Goal: Task Accomplishment & Management: Complete application form

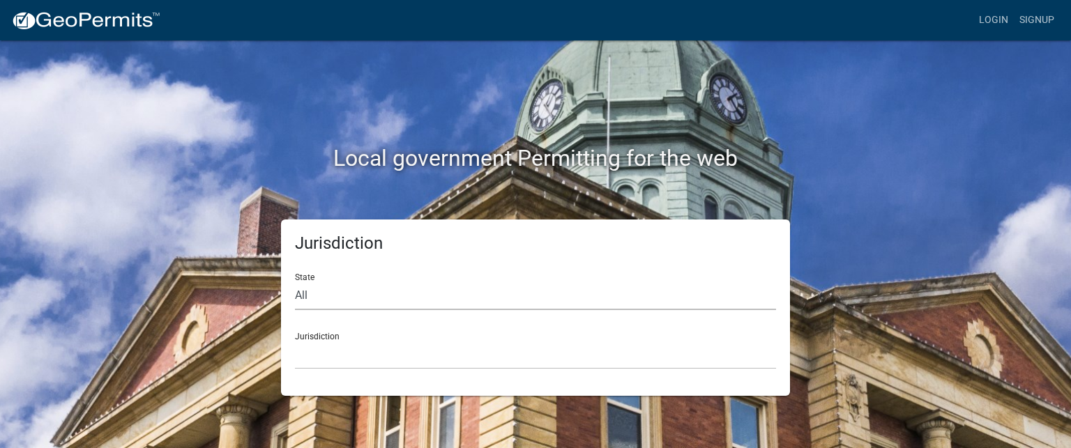
click at [405, 294] on select "All [US_STATE] [US_STATE] [US_STATE] [US_STATE] [US_STATE] [US_STATE] [US_STATE…" at bounding box center [535, 296] width 481 height 29
select select "[US_STATE]"
click at [295, 282] on select "All [US_STATE] [US_STATE] [US_STATE] [US_STATE] [US_STATE] [US_STATE] [US_STATE…" at bounding box center [535, 296] width 481 height 29
click at [402, 354] on select "[GEOGRAPHIC_DATA], [US_STATE] [GEOGRAPHIC_DATA], [US_STATE] [GEOGRAPHIC_DATA], …" at bounding box center [535, 355] width 481 height 29
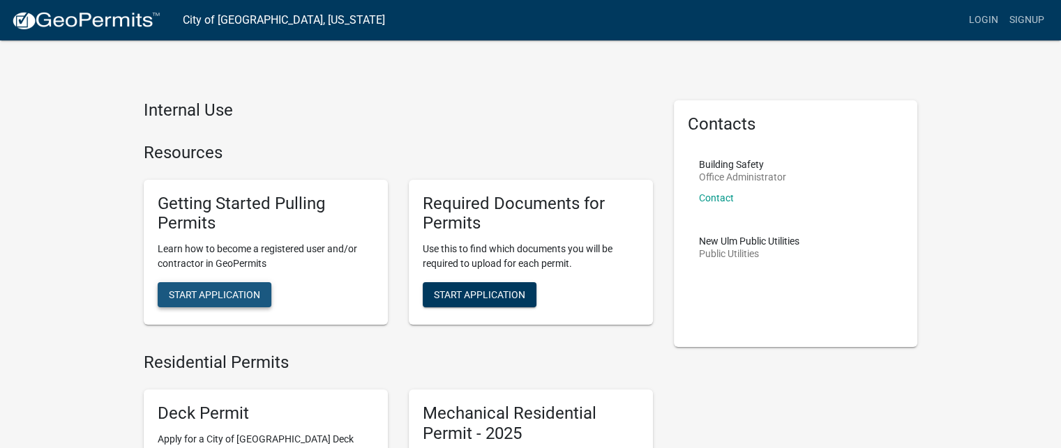
click at [217, 297] on span "Start Application" at bounding box center [214, 294] width 91 height 11
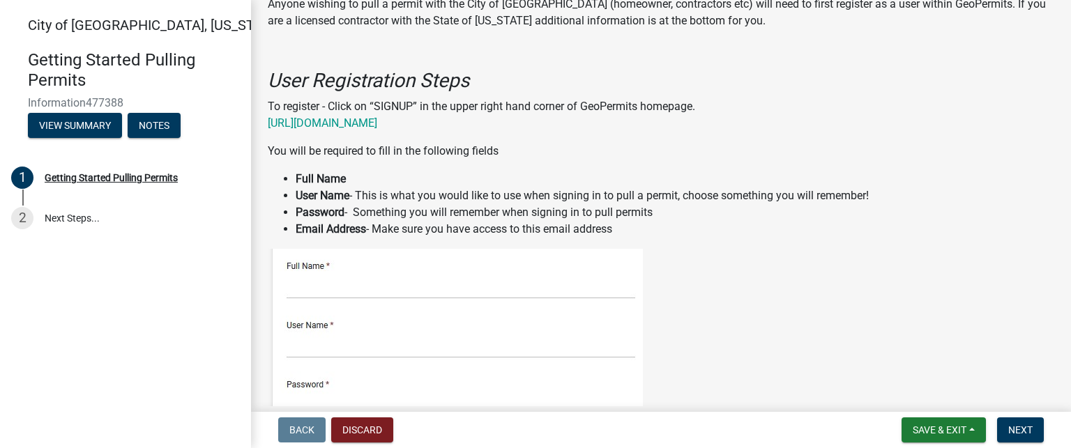
scroll to position [209, 0]
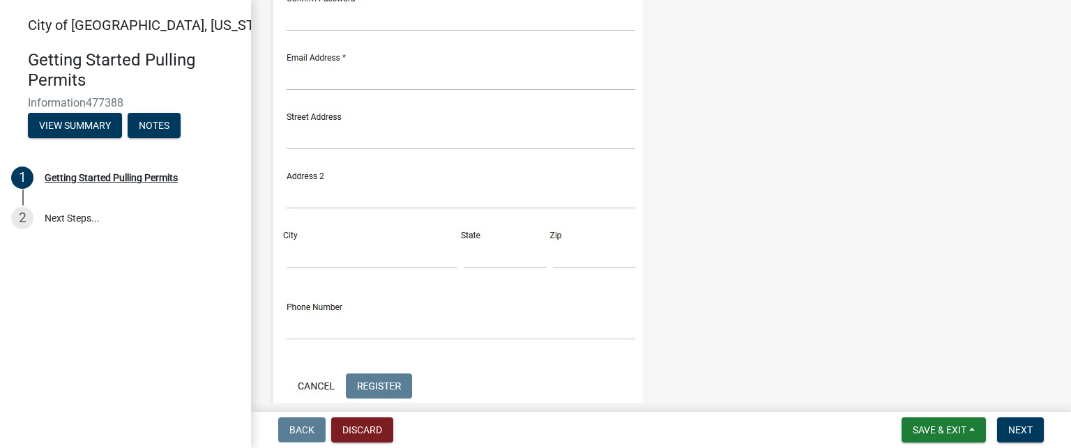
scroll to position [628, 0]
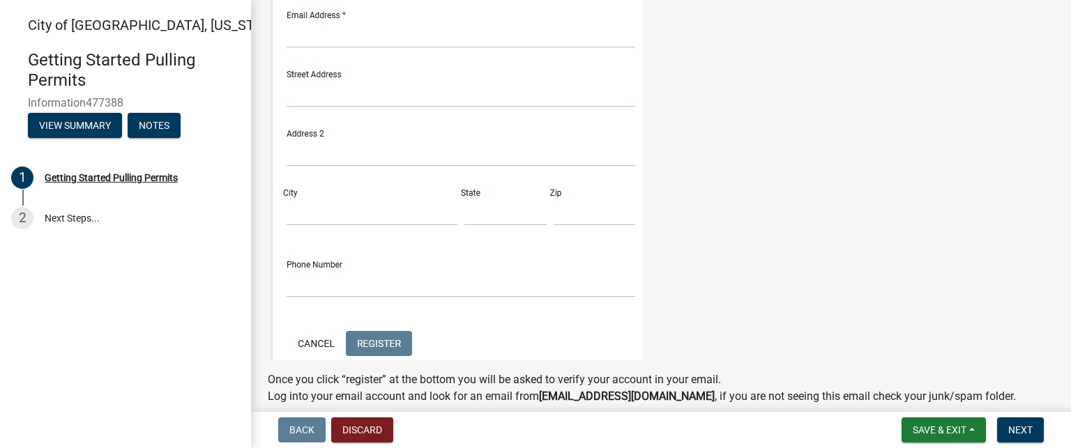
click at [335, 200] on img at bounding box center [455, 61] width 375 height 600
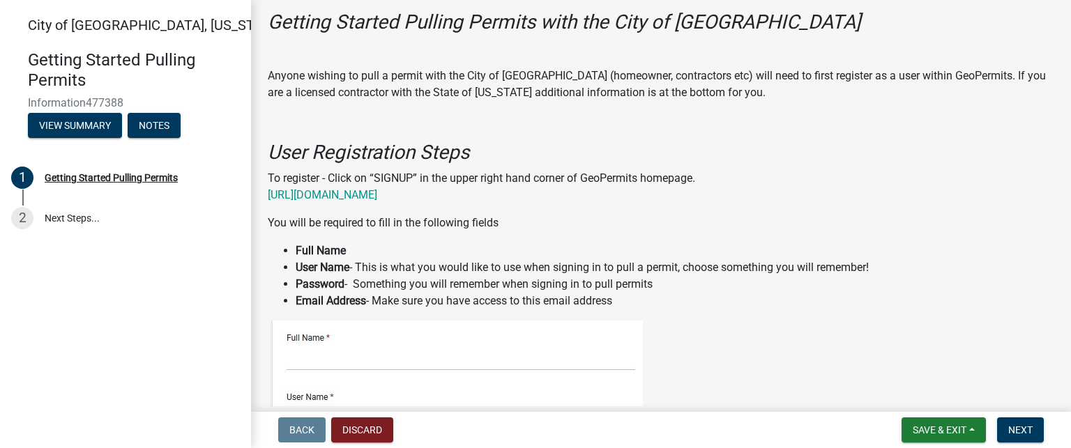
scroll to position [139, 0]
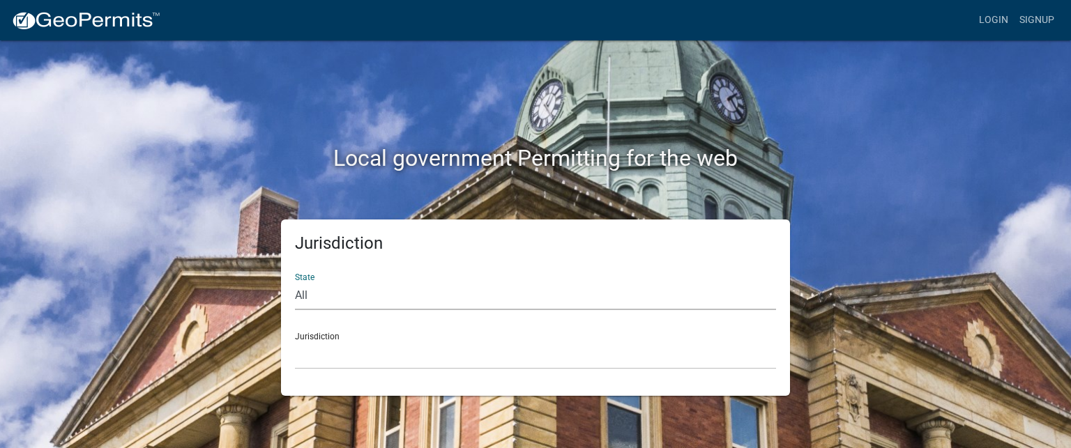
click at [324, 299] on select "All [US_STATE] [US_STATE] [US_STATE] [US_STATE] [US_STATE] [US_STATE] [US_STATE…" at bounding box center [535, 296] width 481 height 29
select select "[US_STATE]"
click at [295, 282] on select "All [US_STATE] [US_STATE] [US_STATE] [US_STATE] [US_STATE] [US_STATE] [US_STATE…" at bounding box center [535, 296] width 481 height 29
click at [432, 362] on select "[GEOGRAPHIC_DATA], [US_STATE] [GEOGRAPHIC_DATA], [US_STATE] [GEOGRAPHIC_DATA], …" at bounding box center [535, 355] width 481 height 29
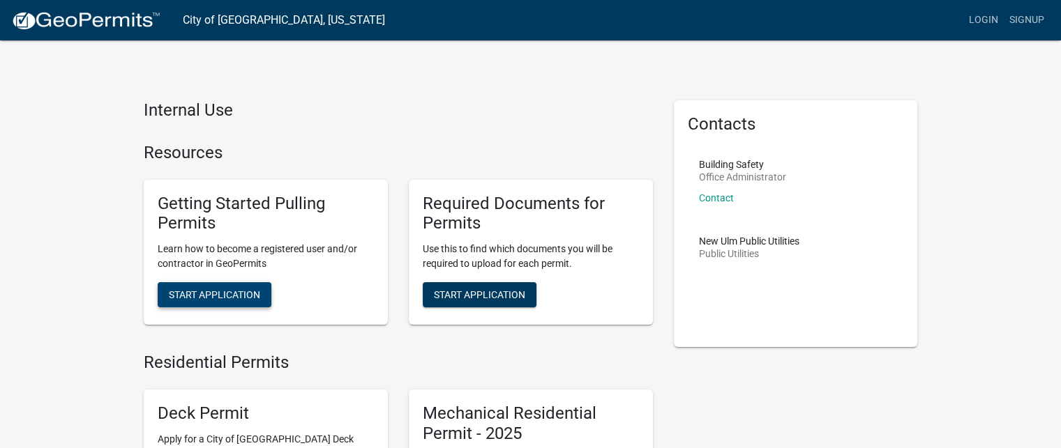
click at [228, 294] on span "Start Application" at bounding box center [214, 294] width 91 height 11
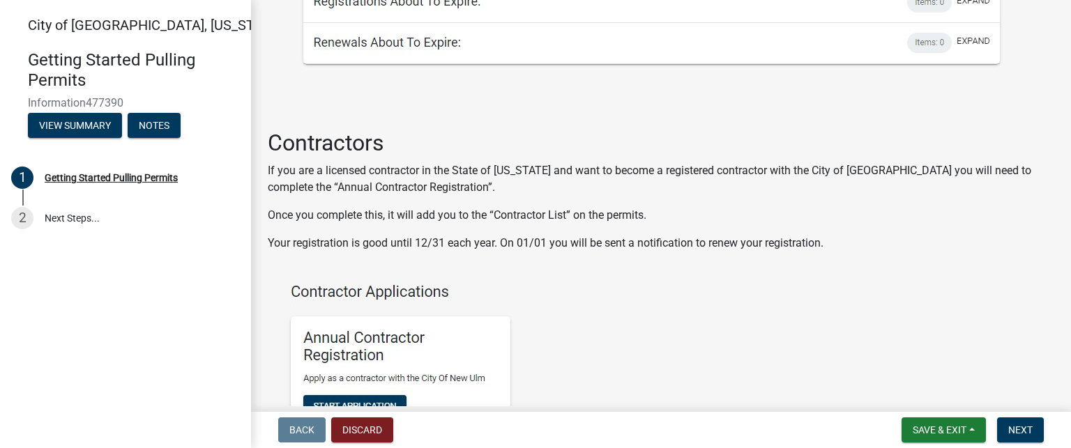
scroll to position [3208, 0]
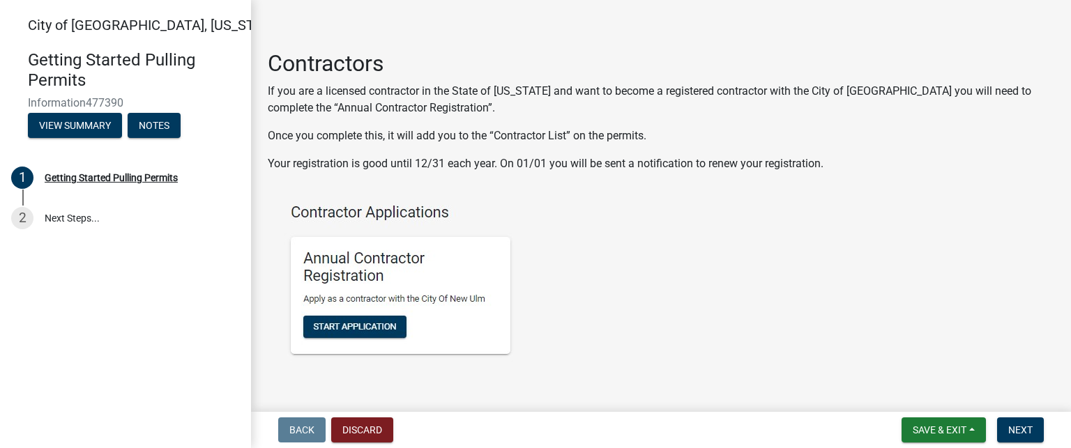
click at [354, 315] on img at bounding box center [413, 303] width 290 height 241
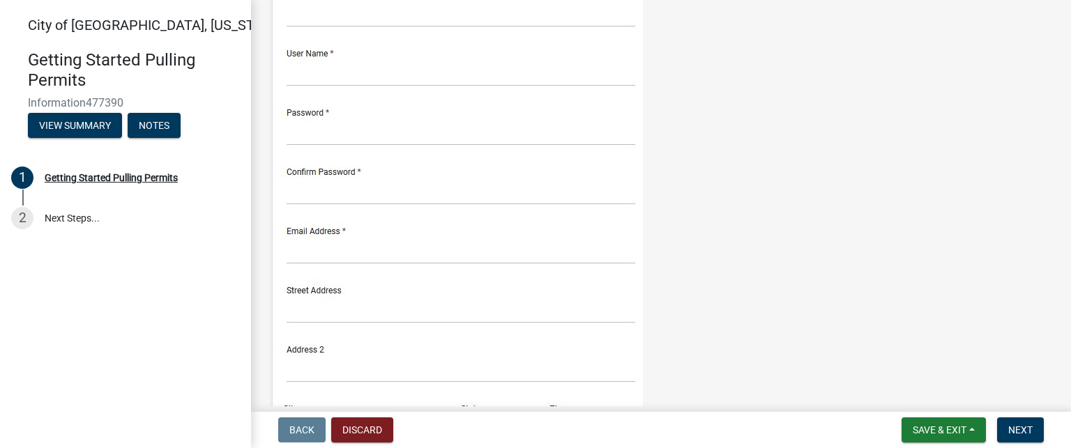
scroll to position [418, 0]
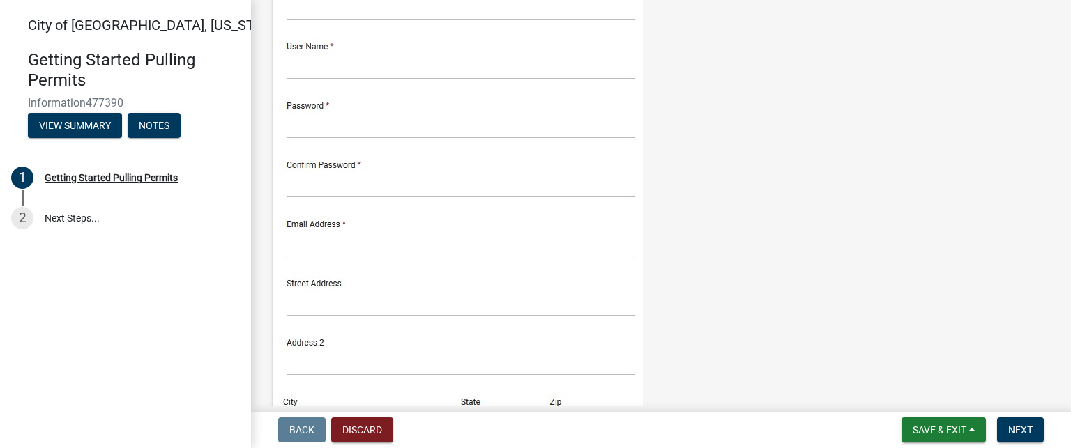
click at [392, 87] on img at bounding box center [455, 270] width 375 height 600
click at [340, 114] on img at bounding box center [455, 270] width 375 height 600
click at [303, 163] on img at bounding box center [455, 270] width 375 height 600
click at [306, 178] on img at bounding box center [455, 270] width 375 height 600
click at [100, 181] on div "Getting Started Pulling Permits" at bounding box center [111, 178] width 133 height 10
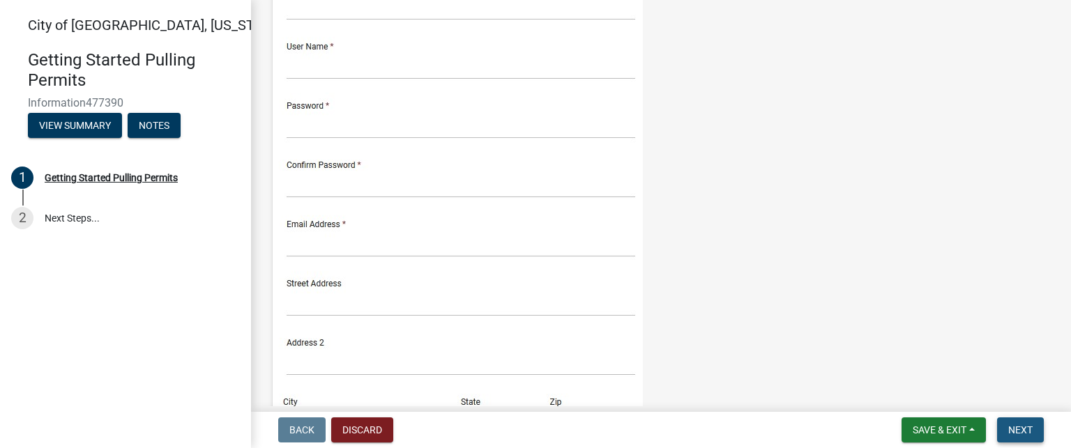
click at [1029, 437] on button "Next" at bounding box center [1020, 430] width 47 height 25
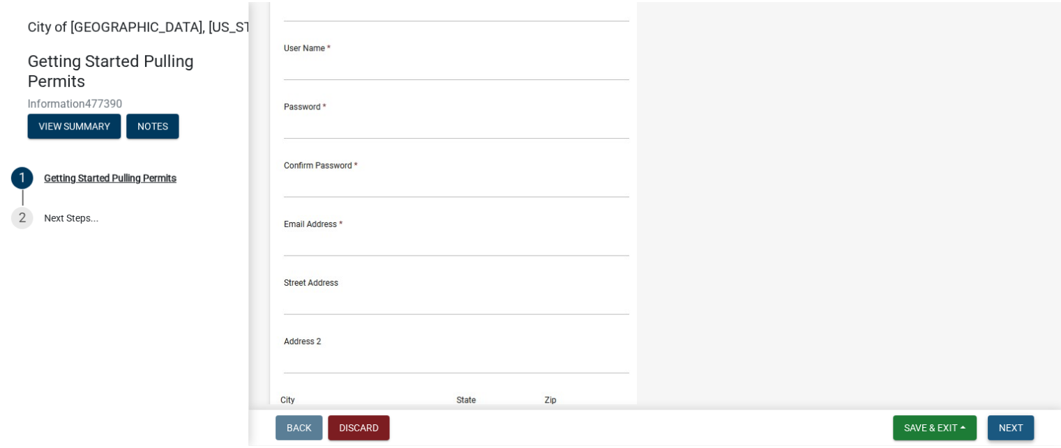
scroll to position [0, 0]
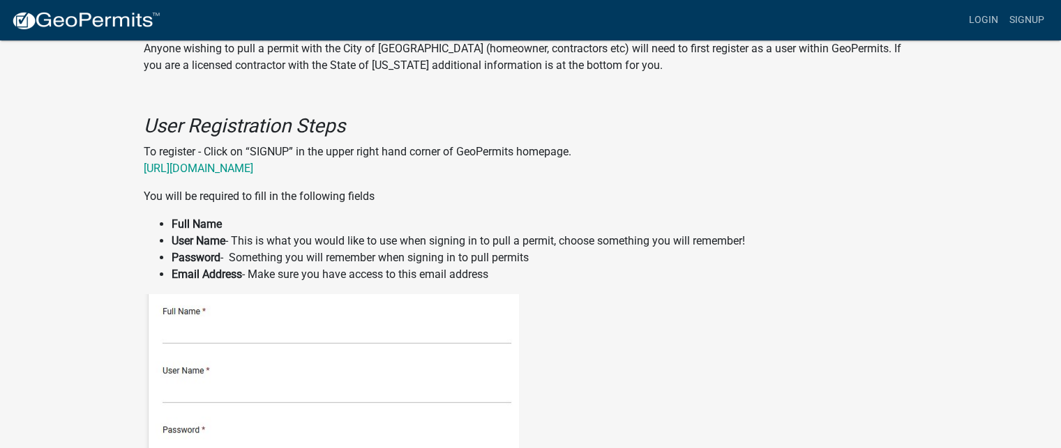
scroll to position [279, 0]
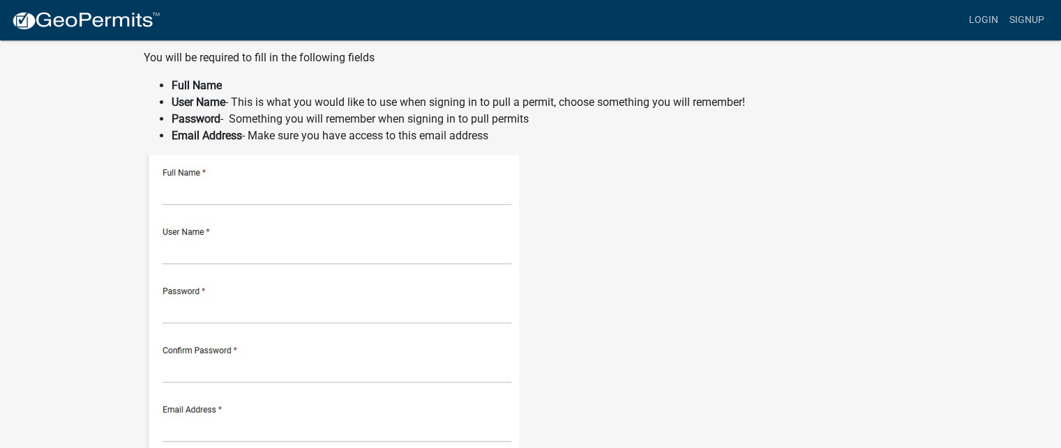
scroll to position [418, 0]
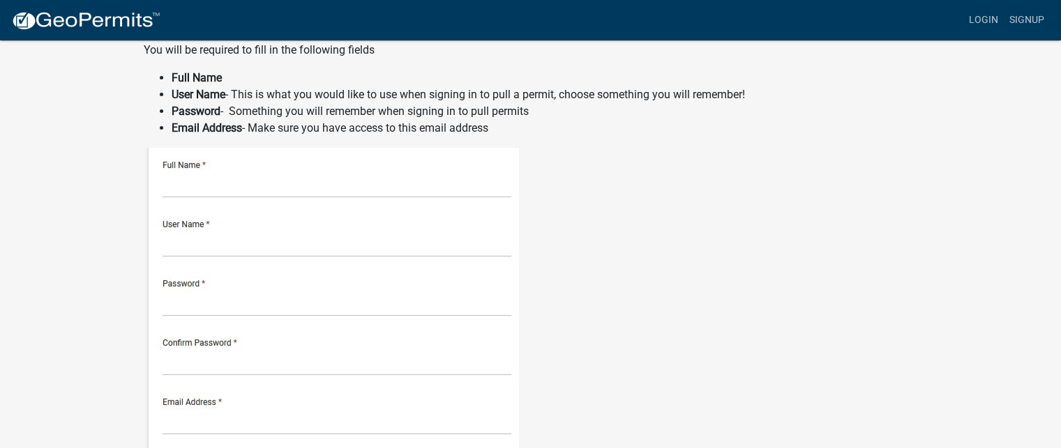
click at [203, 313] on img at bounding box center [331, 448] width 375 height 600
click at [204, 301] on img at bounding box center [331, 448] width 375 height 600
click at [195, 289] on img at bounding box center [331, 448] width 375 height 600
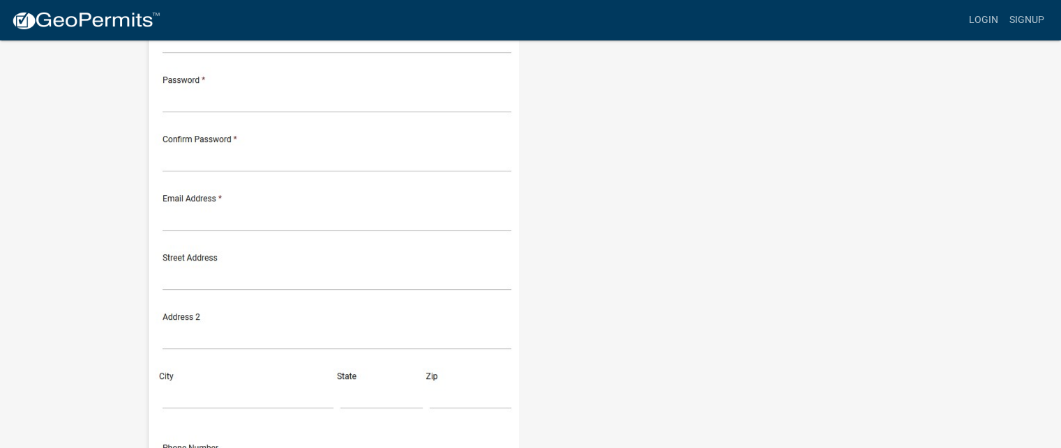
scroll to position [628, 0]
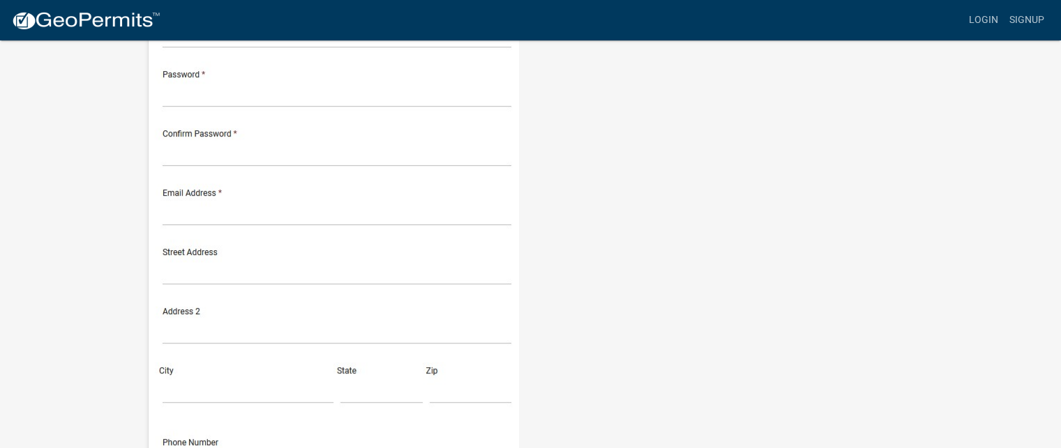
click at [193, 340] on img at bounding box center [331, 239] width 375 height 600
click at [196, 335] on img at bounding box center [331, 239] width 375 height 600
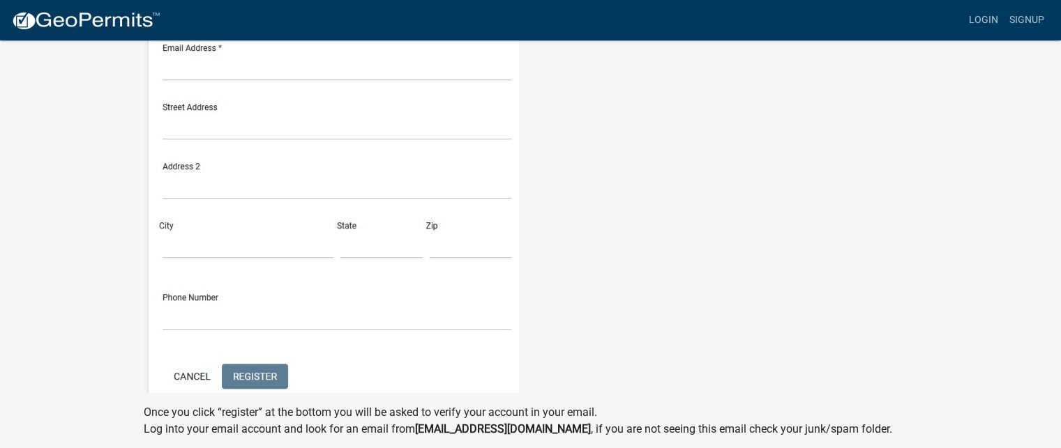
scroll to position [907, 0]
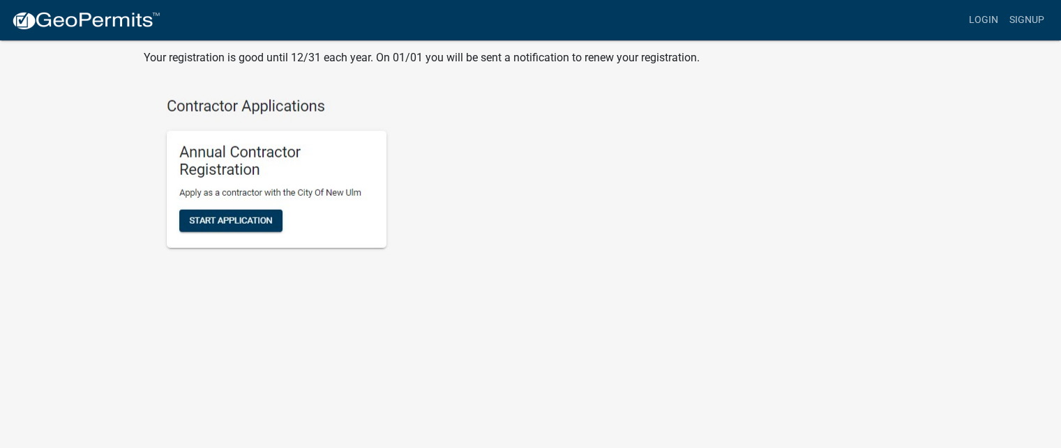
scroll to position [3496, 0]
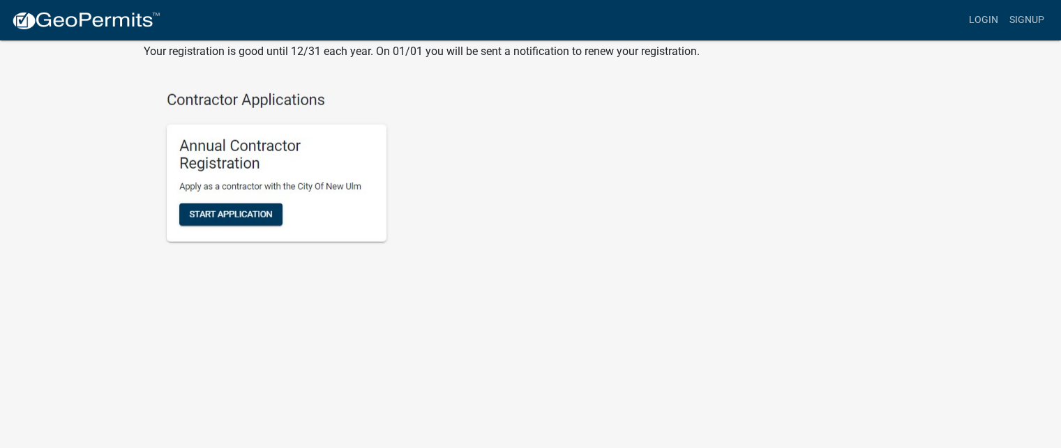
click at [294, 273] on img at bounding box center [289, 191] width 290 height 241
click at [261, 192] on img at bounding box center [289, 191] width 290 height 241
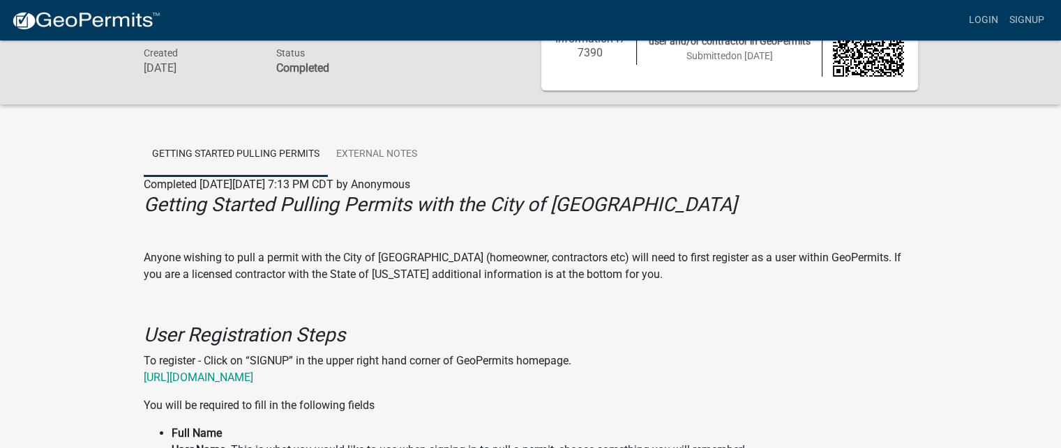
scroll to position [0, 0]
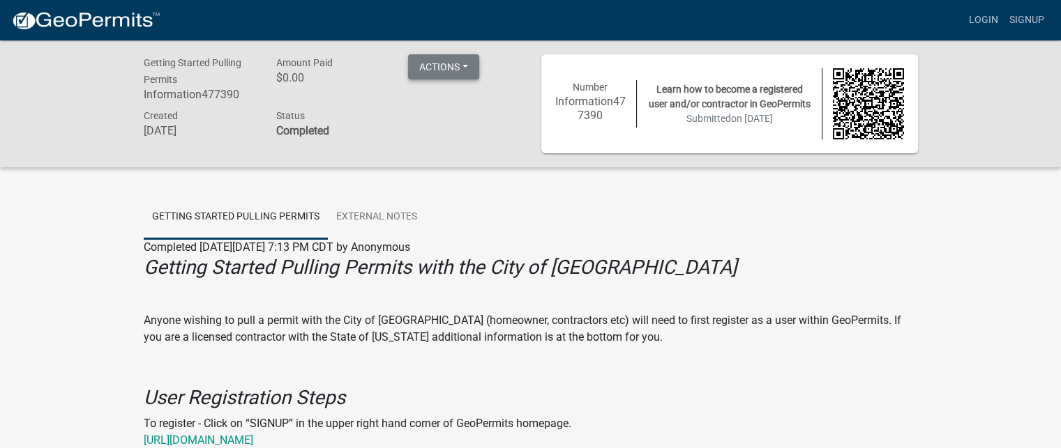
click at [469, 73] on button "Actions" at bounding box center [443, 66] width 71 height 25
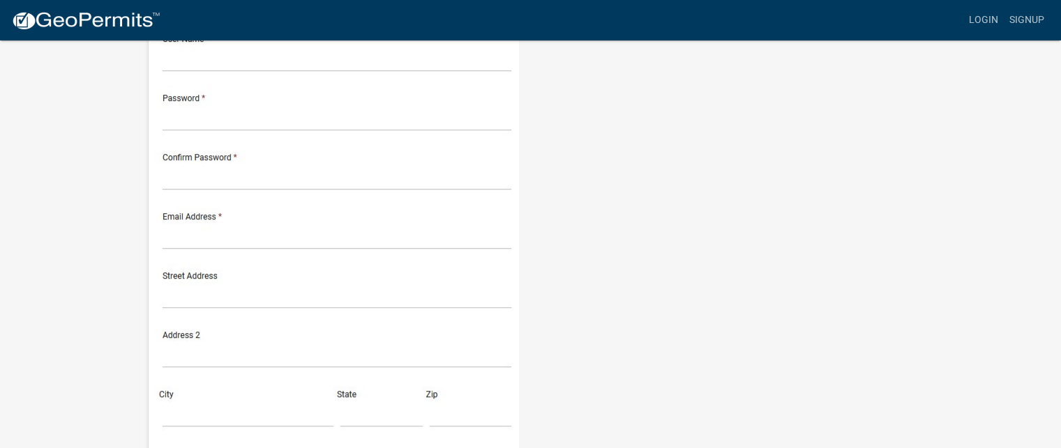
scroll to position [767, 0]
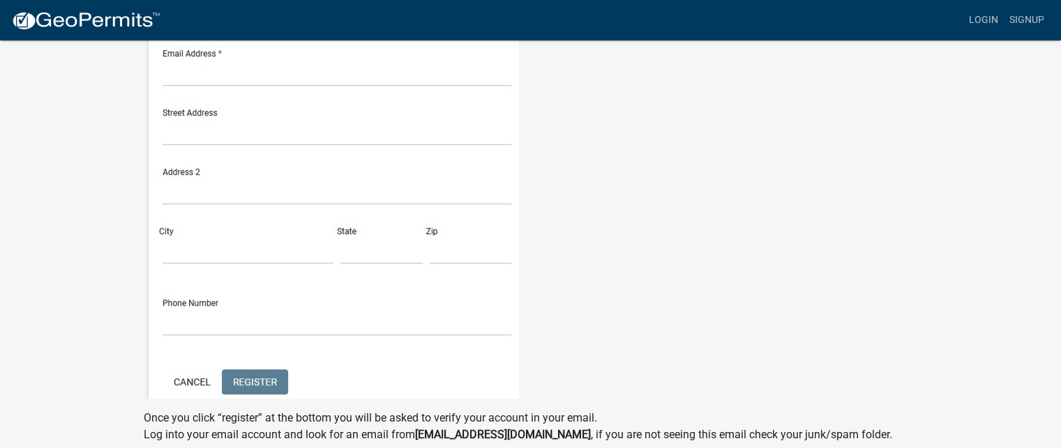
click at [243, 206] on img at bounding box center [331, 99] width 375 height 600
click at [243, 287] on img at bounding box center [331, 99] width 375 height 600
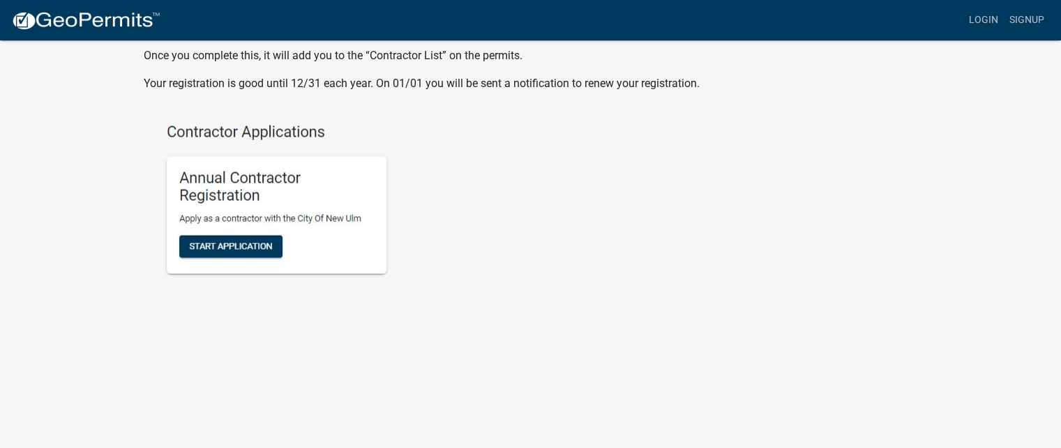
scroll to position [3496, 0]
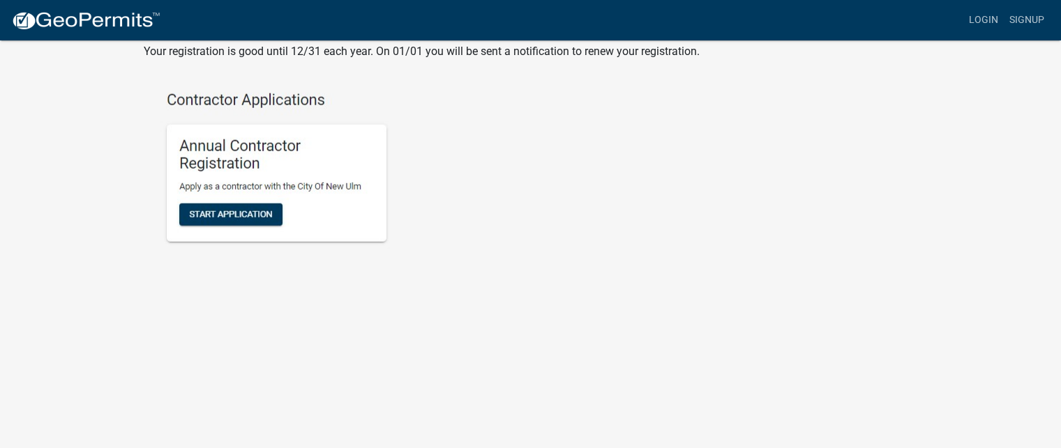
click at [584, 121] on p at bounding box center [531, 191] width 774 height 241
drag, startPoint x: 40, startPoint y: 234, endPoint x: 152, endPoint y: 216, distance: 113.7
click at [223, 204] on img at bounding box center [289, 191] width 290 height 241
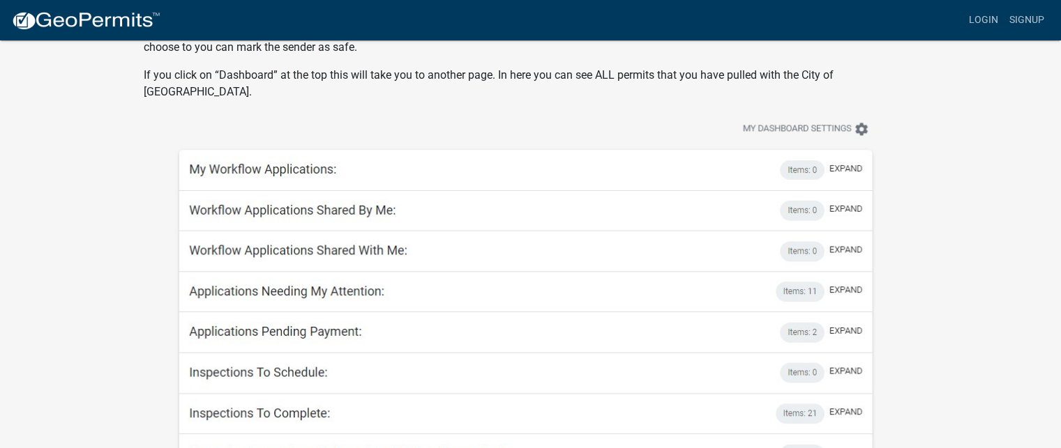
scroll to position [2519, 0]
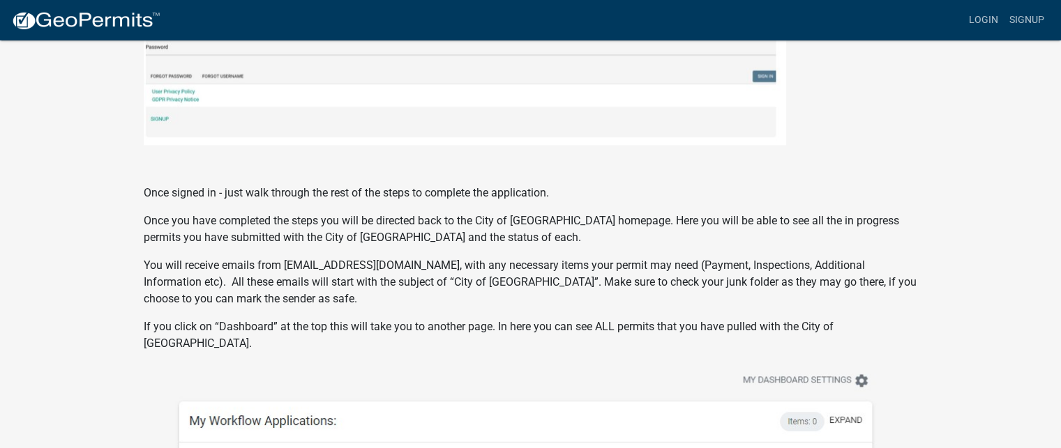
click at [314, 186] on p "Once signed in - just walk through the rest of the steps to complete the applic…" at bounding box center [531, 192] width 774 height 17
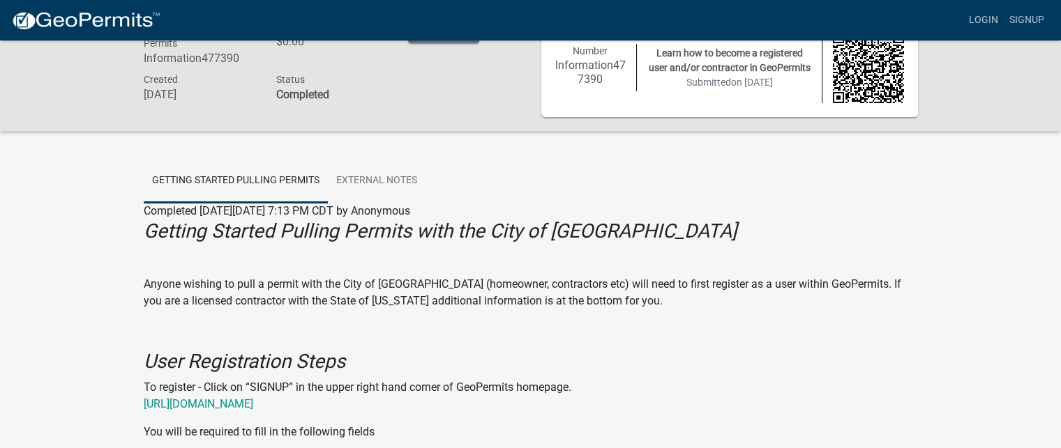
scroll to position [0, 0]
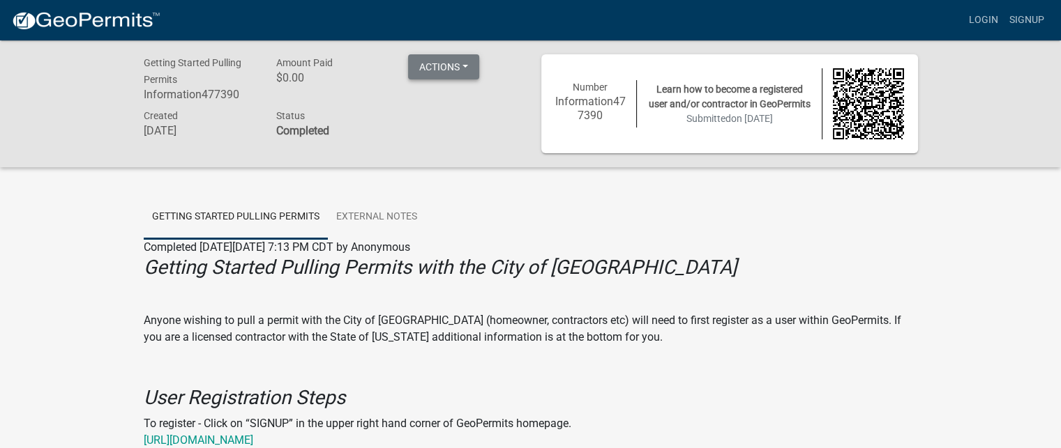
click at [462, 66] on button "Actions" at bounding box center [443, 66] width 71 height 25
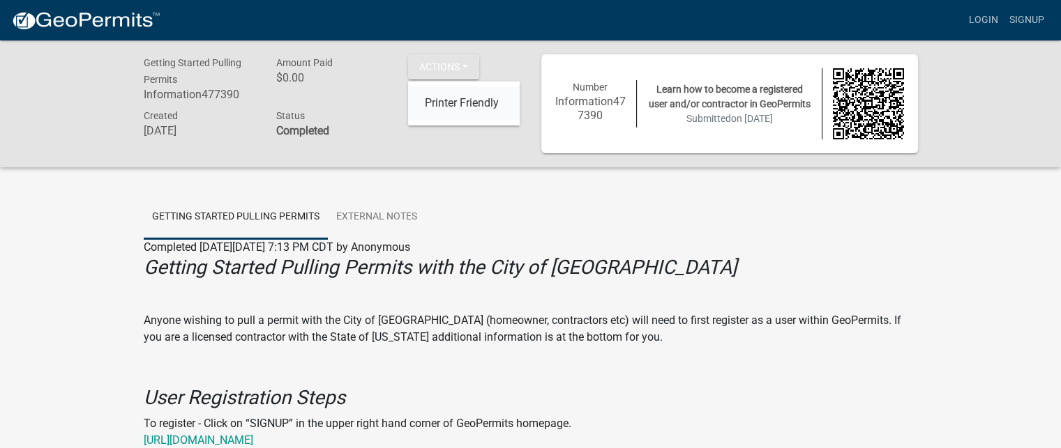
click at [458, 94] on link "Printer Friendly" at bounding box center [464, 103] width 112 height 33
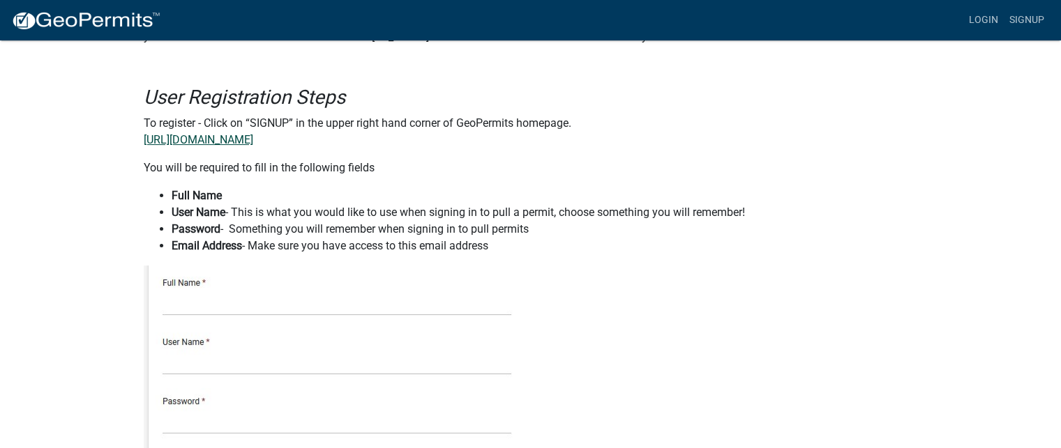
scroll to position [279, 0]
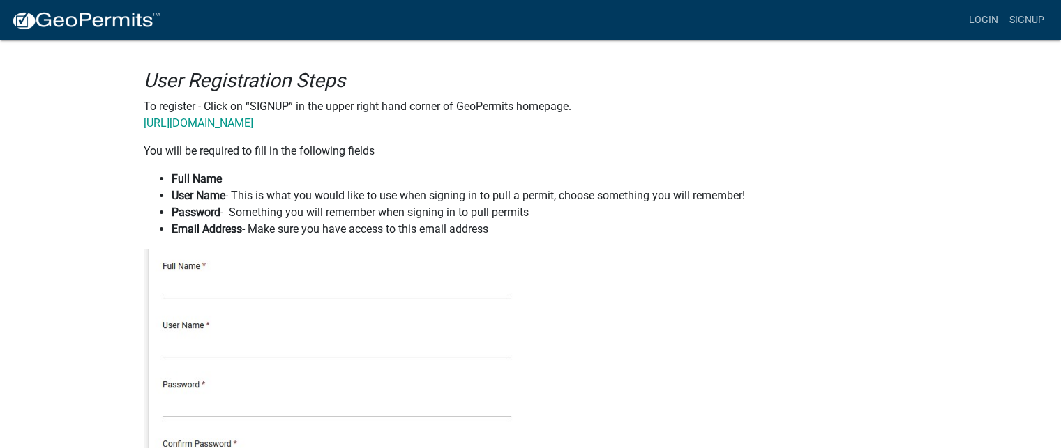
click at [227, 124] on link "https://permitting.schneidergis.com" at bounding box center [198, 122] width 109 height 13
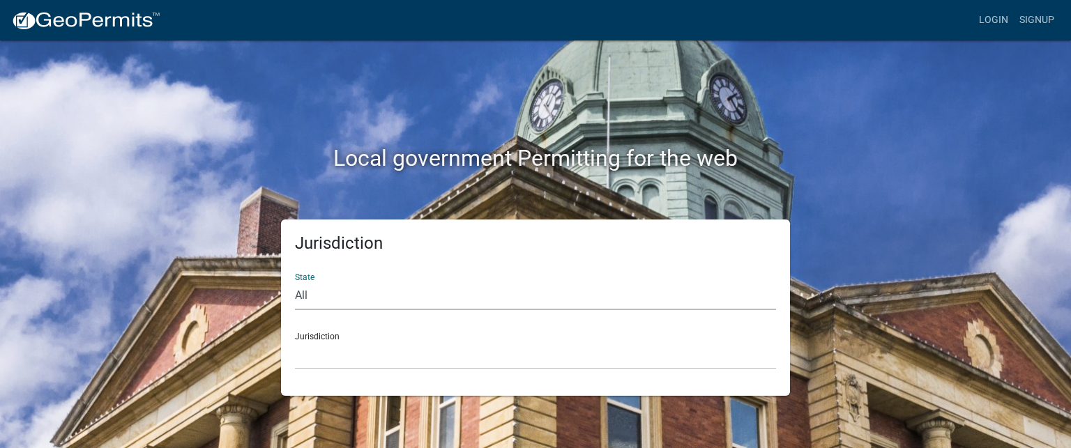
click at [363, 292] on select "All [US_STATE] [US_STATE] [US_STATE] [US_STATE] [US_STATE] [US_STATE] [US_STATE…" at bounding box center [535, 296] width 481 height 29
select select "Minnesota"
click at [295, 282] on select "All Colorado Georgia Indiana Iowa Kansas Minnesota Ohio South Carolina Wisconsin" at bounding box center [535, 296] width 481 height 29
click at [335, 347] on select "Becker County, Minnesota Benton County, Minnesota Carlton County, Minnesota Cit…" at bounding box center [535, 355] width 481 height 29
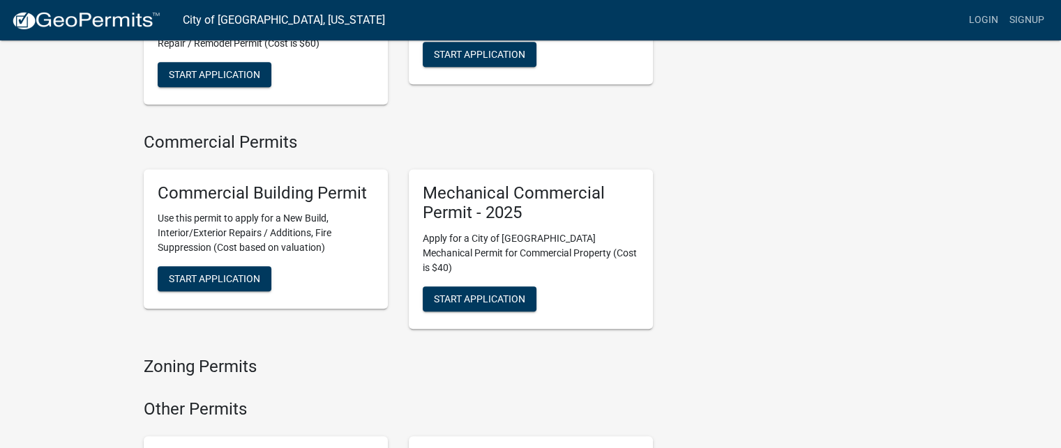
scroll to position [837, 0]
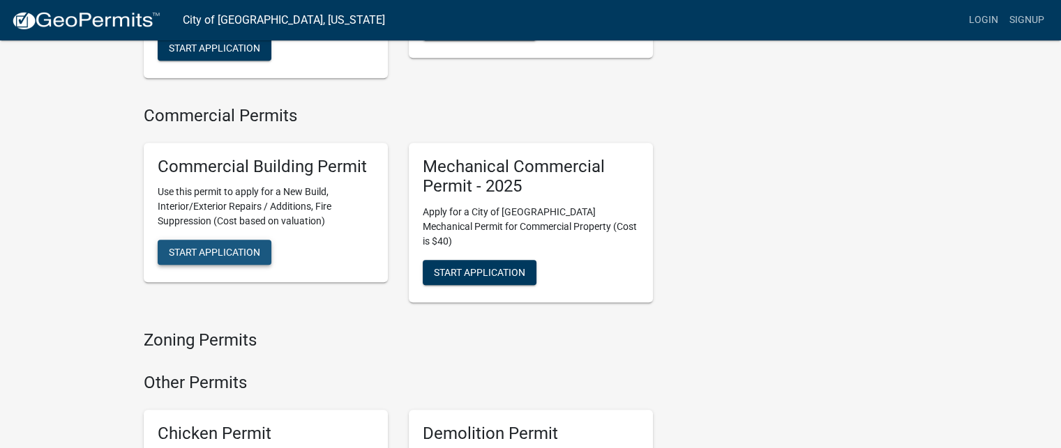
click at [248, 247] on span "Start Application" at bounding box center [214, 252] width 91 height 11
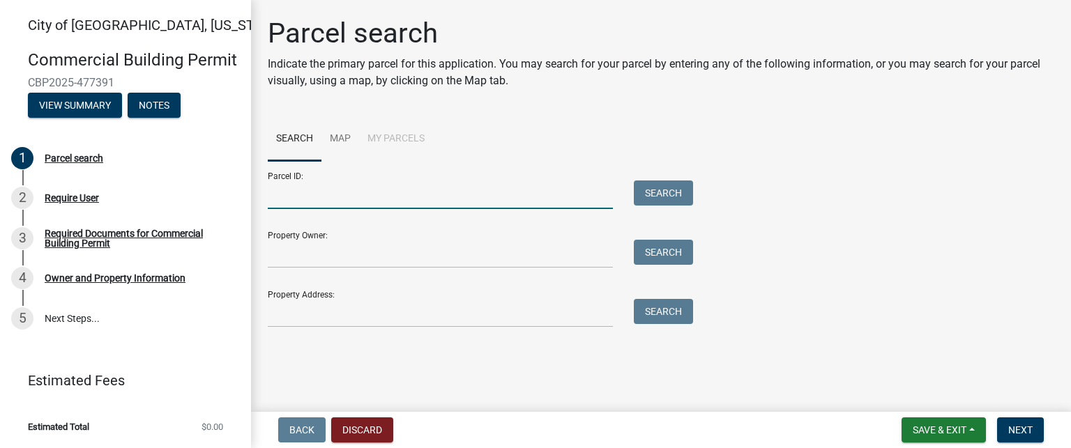
click at [366, 199] on input "Parcel ID:" at bounding box center [440, 195] width 345 height 29
click at [353, 137] on link "Map" at bounding box center [341, 139] width 38 height 45
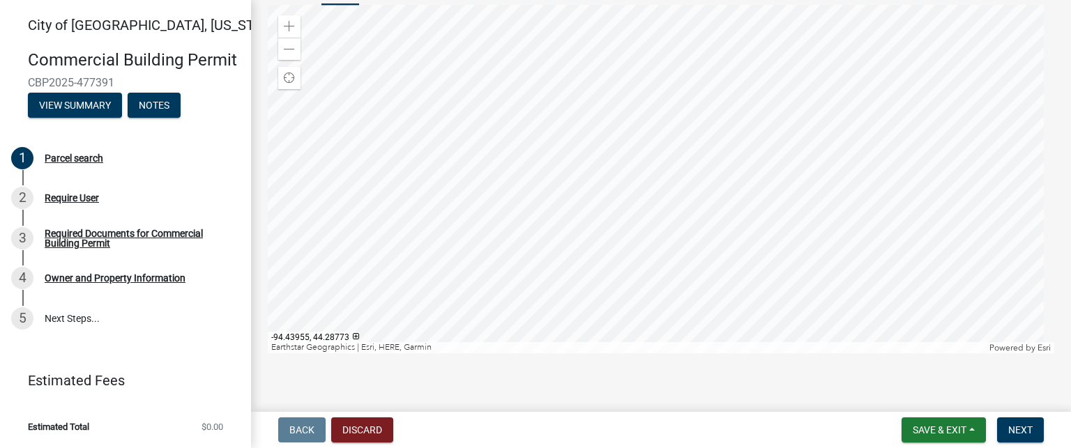
scroll to position [158, 0]
click at [296, 27] on div "Zoom in" at bounding box center [289, 25] width 22 height 22
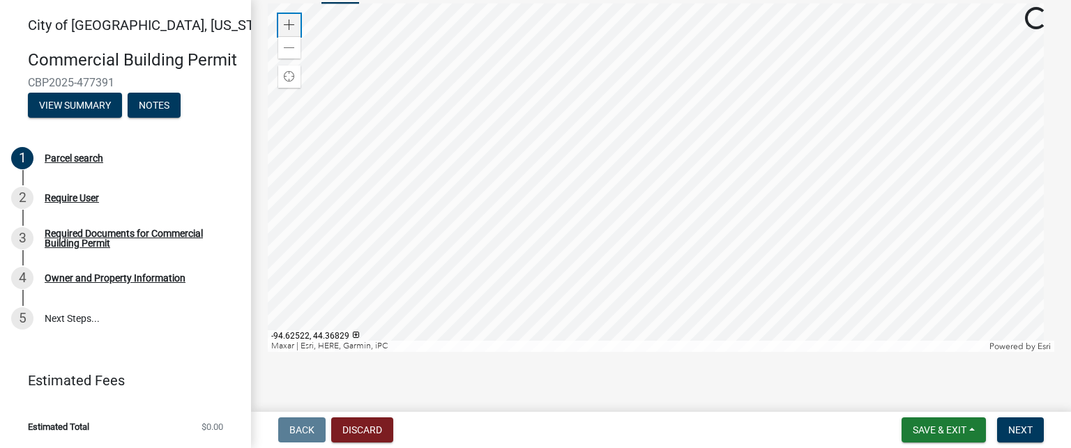
click at [296, 27] on div "Zoom in" at bounding box center [289, 25] width 22 height 22
click at [289, 50] on span at bounding box center [289, 48] width 11 height 11
click at [478, 57] on div at bounding box center [661, 177] width 787 height 349
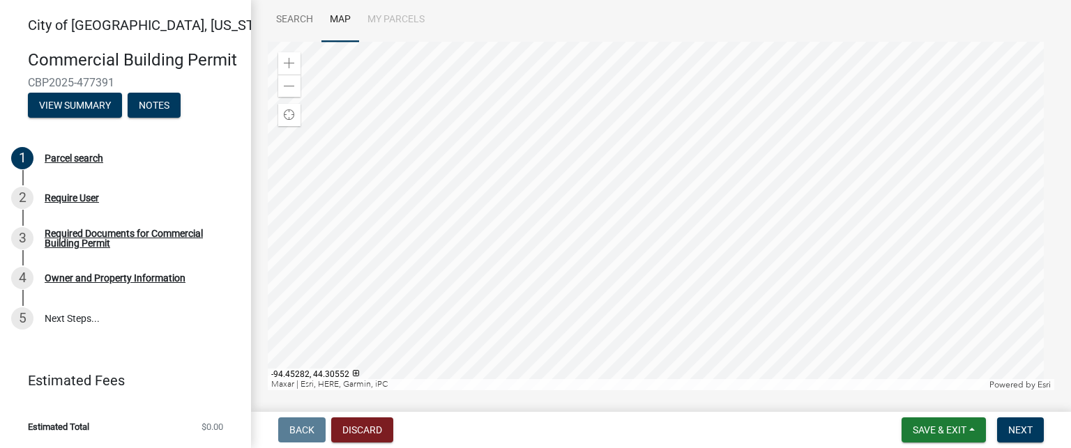
scroll to position [88, 0]
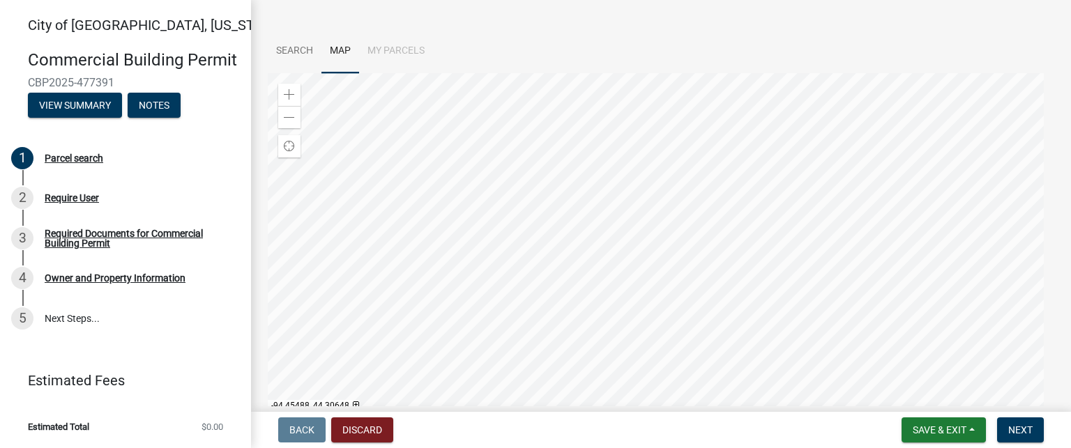
click at [492, 213] on div at bounding box center [661, 247] width 787 height 349
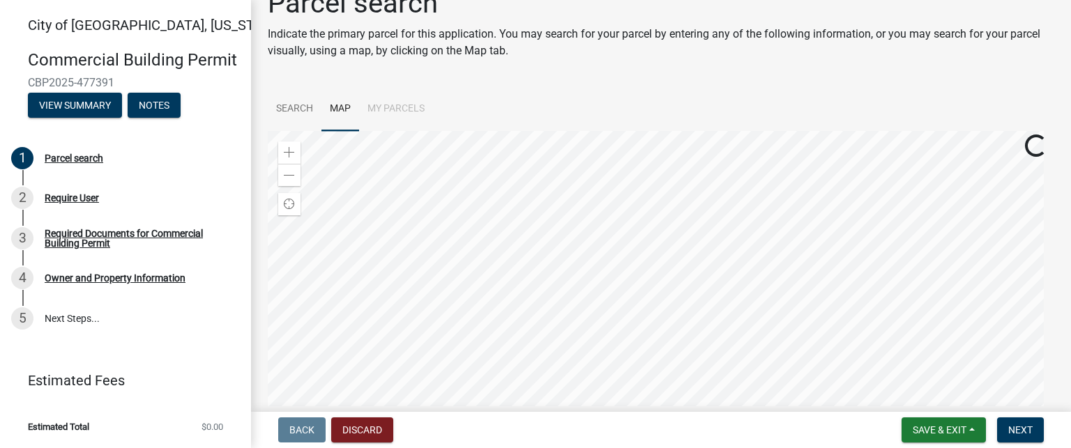
scroll to position [18, 0]
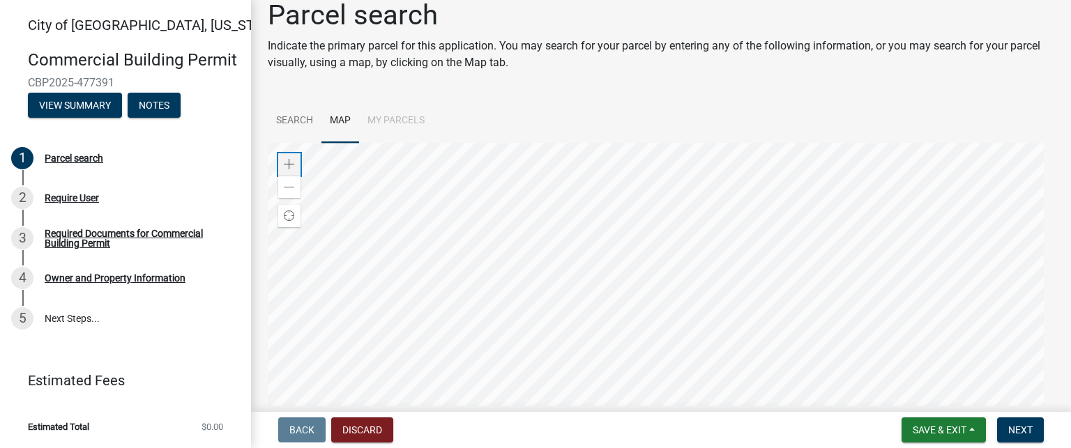
click at [292, 163] on span at bounding box center [289, 164] width 11 height 11
click at [578, 172] on div at bounding box center [661, 317] width 787 height 349
click at [397, 143] on div at bounding box center [661, 317] width 787 height 349
click at [411, 143] on div at bounding box center [661, 317] width 787 height 349
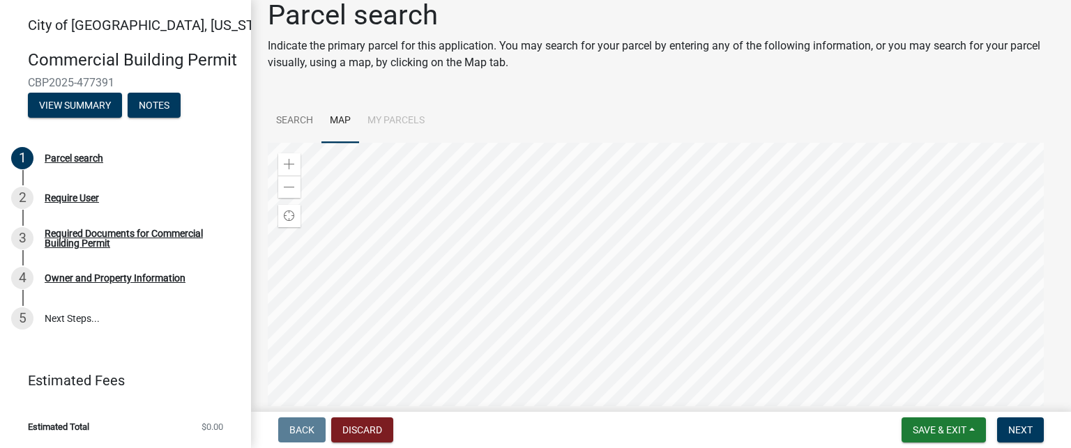
click at [573, 169] on div at bounding box center [661, 317] width 787 height 349
click at [508, 219] on div at bounding box center [661, 317] width 787 height 349
click at [427, 348] on div at bounding box center [661, 317] width 787 height 349
click at [293, 165] on span at bounding box center [289, 164] width 11 height 11
click at [507, 331] on div at bounding box center [661, 317] width 787 height 349
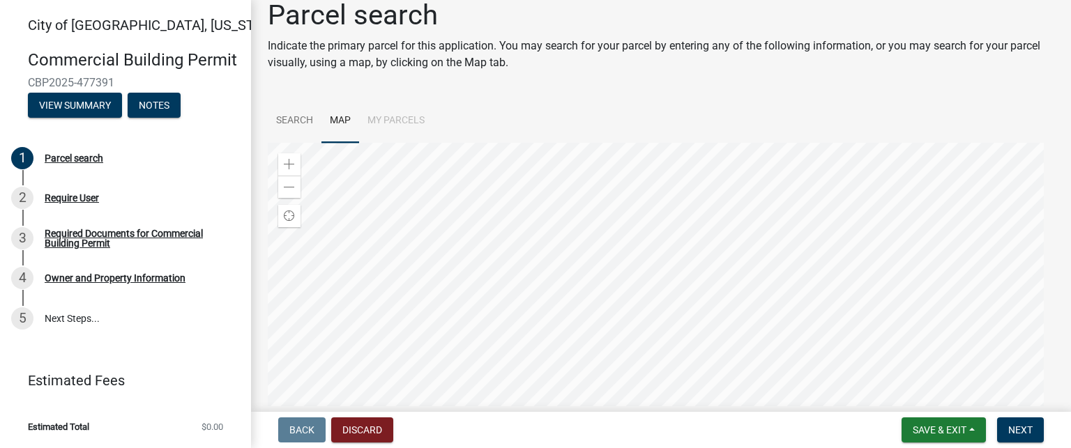
click at [826, 160] on div at bounding box center [661, 317] width 787 height 349
click at [535, 213] on div at bounding box center [661, 317] width 787 height 349
click at [515, 225] on div at bounding box center [661, 317] width 787 height 349
click at [268, 445] on div at bounding box center [661, 317] width 787 height 349
click at [477, 358] on div at bounding box center [661, 317] width 787 height 349
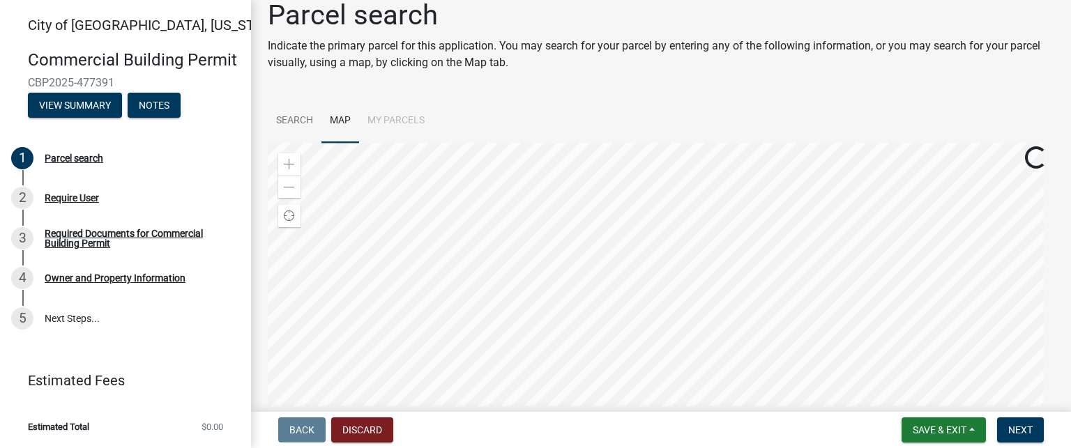
click at [480, 340] on div at bounding box center [661, 317] width 787 height 349
click at [497, 333] on div at bounding box center [661, 317] width 787 height 349
click at [502, 264] on div at bounding box center [661, 317] width 787 height 349
click at [479, 277] on div at bounding box center [661, 317] width 787 height 349
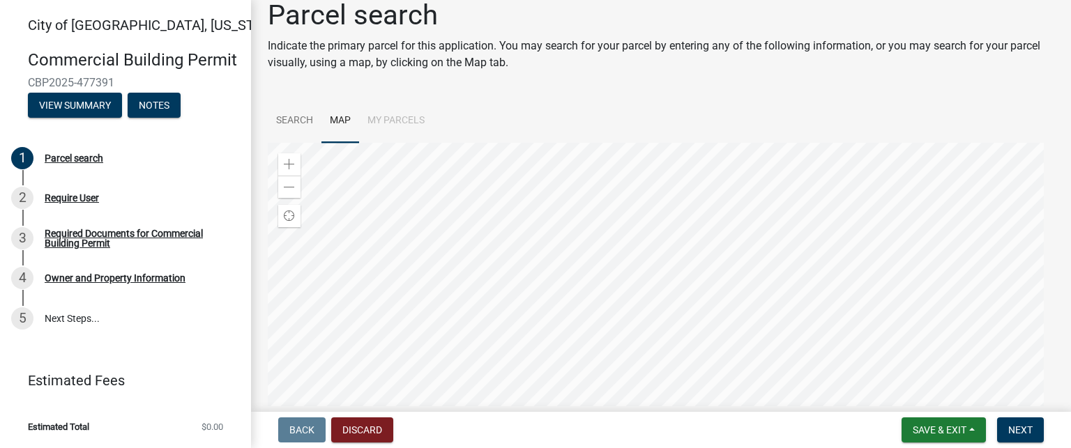
click at [479, 277] on div at bounding box center [661, 317] width 787 height 349
click at [539, 286] on div at bounding box center [661, 317] width 787 height 349
click at [285, 220] on span "Find my location" at bounding box center [289, 216] width 11 height 11
click at [577, 273] on div at bounding box center [661, 317] width 787 height 349
click at [288, 195] on div "Zoom out" at bounding box center [289, 187] width 22 height 22
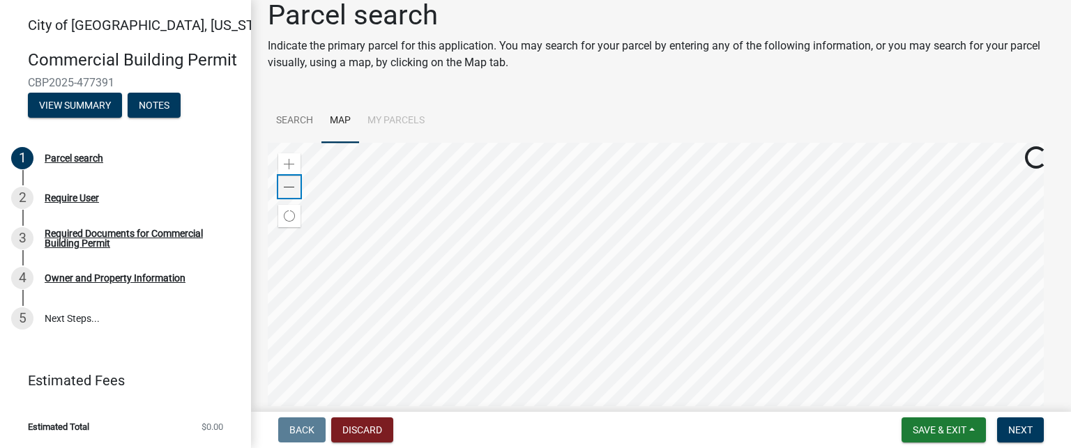
click at [288, 195] on div "Zoom out" at bounding box center [289, 187] width 22 height 22
click at [1010, 435] on span "Next" at bounding box center [1021, 430] width 24 height 11
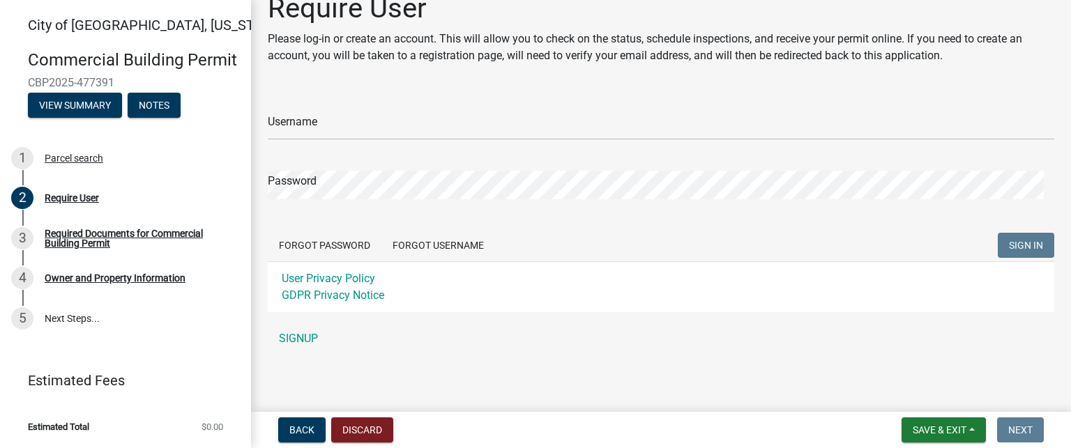
scroll to position [0, 0]
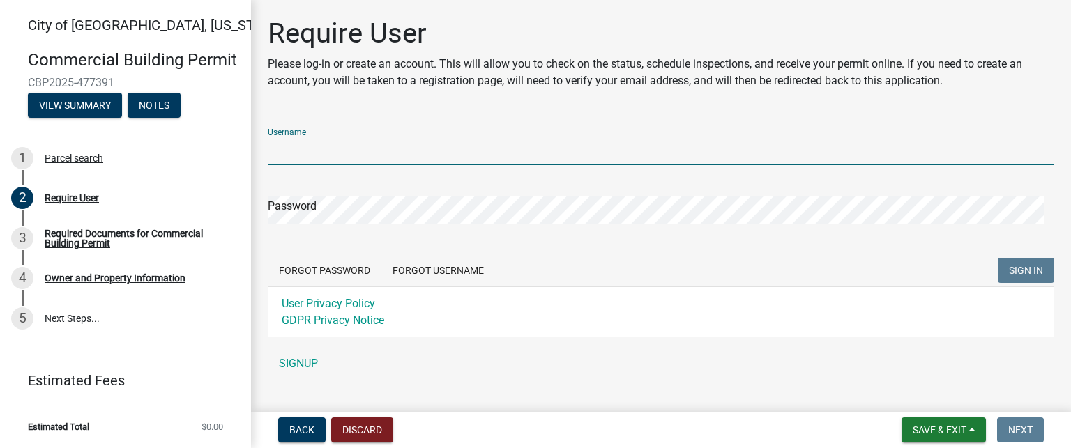
click at [392, 142] on input "Username" at bounding box center [661, 151] width 787 height 29
type input "c"
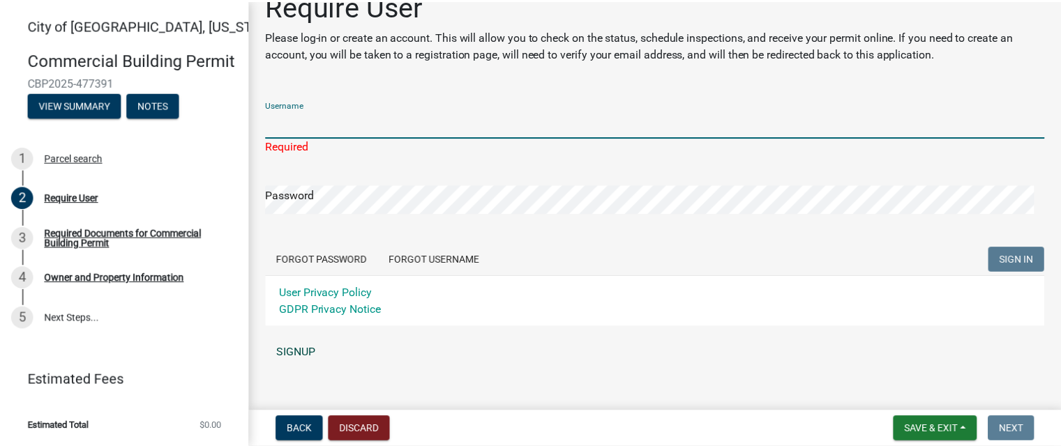
scroll to position [42, 0]
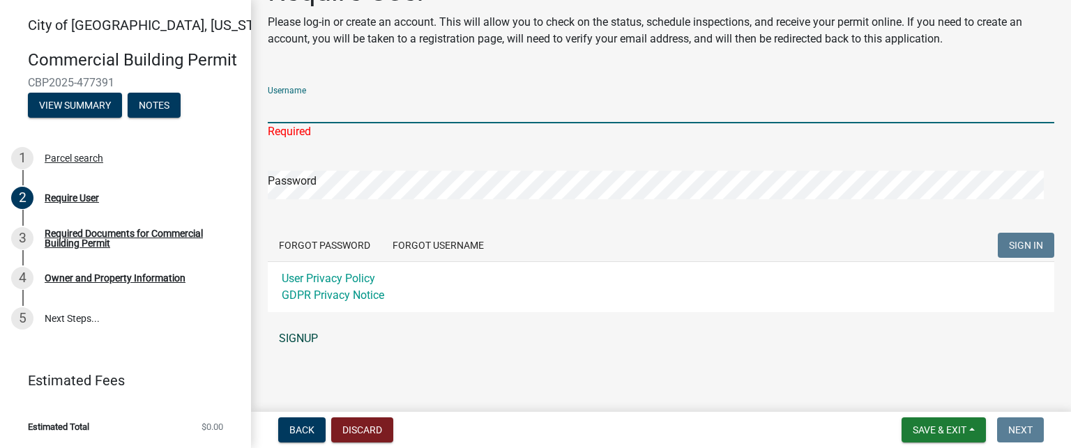
click at [316, 337] on link "SIGNUP" at bounding box center [661, 339] width 787 height 28
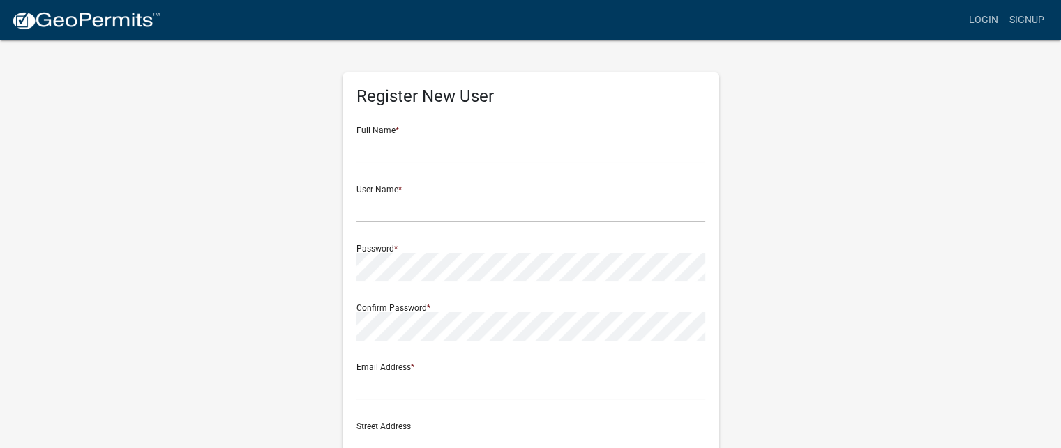
click at [491, 128] on div "Full Name *" at bounding box center [530, 139] width 349 height 48
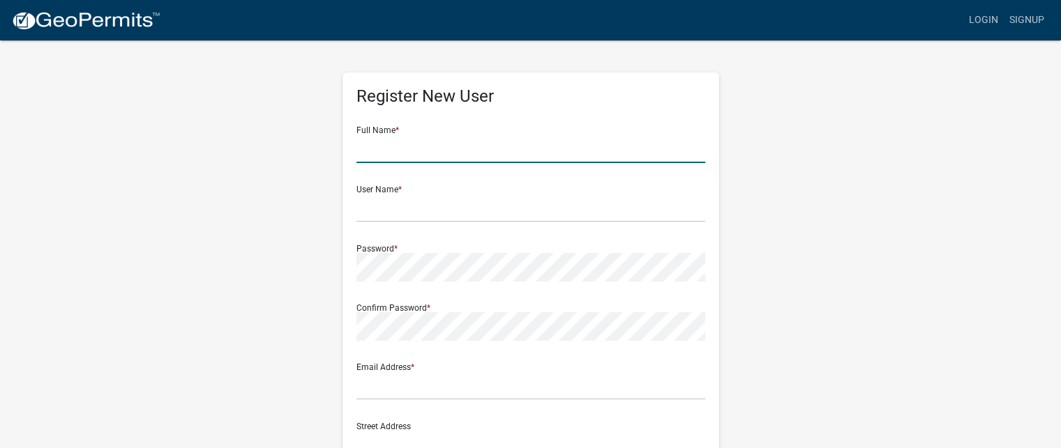
click at [430, 158] on input "text" at bounding box center [530, 149] width 349 height 29
click at [430, 158] on input "[PERSON_NAME]" at bounding box center [530, 149] width 349 height 29
type input "[PERSON_NAME]"
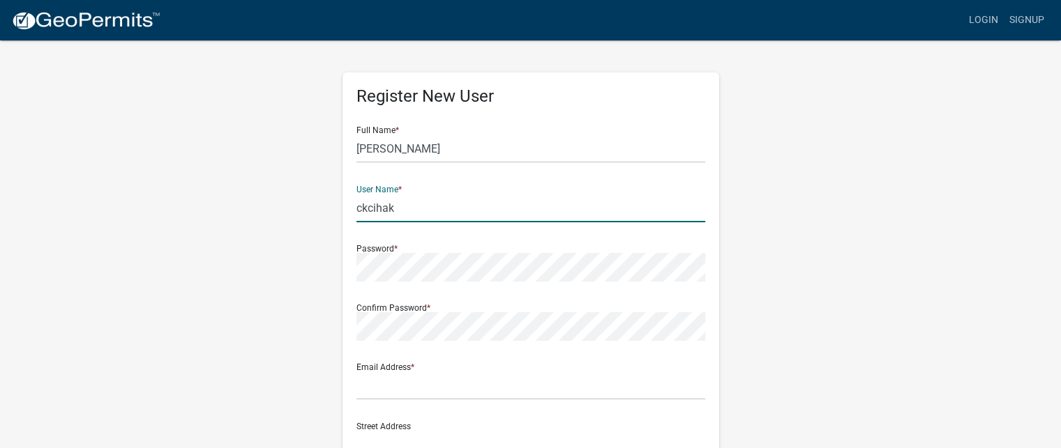
type input "ckcihak"
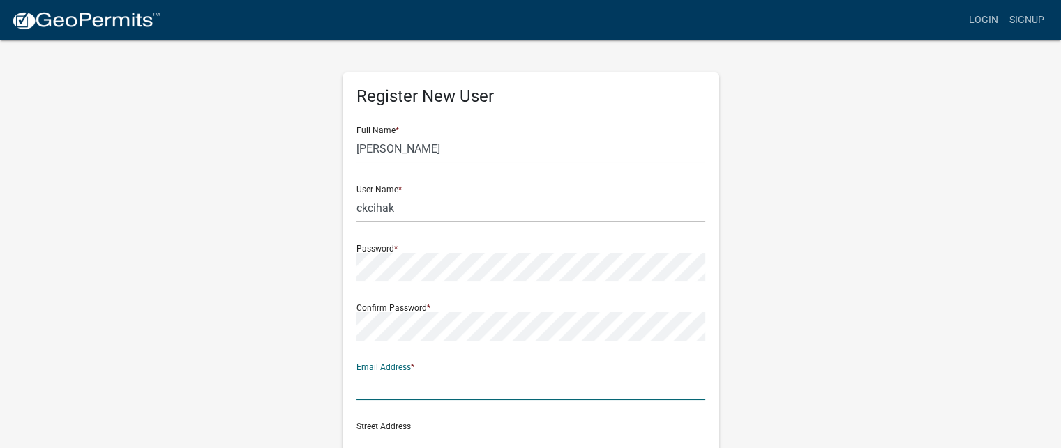
click at [391, 395] on input "text" at bounding box center [530, 386] width 349 height 29
click at [407, 388] on input "text" at bounding box center [530, 386] width 349 height 29
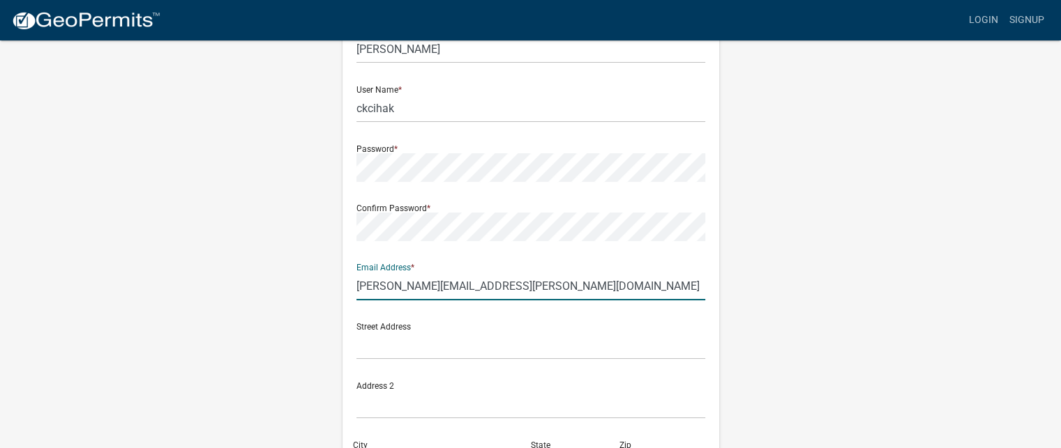
scroll to position [279, 0]
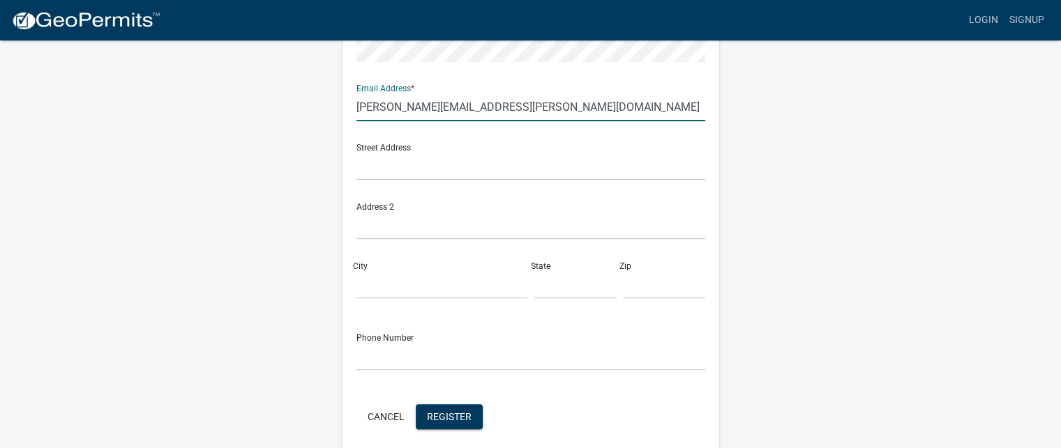
type input "[PERSON_NAME][EMAIL_ADDRESS][PERSON_NAME][DOMAIN_NAME]"
click at [396, 161] on input "text" at bounding box center [530, 166] width 349 height 29
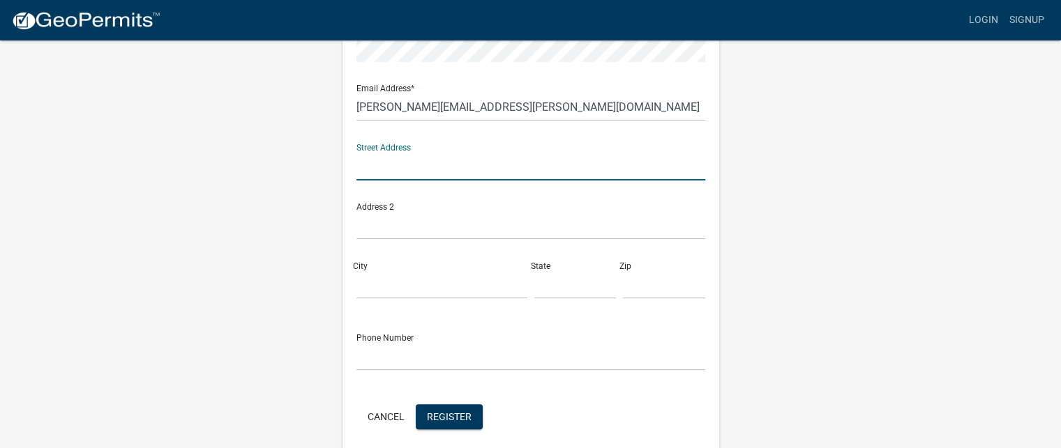
type input "[STREET_ADDRESS]"
type input "[GEOGRAPHIC_DATA]"
type input "MN"
type input "56073"
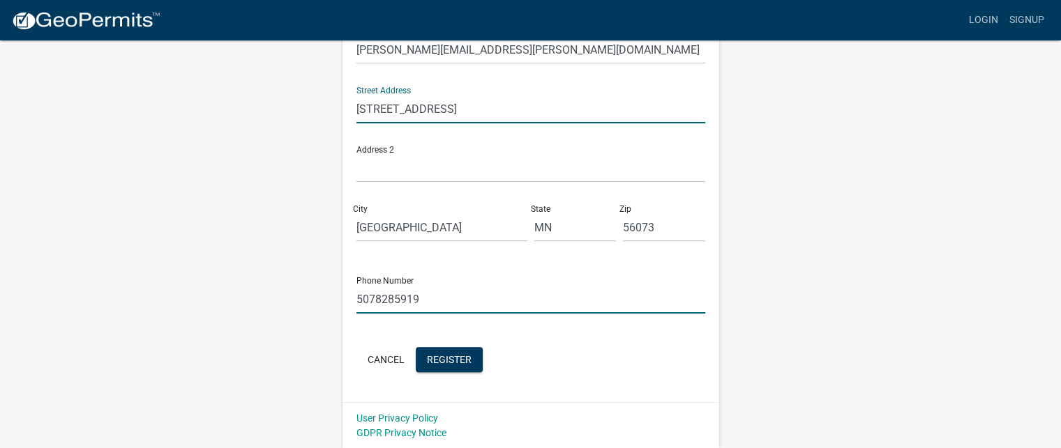
click at [425, 300] on input "5078285919" at bounding box center [530, 299] width 349 height 29
type input "5077663716"
click at [446, 362] on span "Register" at bounding box center [449, 359] width 45 height 11
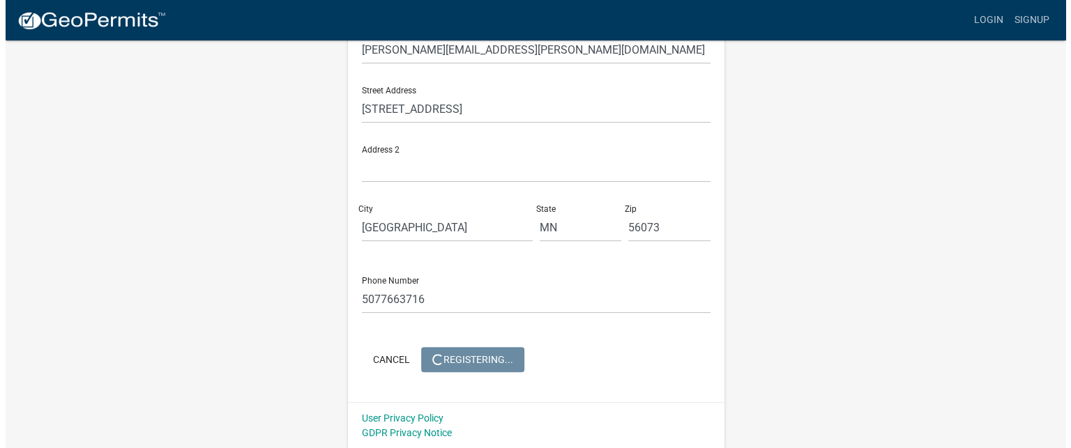
scroll to position [0, 0]
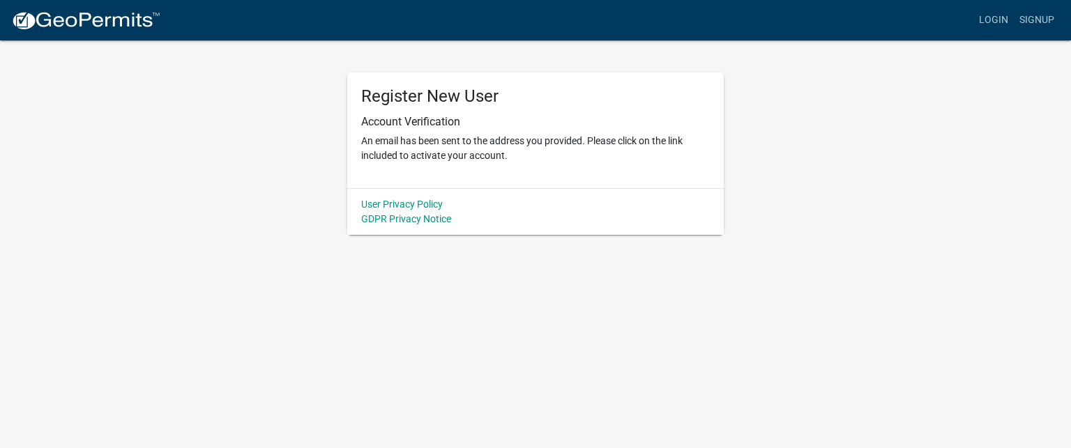
click at [522, 213] on div "User Privacy Policy GDPR Privacy Notice" at bounding box center [535, 211] width 377 height 47
click at [530, 149] on p "An email has been sent to the address you provided. Please click on the link in…" at bounding box center [535, 148] width 349 height 29
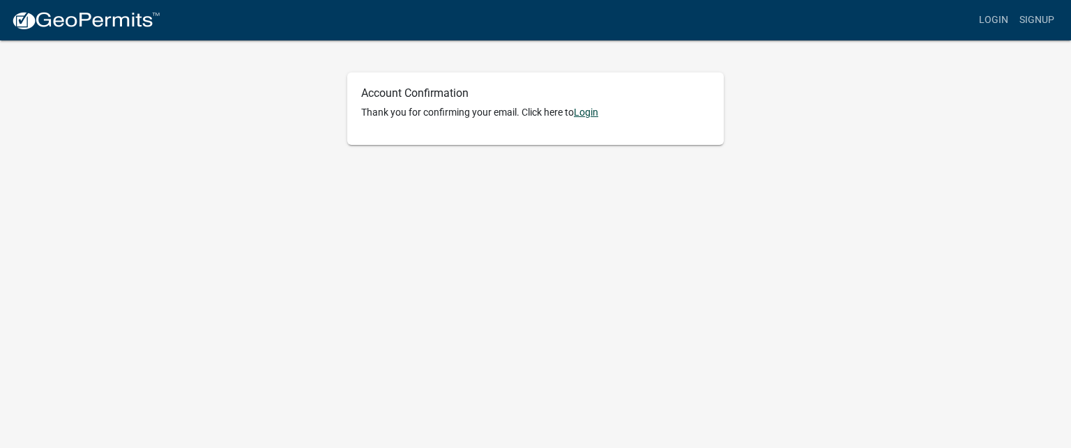
click at [598, 114] on link "Login" at bounding box center [586, 112] width 24 height 11
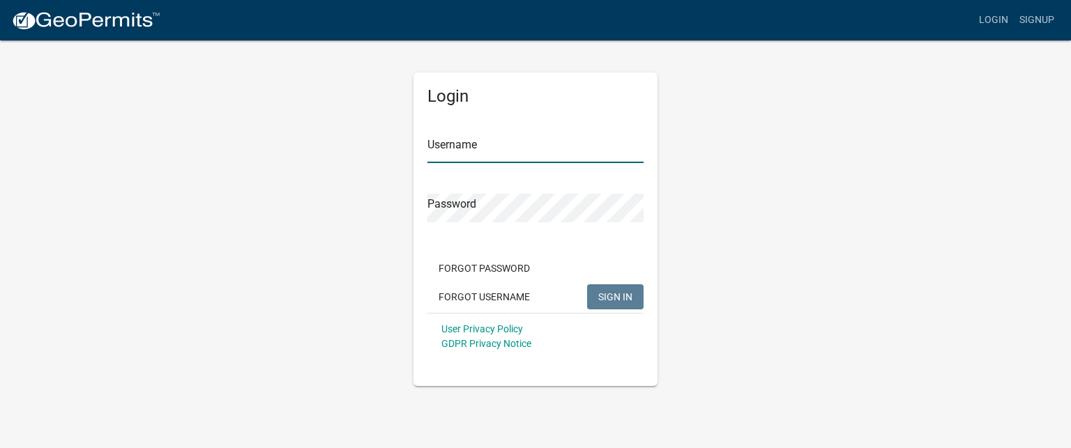
type input "ckcihak"
click at [907, 282] on div "Login Username ckcihak Password Forgot Password Forgot Username SIGN IN User Pr…" at bounding box center [535, 212] width 795 height 347
click at [619, 291] on span "SIGN IN" at bounding box center [615, 296] width 34 height 11
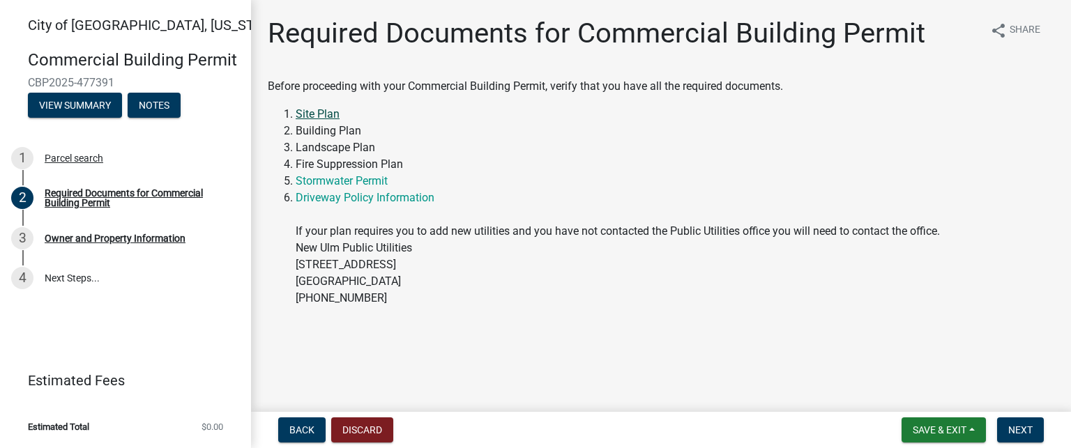
click at [319, 111] on link "Site Plan" at bounding box center [318, 113] width 44 height 13
click at [1028, 425] on span "Next" at bounding box center [1021, 430] width 24 height 11
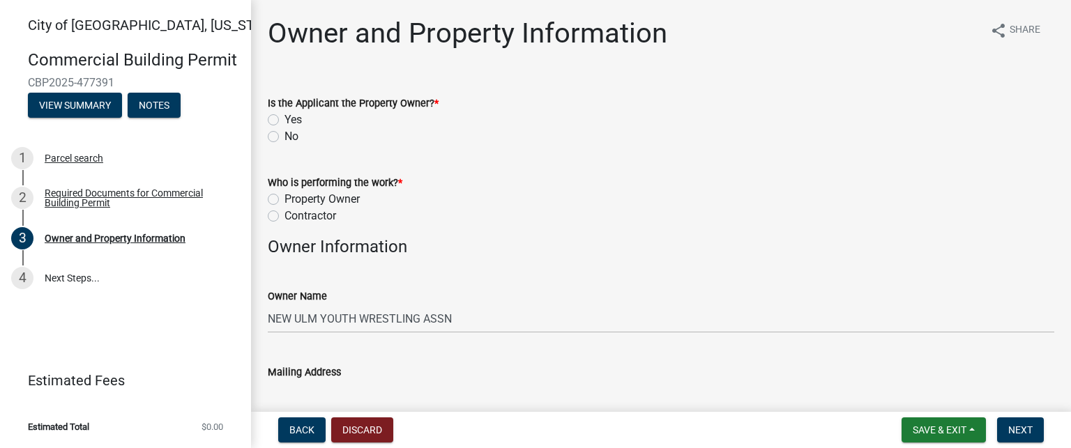
click at [285, 139] on label "No" at bounding box center [292, 136] width 14 height 17
click at [285, 137] on input "No" at bounding box center [289, 132] width 9 height 9
radio input "true"
click at [285, 211] on label "Contractor" at bounding box center [311, 216] width 52 height 17
click at [285, 211] on input "Contractor" at bounding box center [289, 212] width 9 height 9
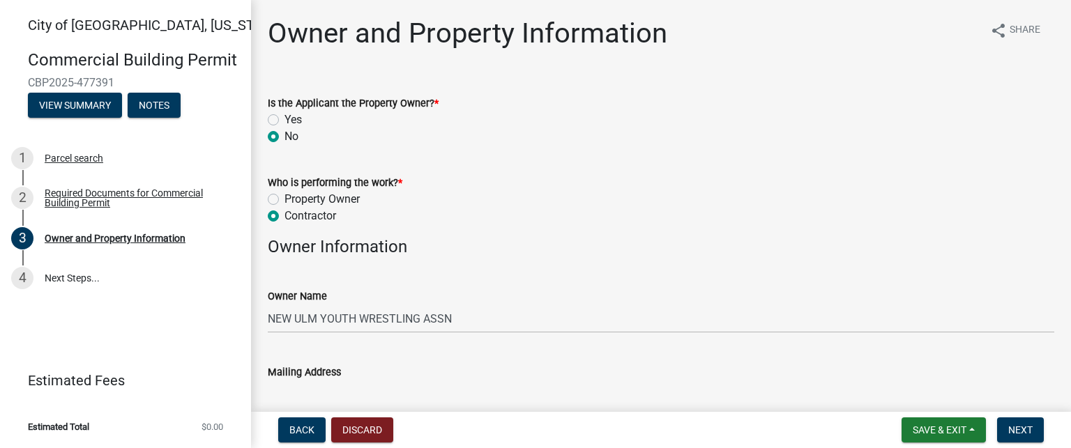
radio input "true"
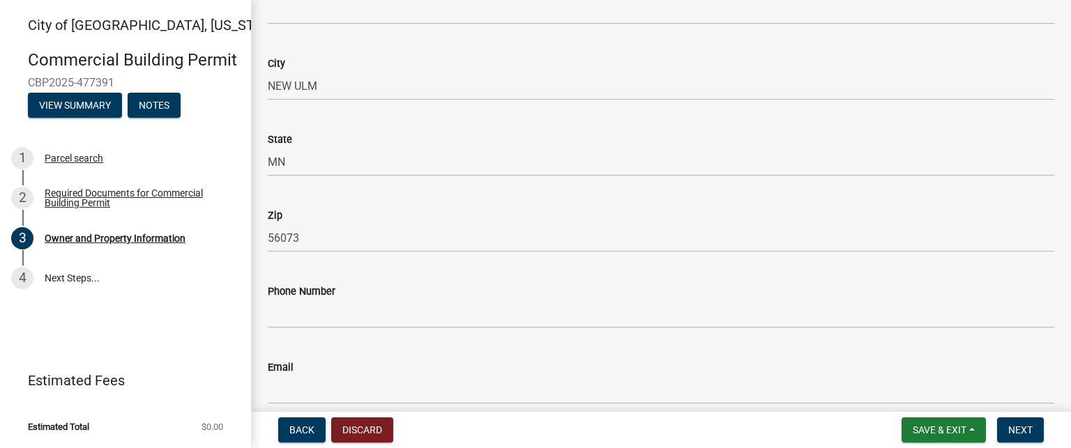
scroll to position [455, 0]
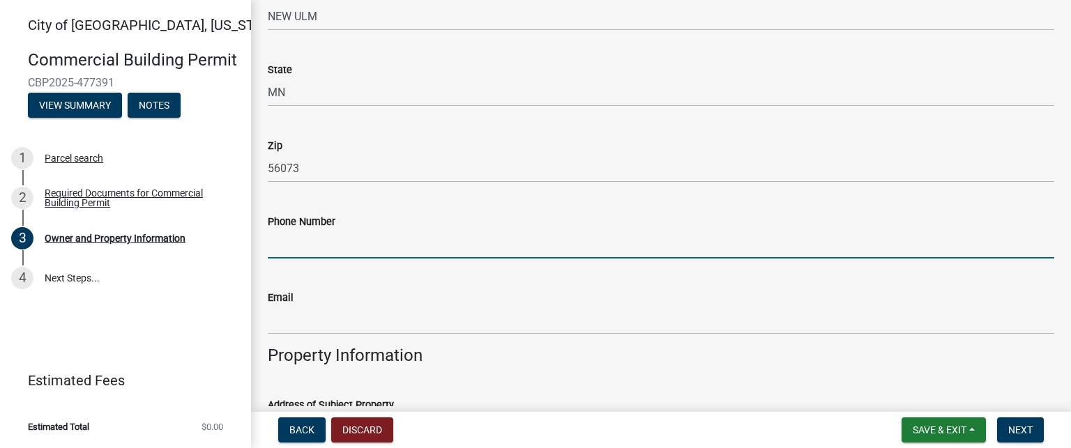
click at [342, 238] on input "Phone Number" at bounding box center [661, 244] width 787 height 29
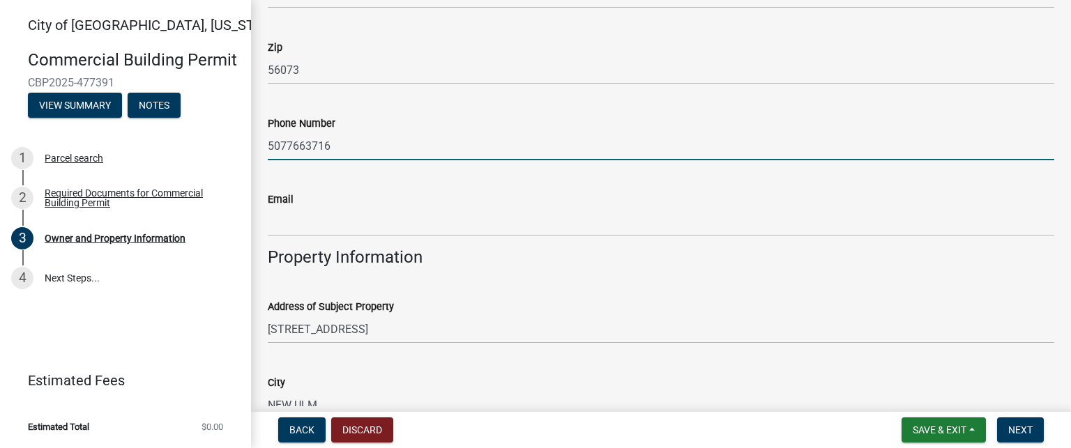
scroll to position [628, 0]
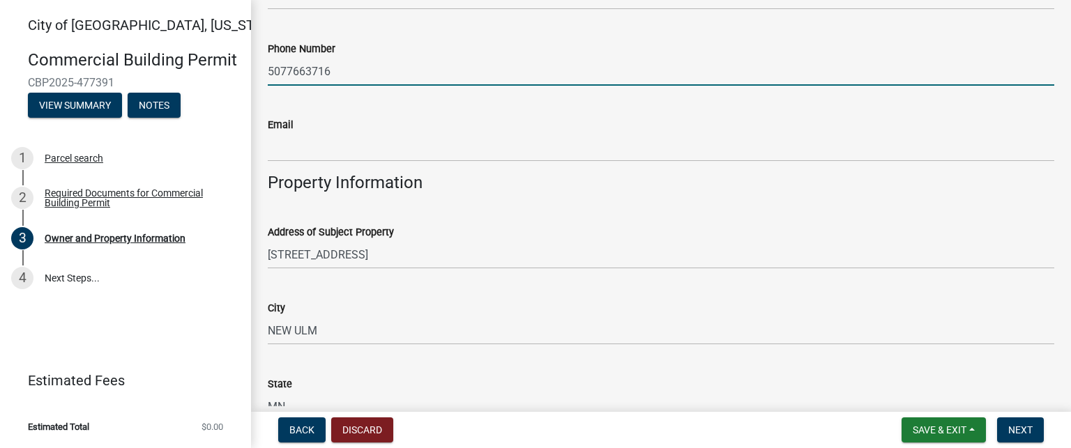
type input "5077663716"
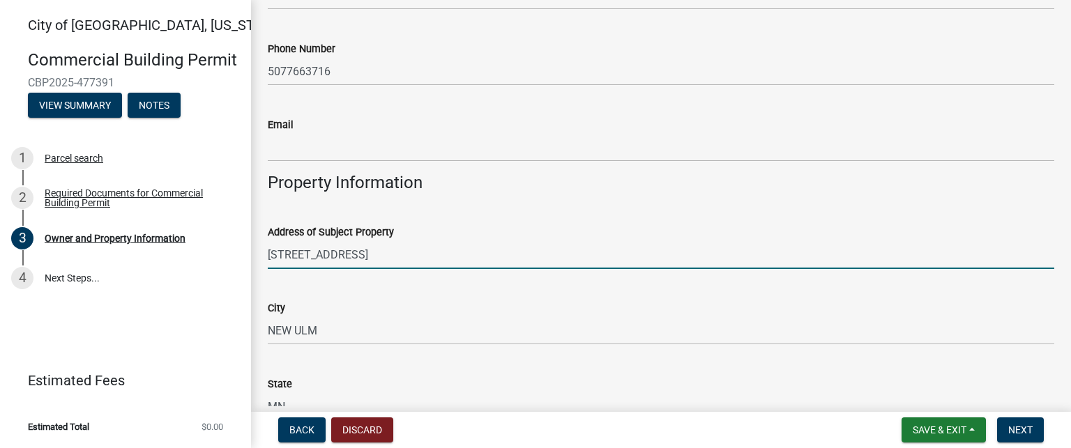
click at [289, 257] on input "[STREET_ADDRESS]" at bounding box center [661, 255] width 787 height 29
click at [293, 257] on input "[STREET_ADDRESS]" at bounding box center [661, 255] width 787 height 29
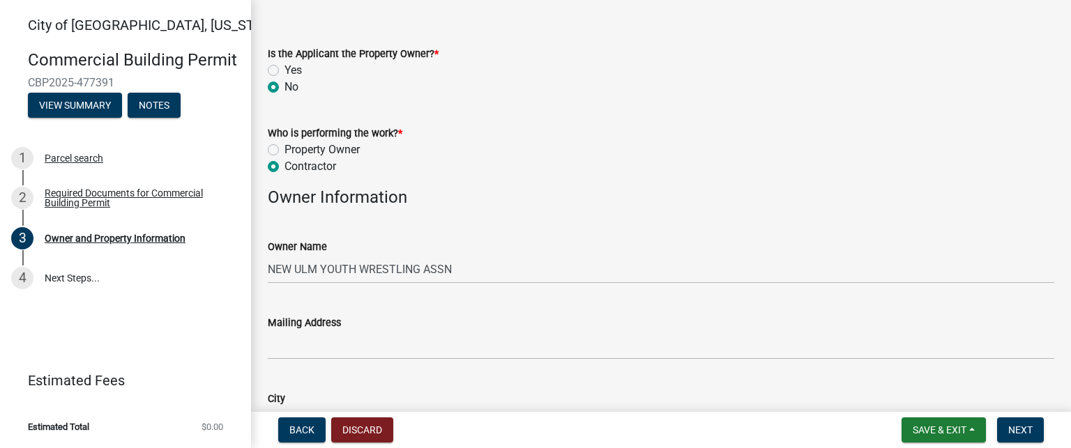
scroll to position [139, 0]
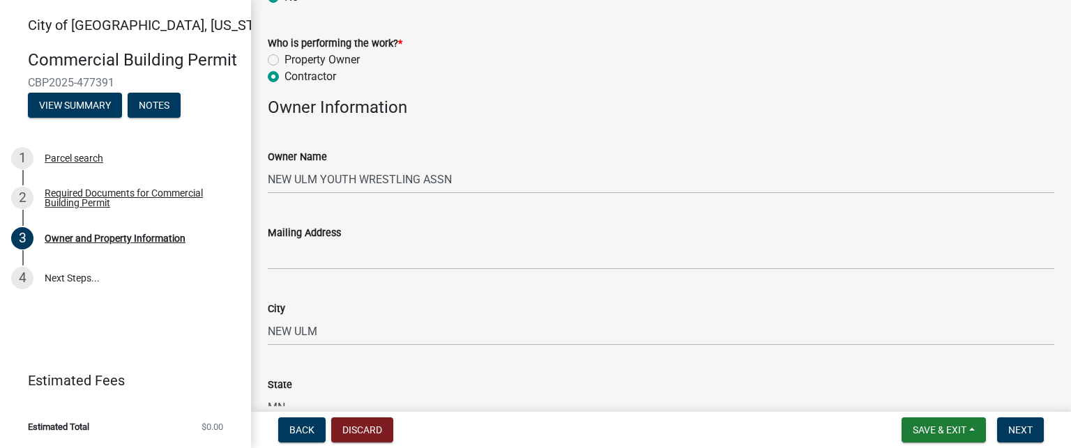
type input "1607 GERMAN ST S"
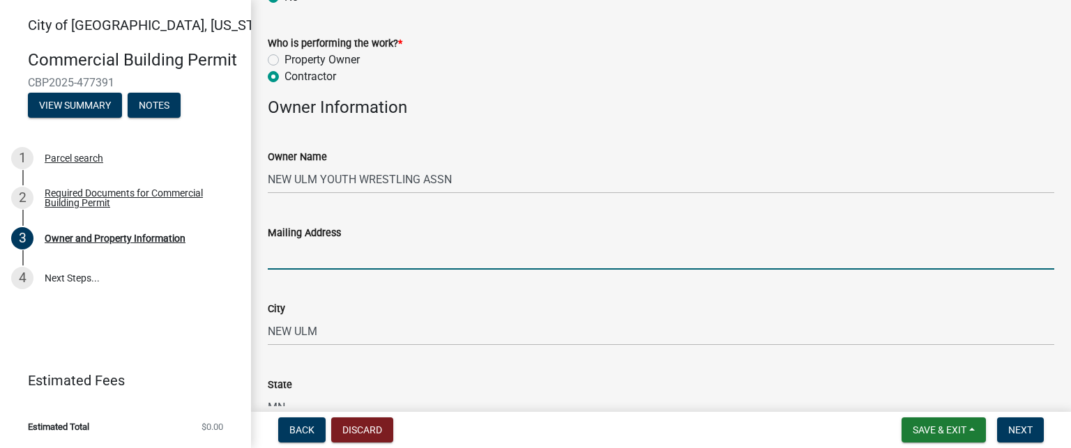
click at [354, 259] on input "Mailing Address" at bounding box center [661, 255] width 787 height 29
click at [361, 250] on input "Mailing Address" at bounding box center [661, 255] width 787 height 29
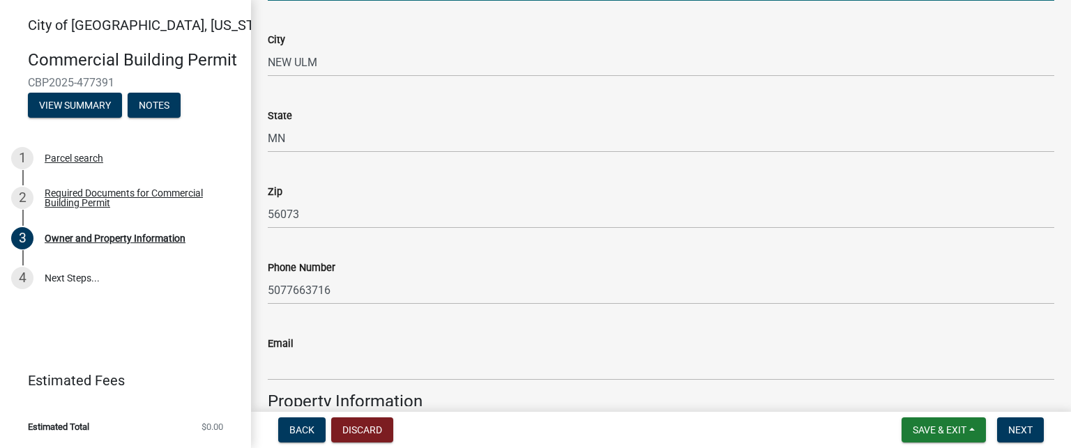
scroll to position [488, 0]
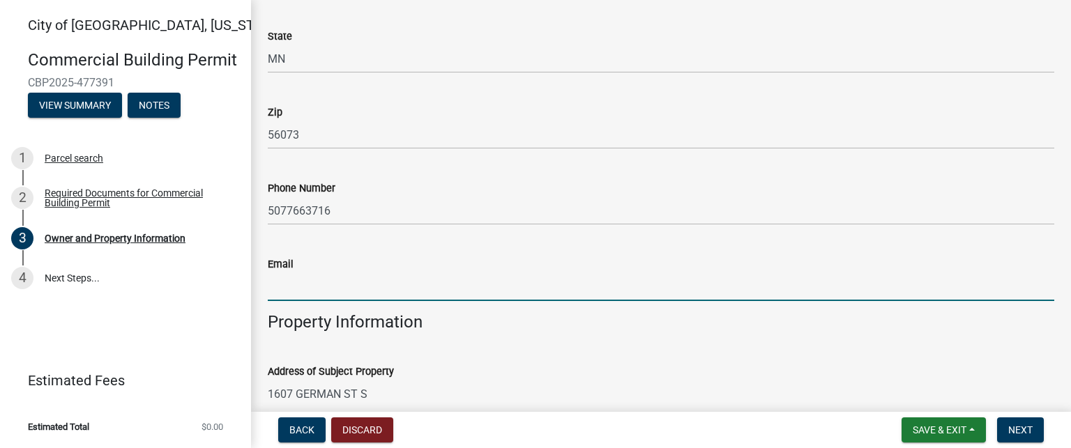
click at [365, 285] on input "Email" at bounding box center [661, 287] width 787 height 29
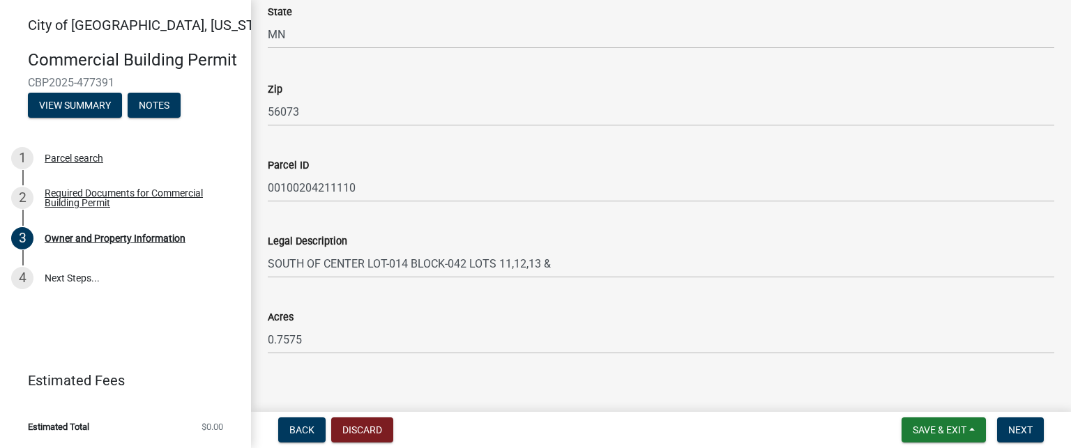
scroll to position [1013, 0]
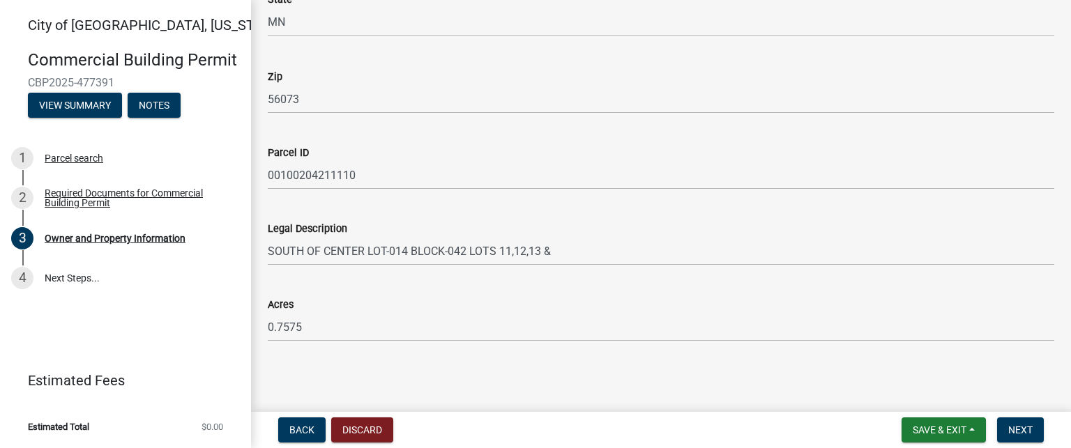
type input "[EMAIL_ADDRESS][DOMAIN_NAME]"
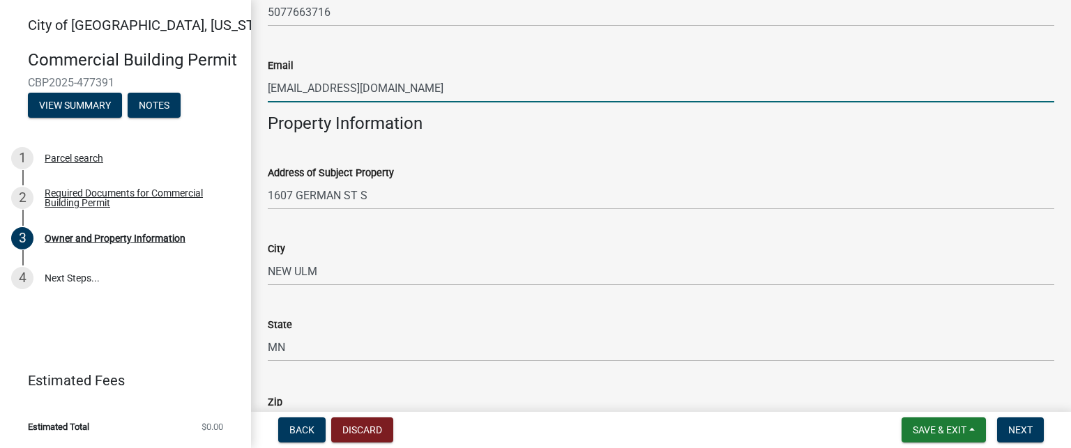
scroll to position [664, 0]
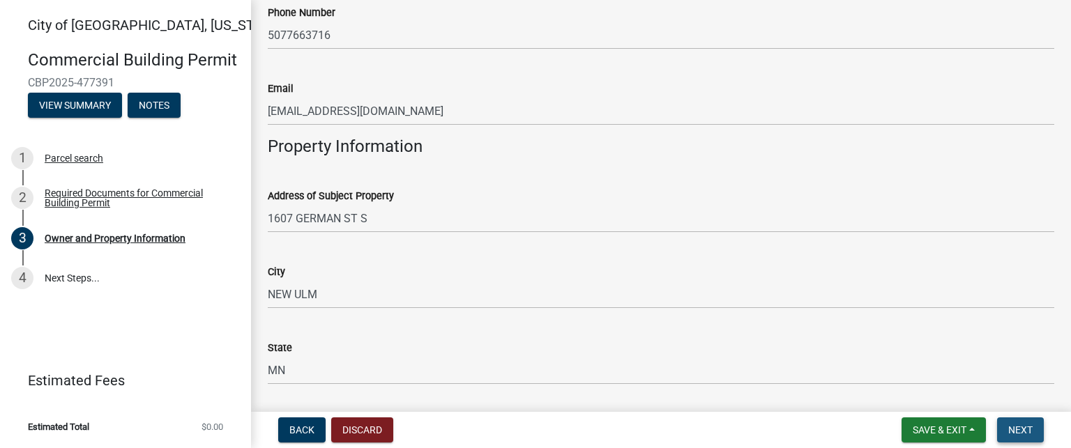
click at [1036, 429] on button "Next" at bounding box center [1020, 430] width 47 height 25
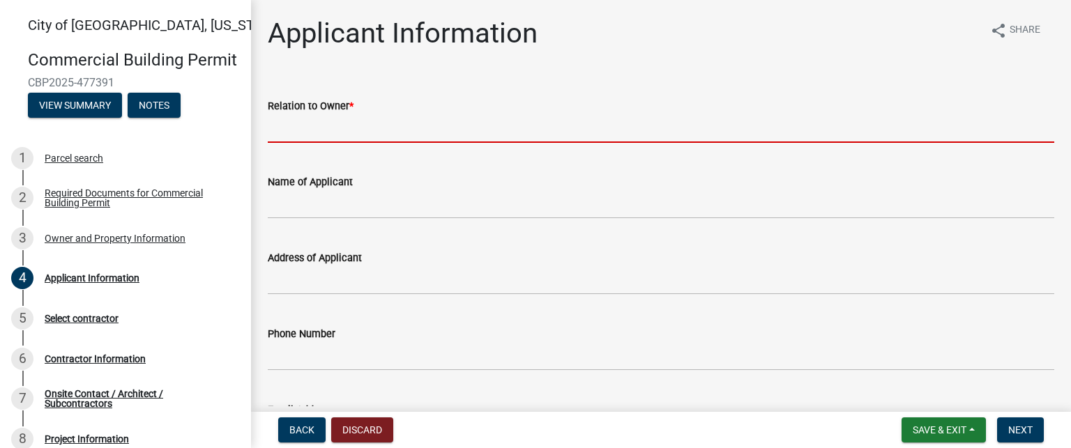
click at [426, 116] on input "Relation to Owner *" at bounding box center [661, 128] width 787 height 29
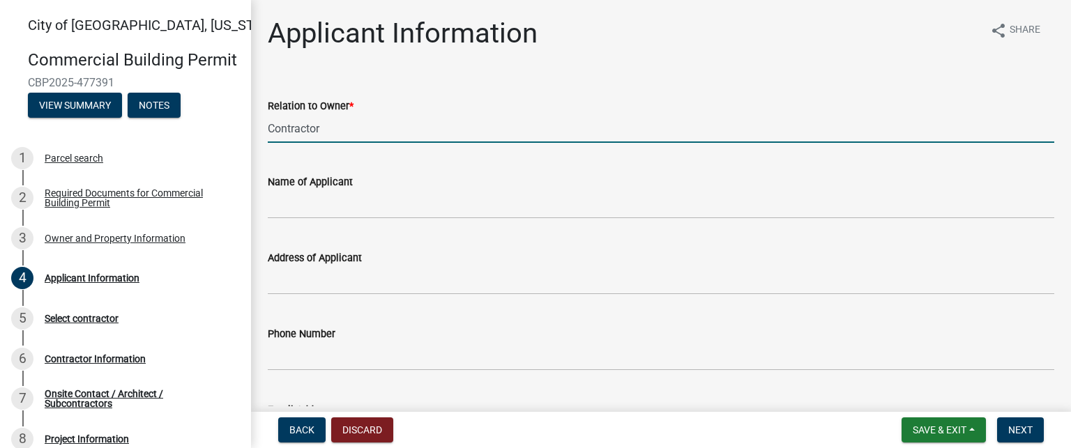
type input "Contractor"
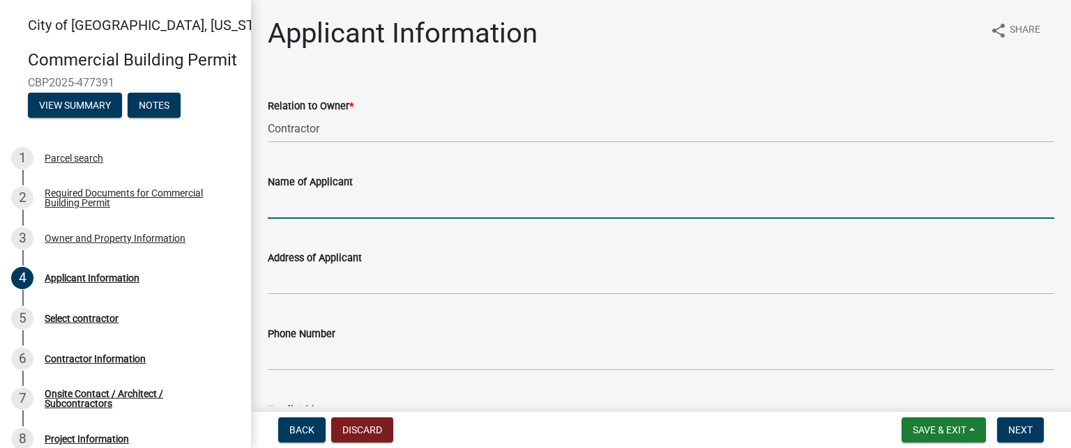
type input "o"
type input "[PERSON_NAME]"
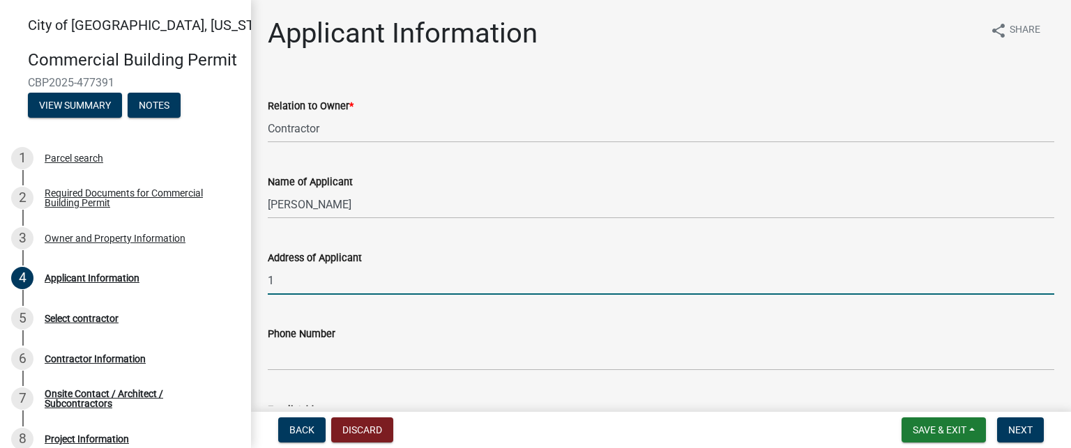
type input "[STREET_ADDRESS]"
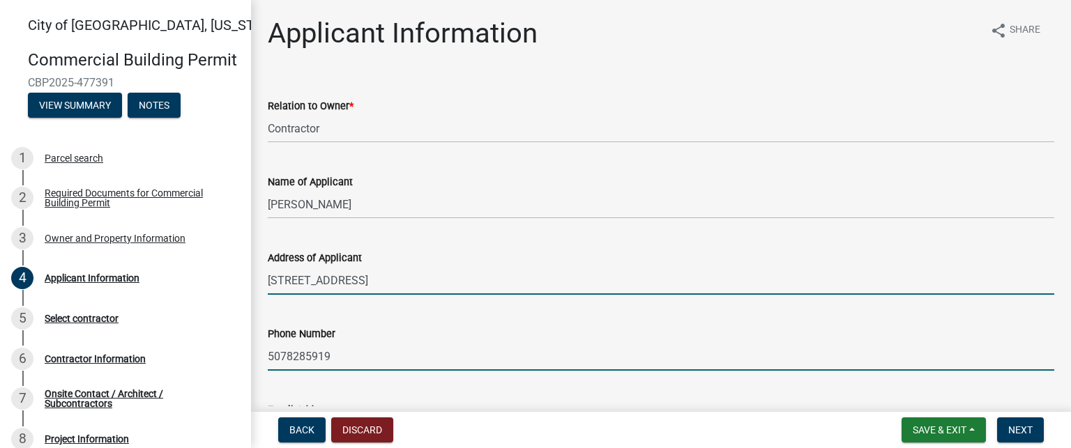
click at [360, 357] on input "5078285919" at bounding box center [661, 356] width 787 height 29
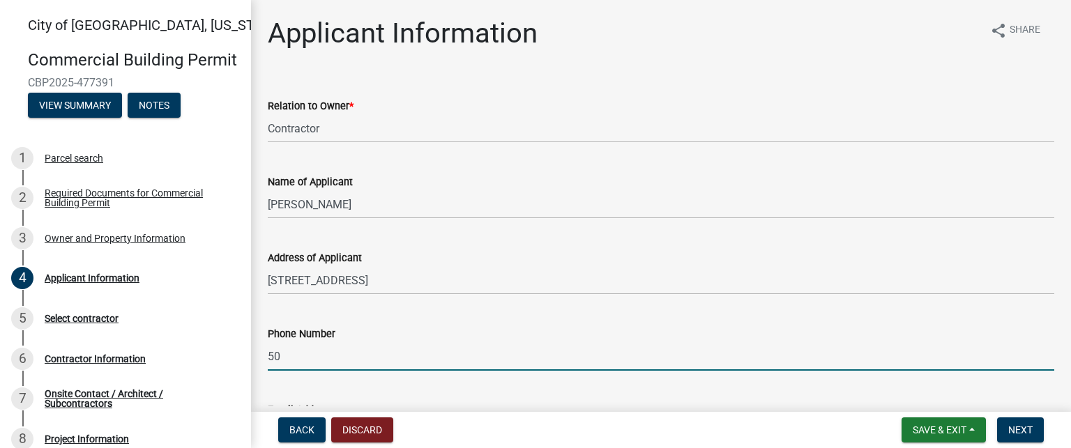
type input "5"
type input "5077663716"
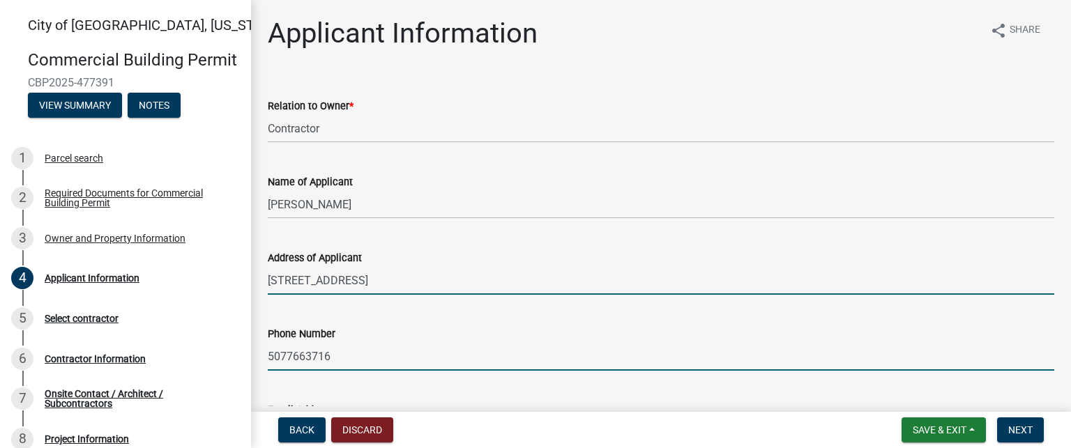
click at [410, 280] on input "[STREET_ADDRESS]" at bounding box center [661, 280] width 787 height 29
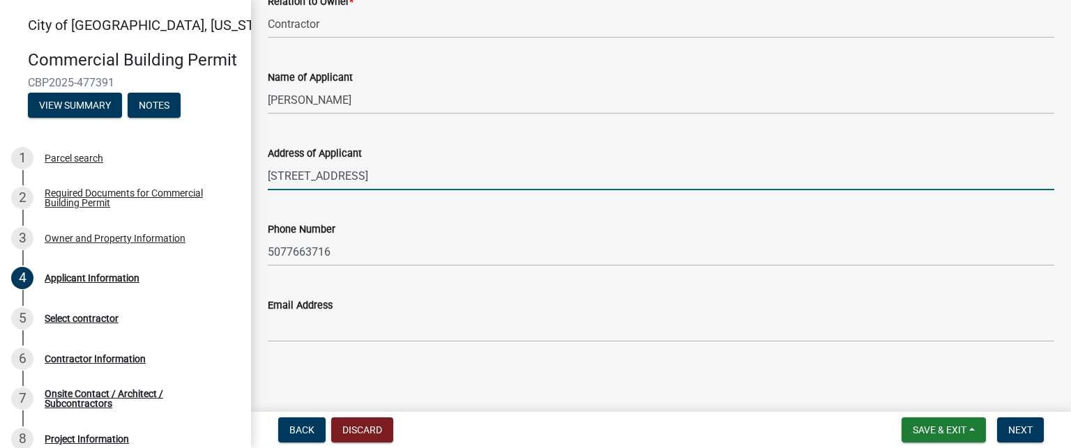
scroll to position [106, 0]
type input "[STREET_ADDRESS]"
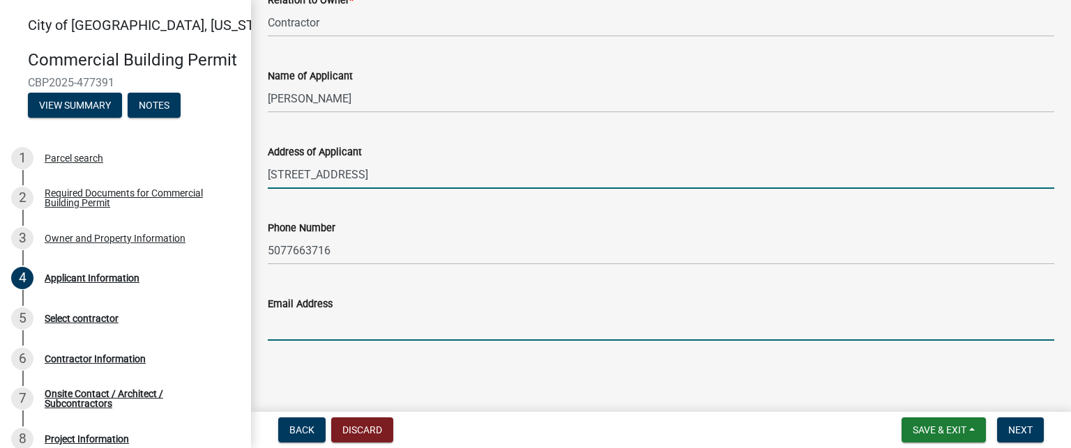
click at [304, 317] on input "Email Address" at bounding box center [661, 326] width 787 height 29
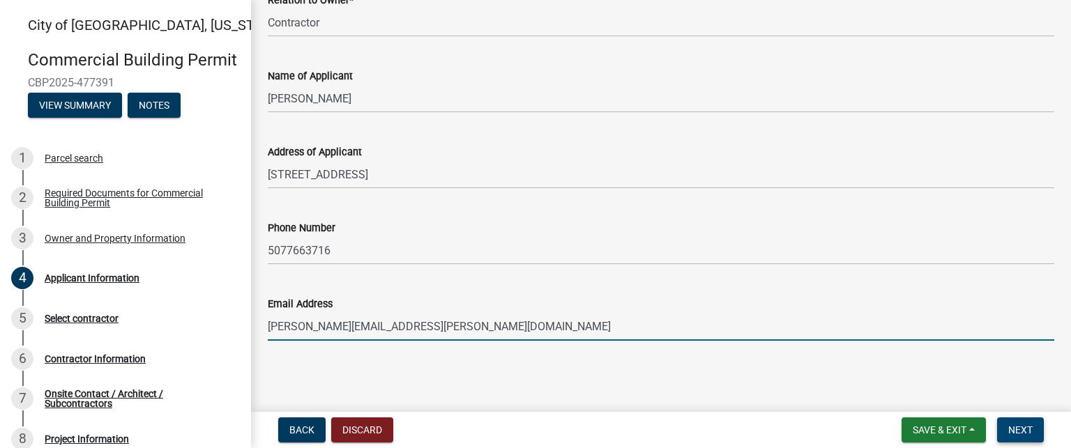
type input "[PERSON_NAME][EMAIL_ADDRESS][PERSON_NAME][DOMAIN_NAME]"
click at [1013, 437] on button "Next" at bounding box center [1020, 430] width 47 height 25
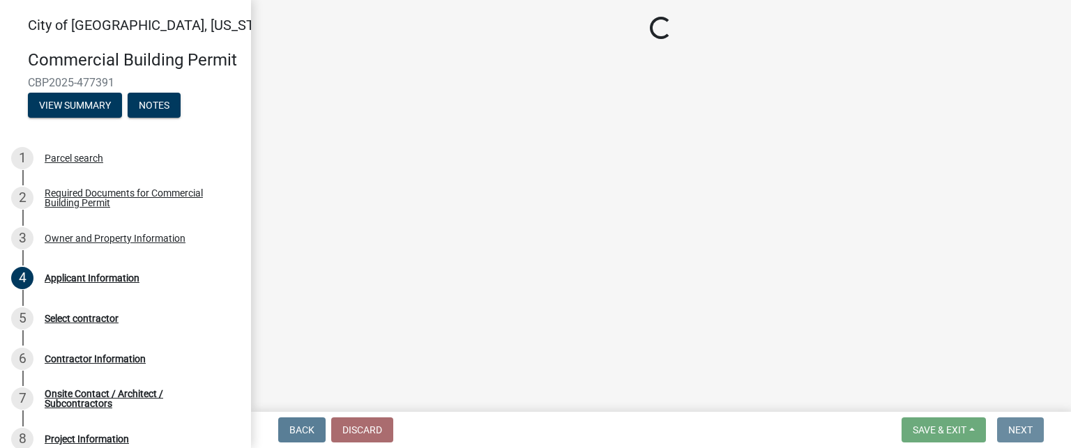
scroll to position [0, 0]
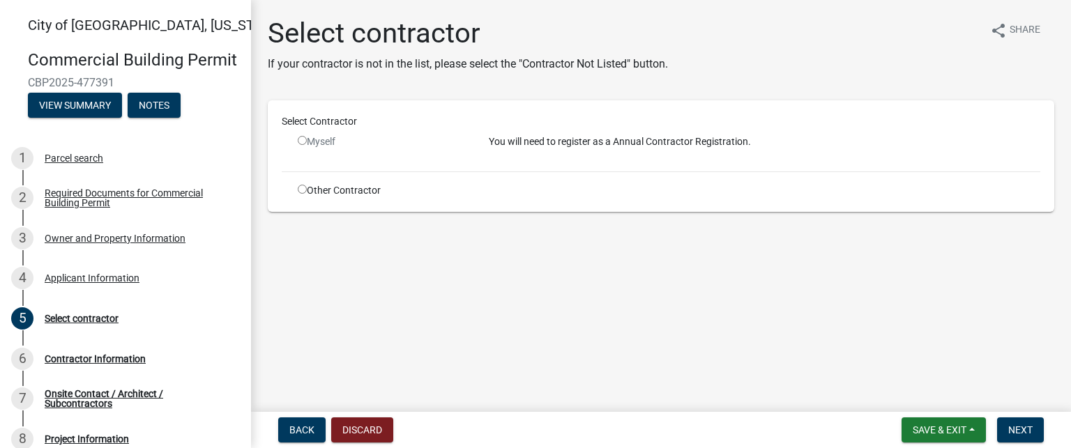
click at [299, 142] on input "radio" at bounding box center [302, 140] width 9 height 9
click at [305, 142] on input "radio" at bounding box center [302, 140] width 9 height 9
click at [301, 139] on input "radio" at bounding box center [302, 140] width 9 height 9
radio input "false"
click at [689, 144] on p "You will need to register as a Annual Contractor Registration." at bounding box center [765, 142] width 552 height 15
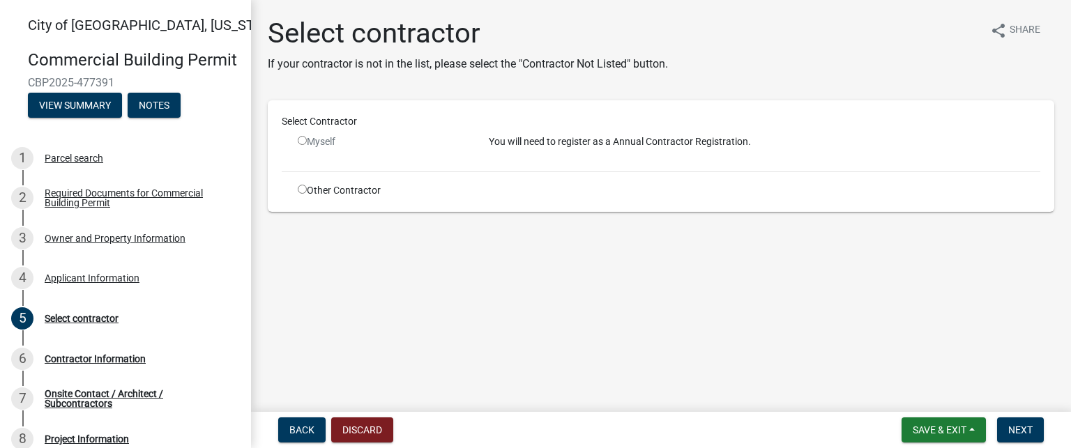
click at [751, 142] on p "You will need to register as a Annual Contractor Registration." at bounding box center [765, 142] width 552 height 15
click at [304, 185] on input "radio" at bounding box center [302, 189] width 9 height 9
radio input "true"
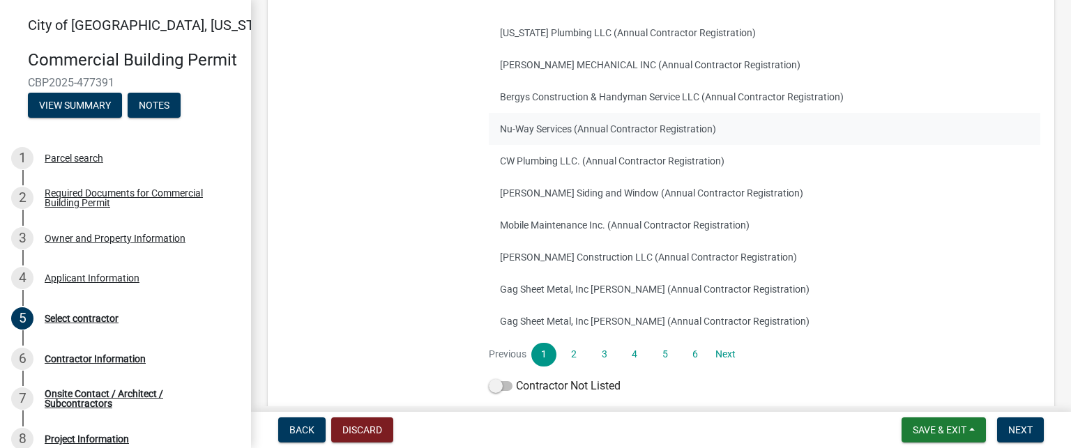
scroll to position [279, 0]
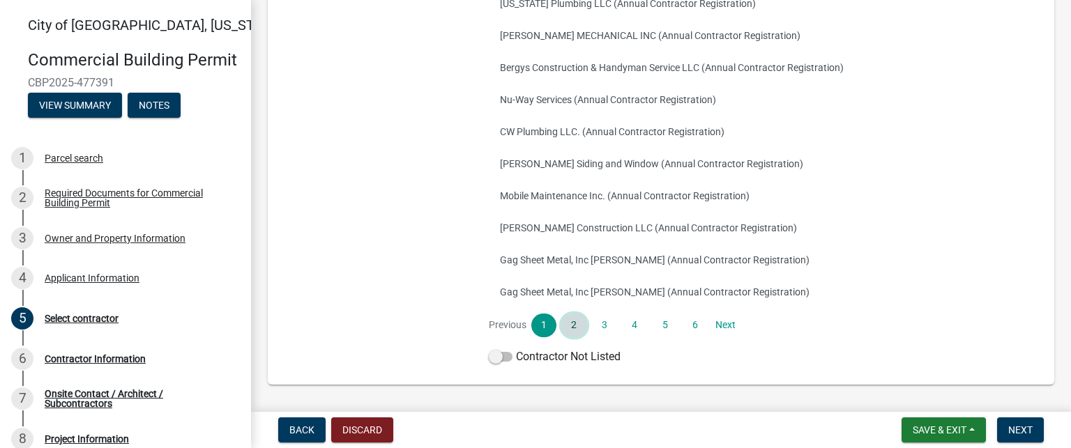
click at [561, 326] on link "2" at bounding box center [573, 326] width 25 height 24
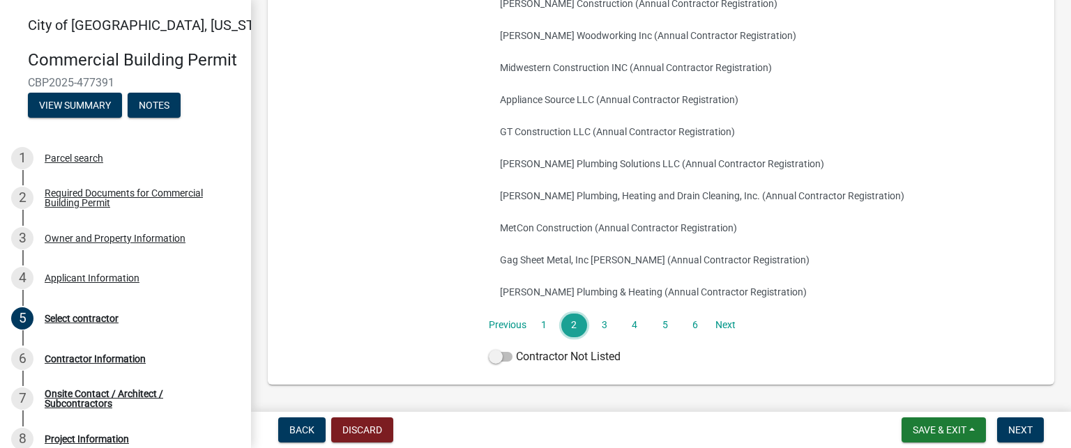
click at [580, 323] on link "2" at bounding box center [573, 326] width 25 height 24
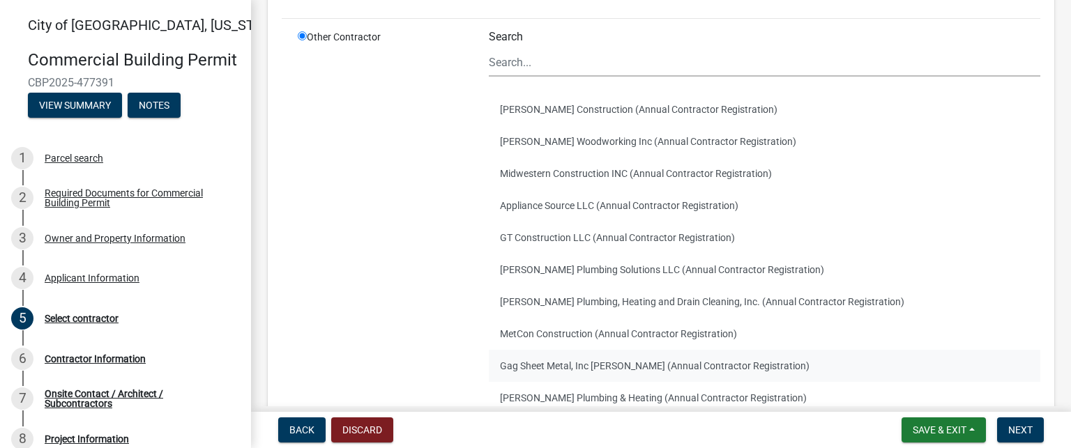
scroll to position [209, 0]
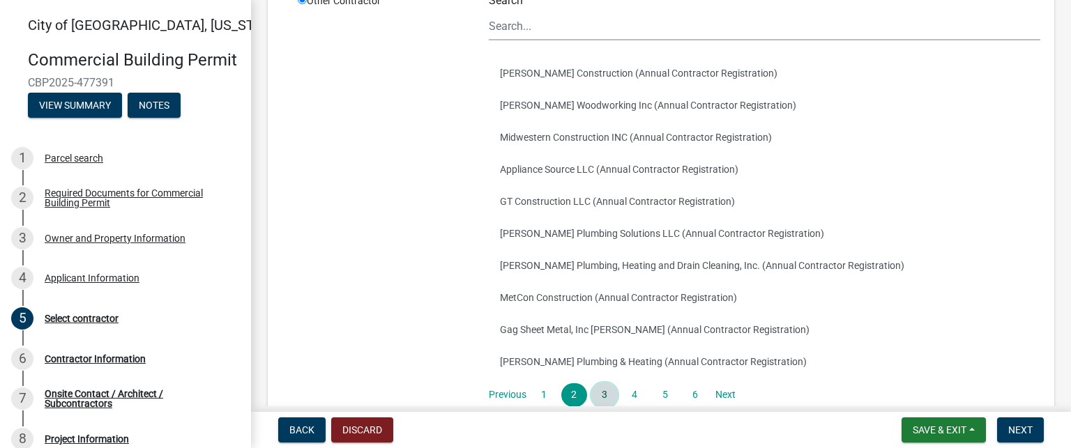
click at [605, 386] on link "3" at bounding box center [604, 396] width 25 height 24
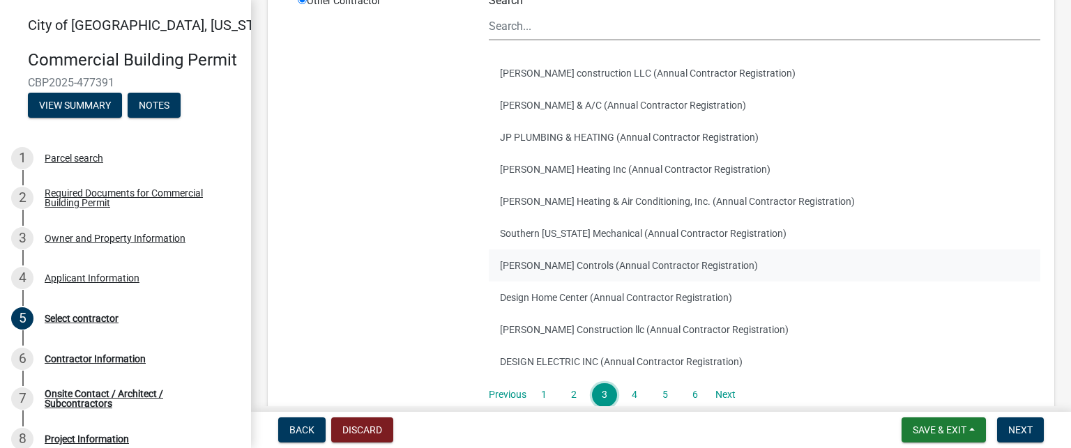
scroll to position [279, 0]
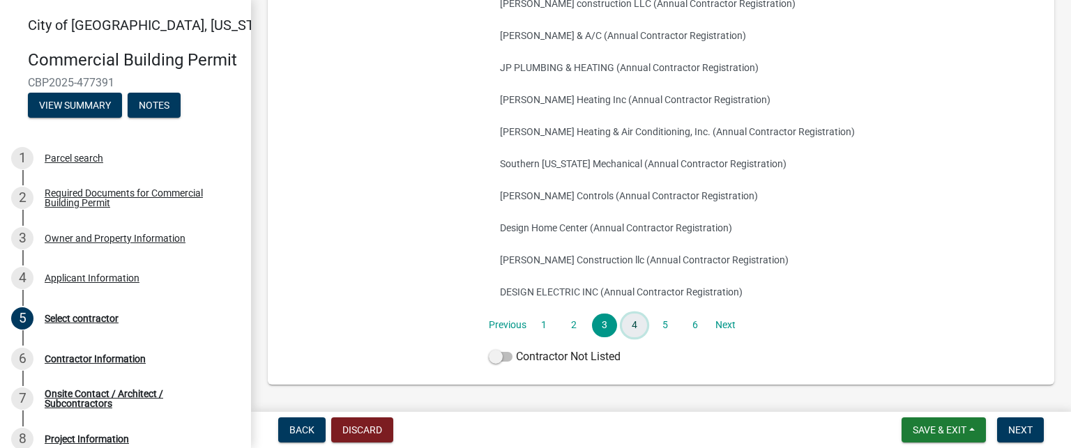
click at [639, 322] on link "4" at bounding box center [634, 326] width 25 height 24
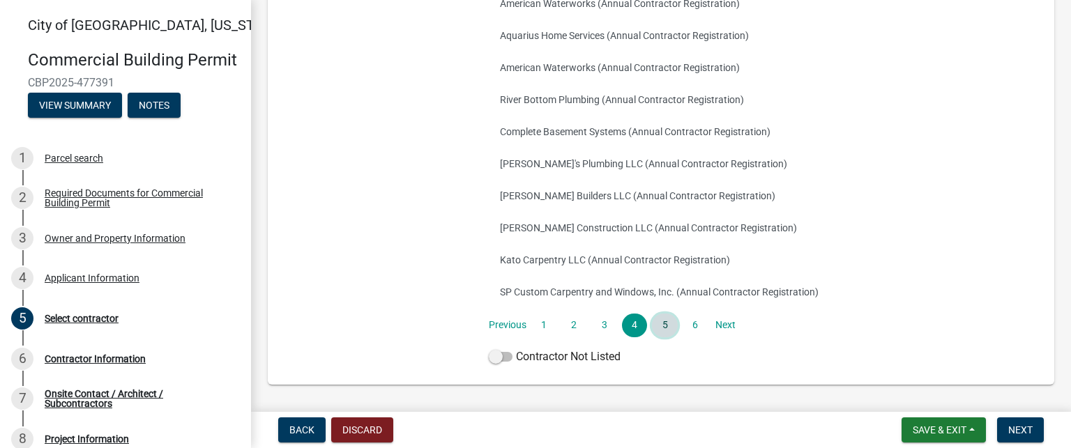
click at [662, 326] on link "5" at bounding box center [664, 326] width 25 height 24
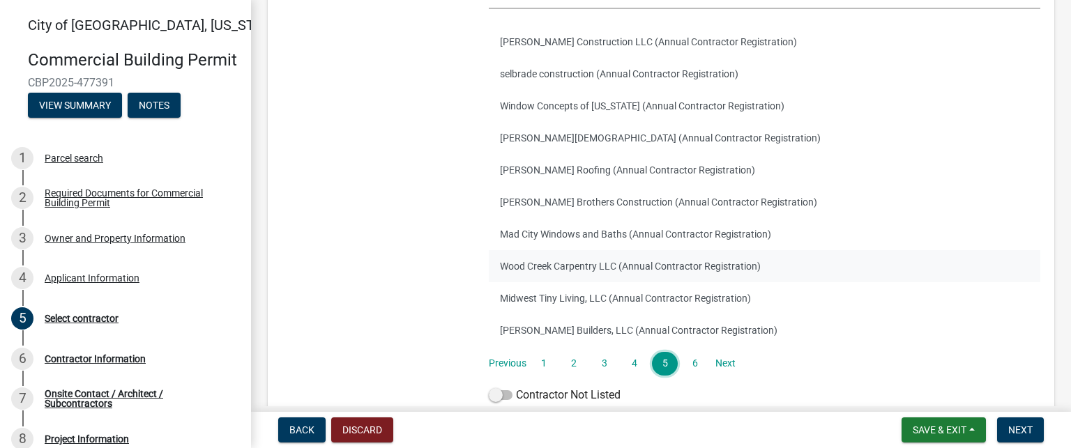
scroll to position [209, 0]
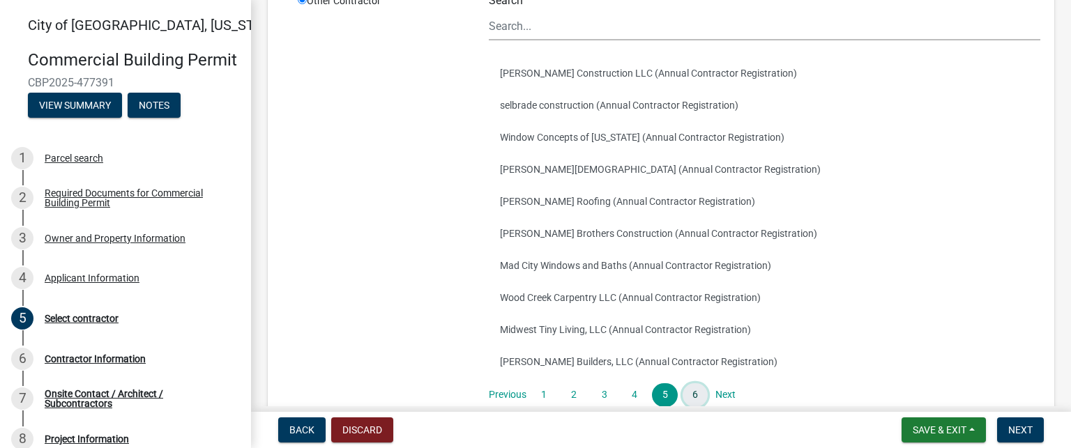
click at [692, 396] on link "6" at bounding box center [695, 396] width 25 height 24
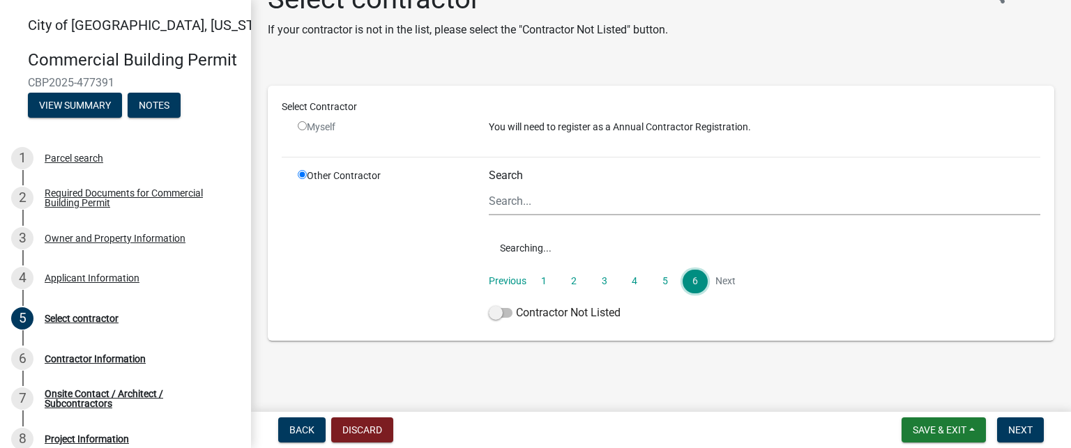
scroll to position [65, 0]
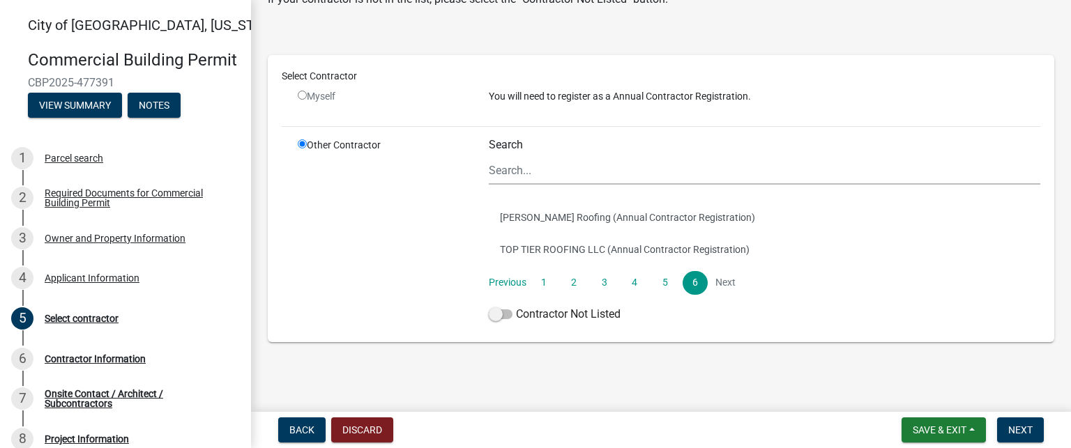
click at [718, 280] on li "Next" at bounding box center [725, 283] width 25 height 24
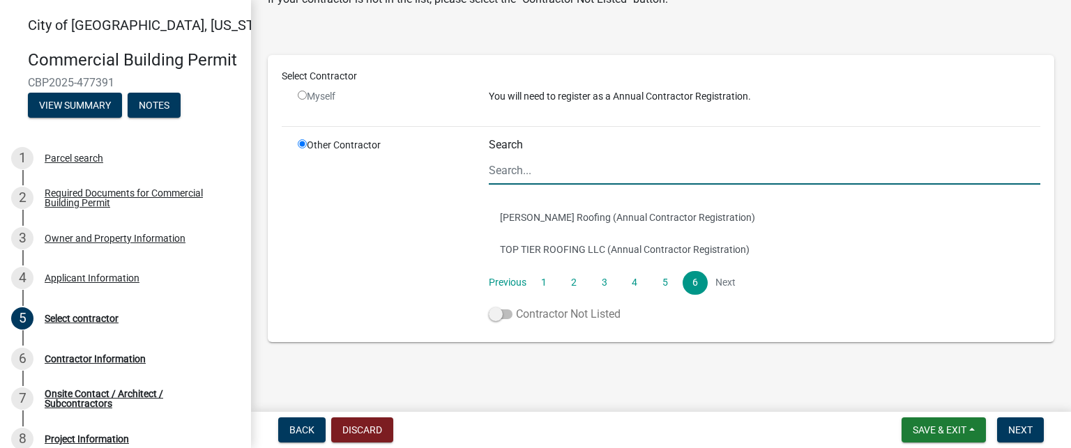
click at [497, 318] on span at bounding box center [501, 315] width 24 height 10
click at [516, 306] on input "Contractor Not Listed" at bounding box center [516, 306] width 0 height 0
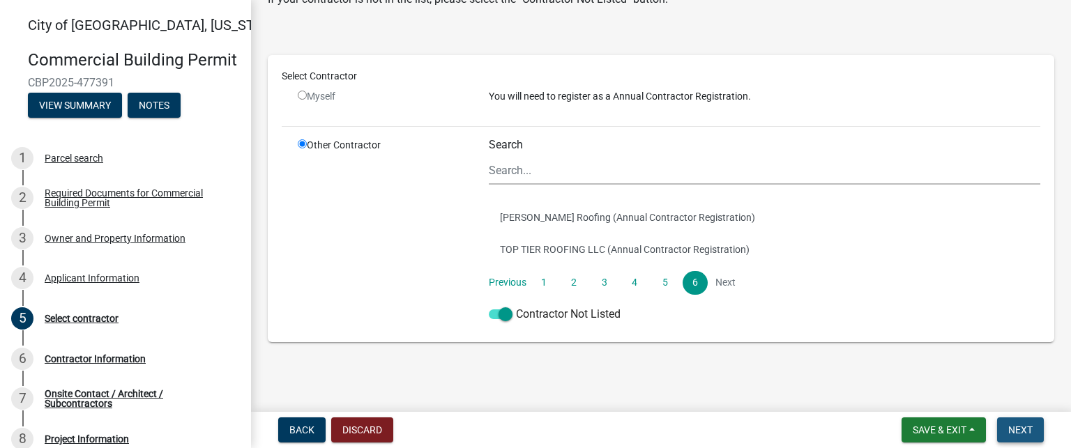
click at [1026, 432] on span "Next" at bounding box center [1021, 430] width 24 height 11
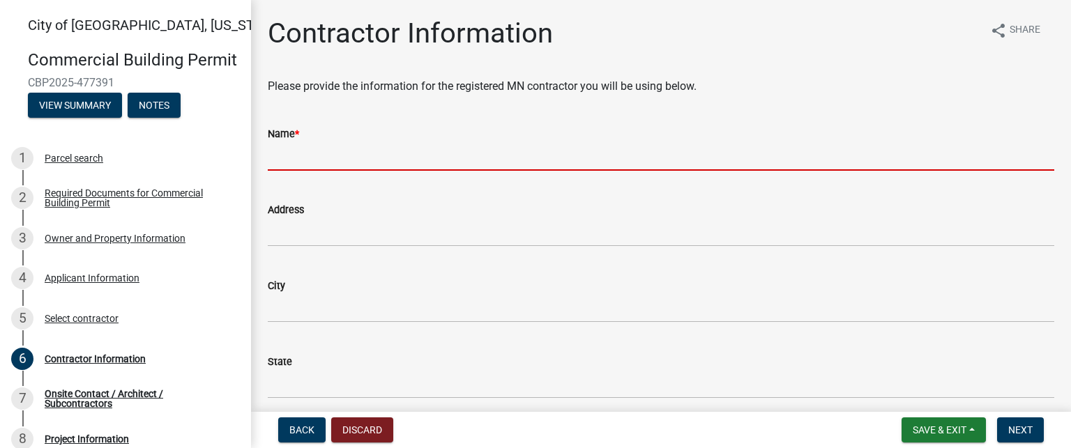
click at [409, 158] on input "Name *" at bounding box center [661, 156] width 787 height 29
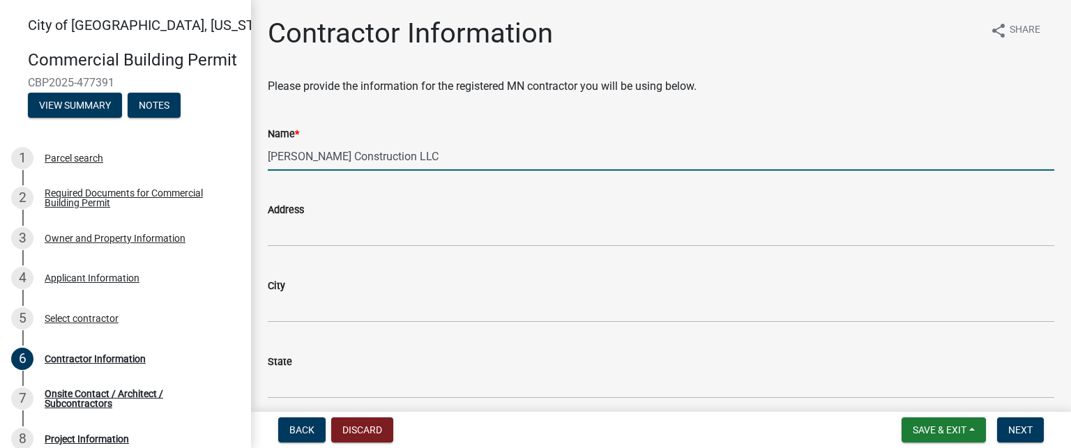
type input "[PERSON_NAME] Construction LLC"
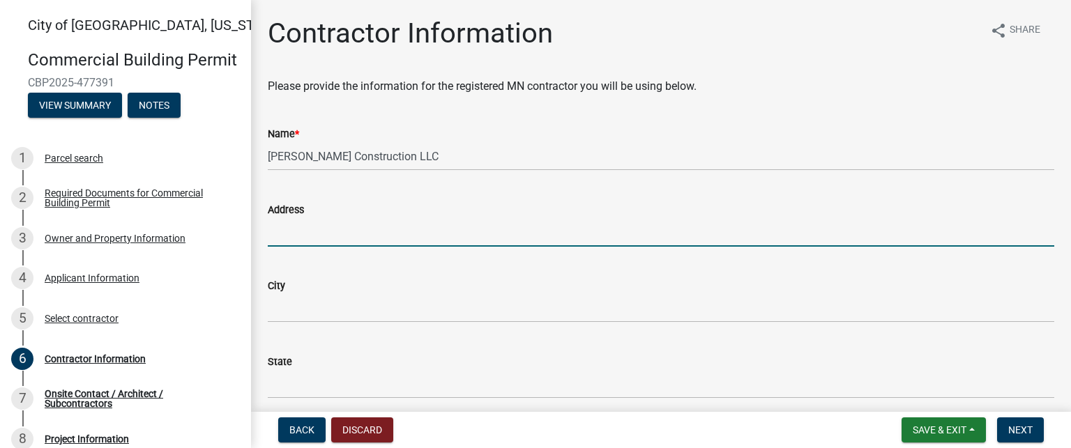
click at [410, 222] on input "Address" at bounding box center [661, 232] width 787 height 29
type input "[STREET_ADDRESS]"
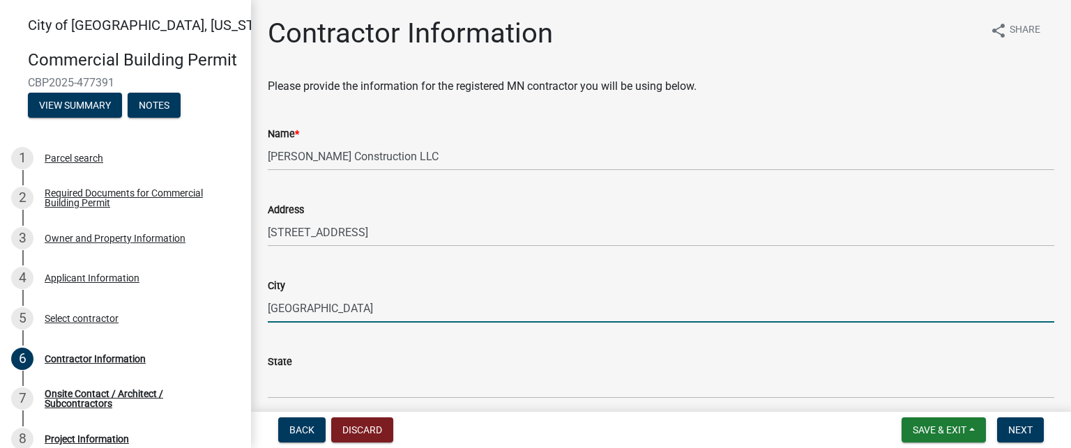
type input "[GEOGRAPHIC_DATA]"
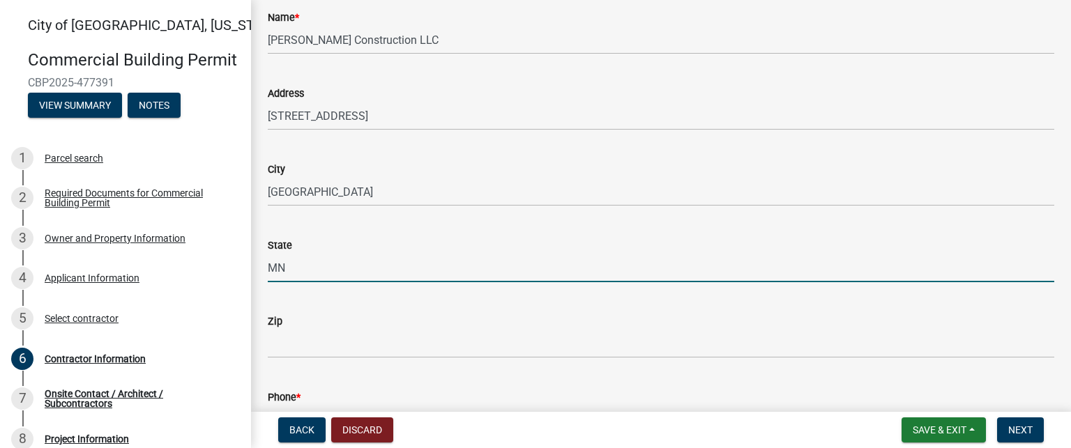
scroll to position [139, 0]
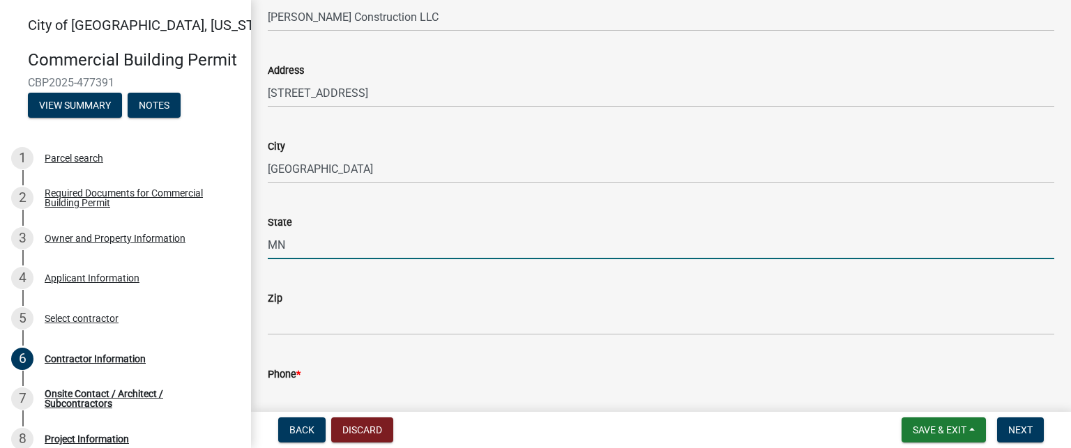
type input "MN"
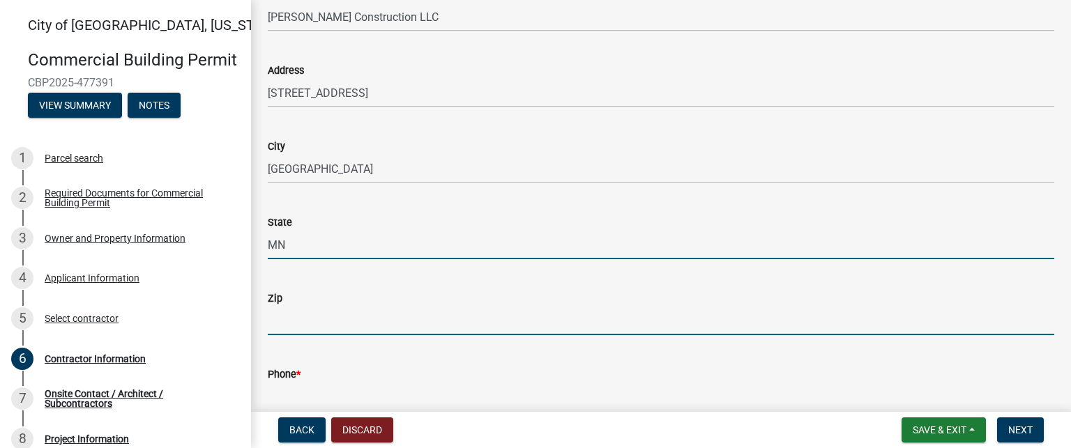
click at [522, 313] on input "Zip" at bounding box center [661, 321] width 787 height 29
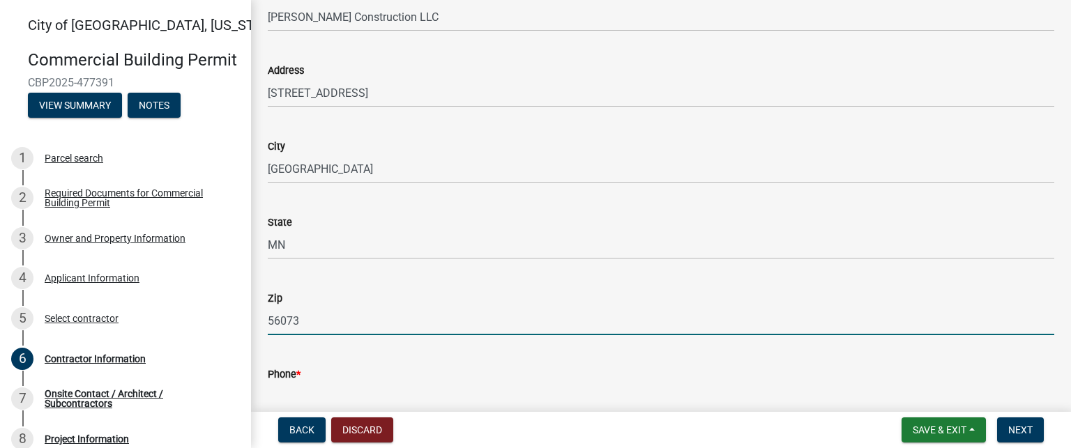
type input "56073"
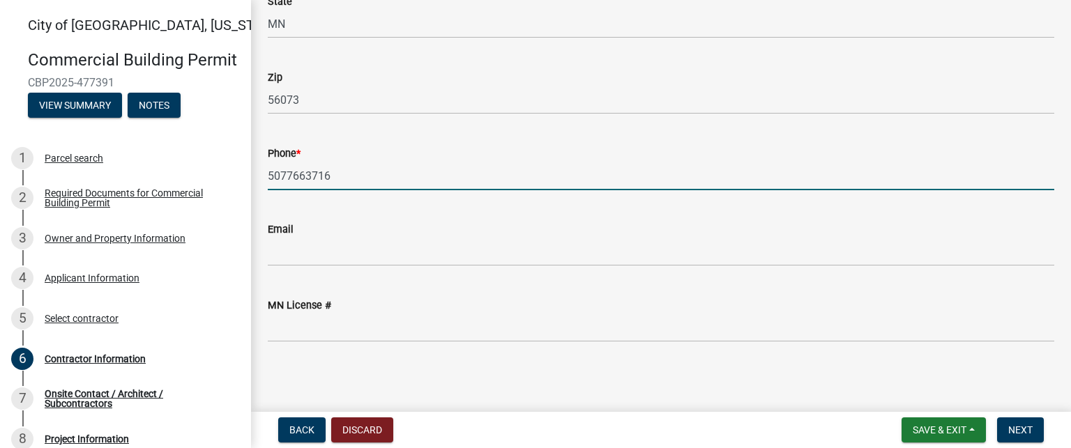
scroll to position [362, 0]
type input "5077663716"
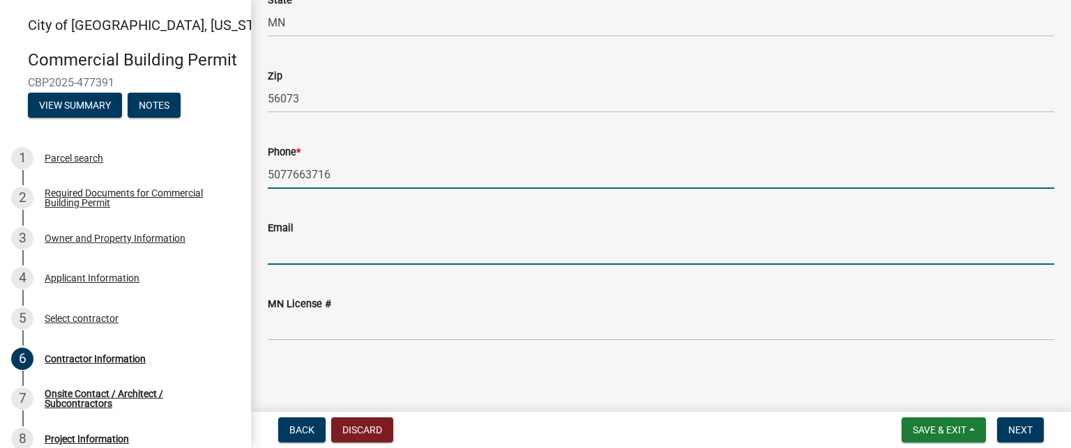
click at [384, 250] on input "Email" at bounding box center [661, 250] width 787 height 29
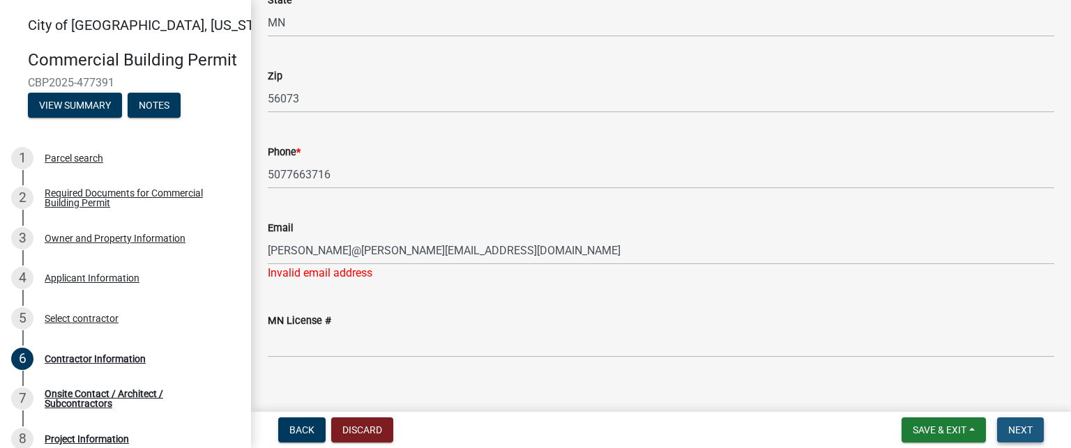
click at [1016, 436] on button "Next" at bounding box center [1020, 430] width 47 height 25
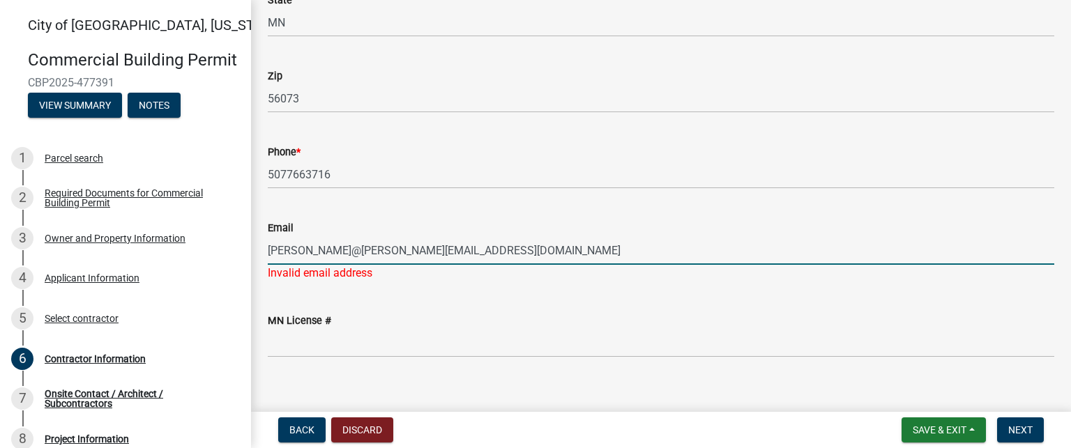
click at [301, 250] on input "[PERSON_NAME]@[PERSON_NAME][EMAIL_ADDRESS][DOMAIN_NAME]" at bounding box center [661, 250] width 787 height 29
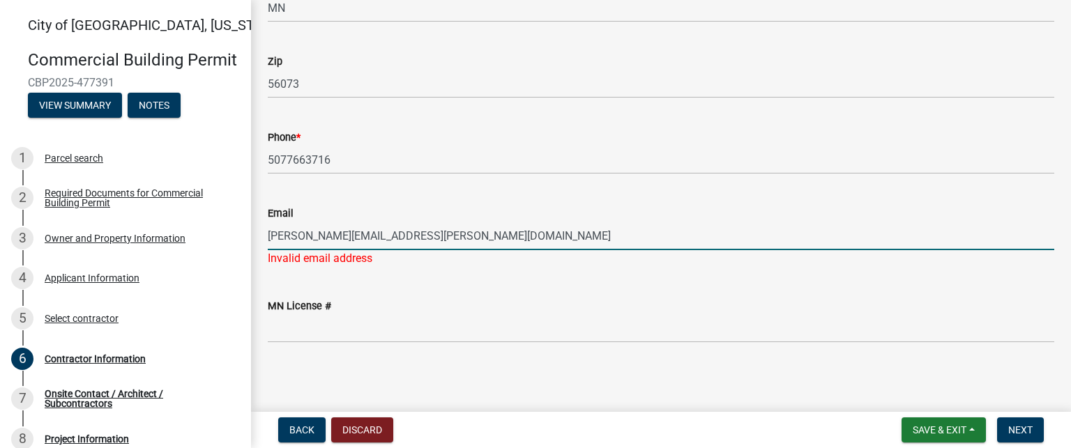
scroll to position [379, 0]
type input "[PERSON_NAME][EMAIL_ADDRESS][PERSON_NAME][DOMAIN_NAME]"
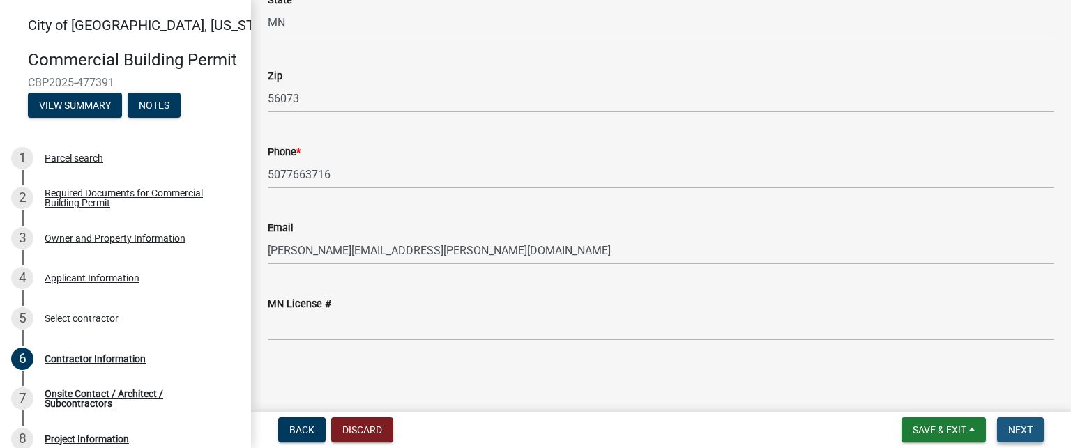
click at [1021, 423] on button "Next" at bounding box center [1020, 430] width 47 height 25
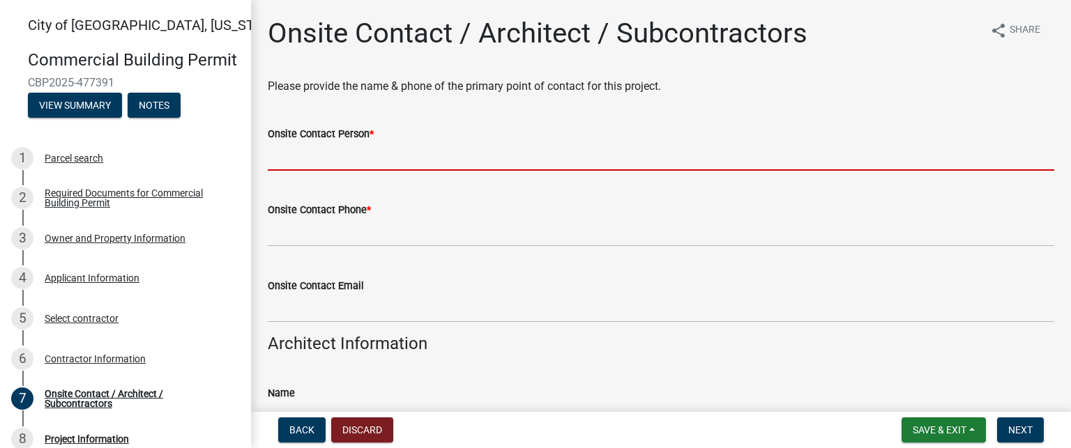
click at [362, 156] on input "Onsite Contact Person *" at bounding box center [661, 156] width 787 height 29
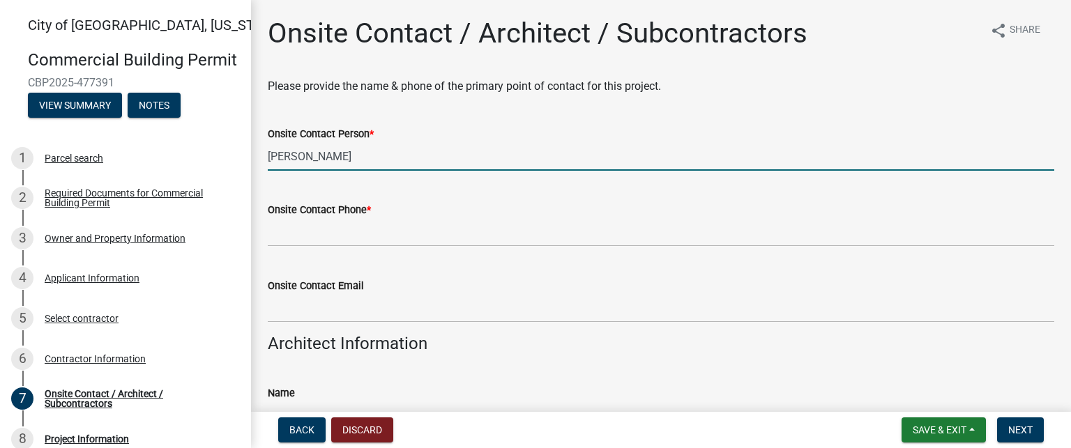
type input "[PERSON_NAME]"
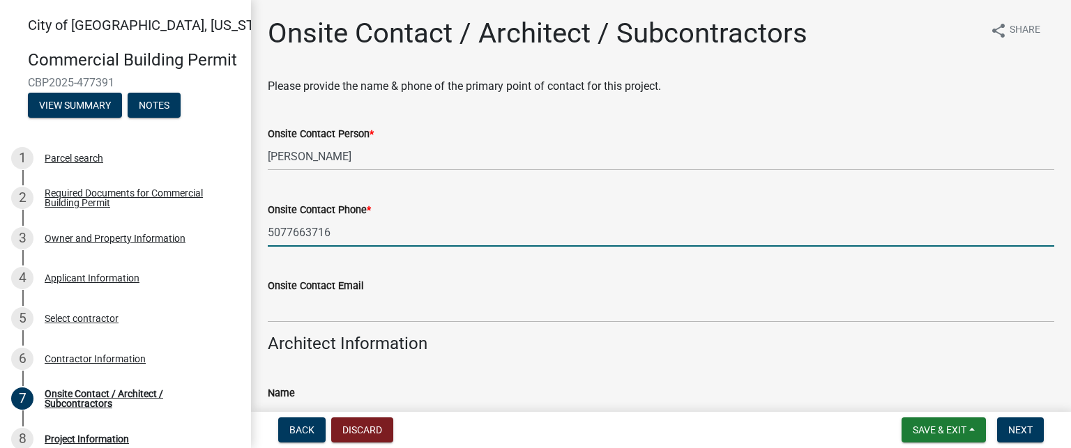
type input "5077663716"
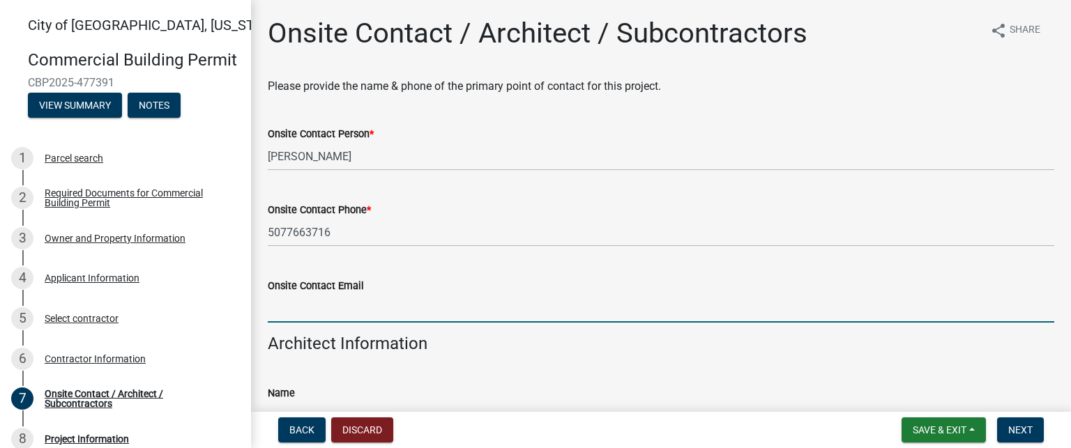
click at [471, 310] on input "Onsite Contact Email" at bounding box center [661, 308] width 787 height 29
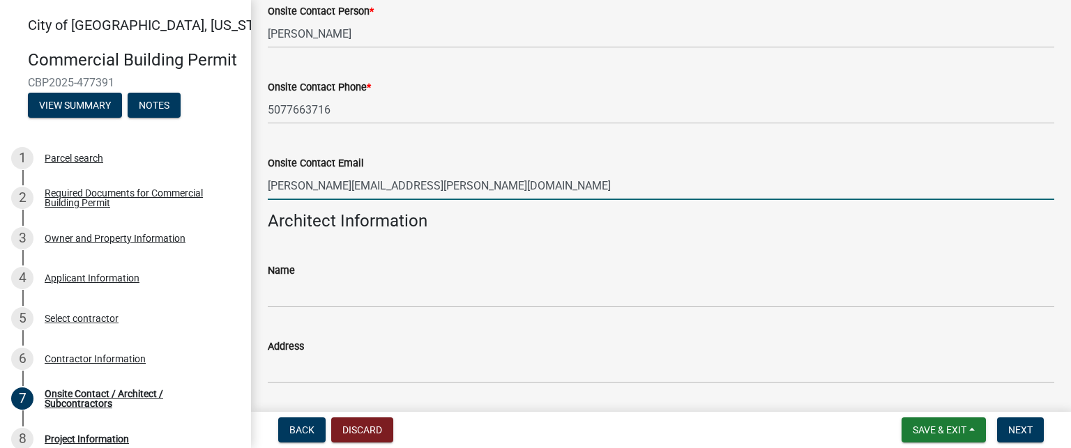
scroll to position [139, 0]
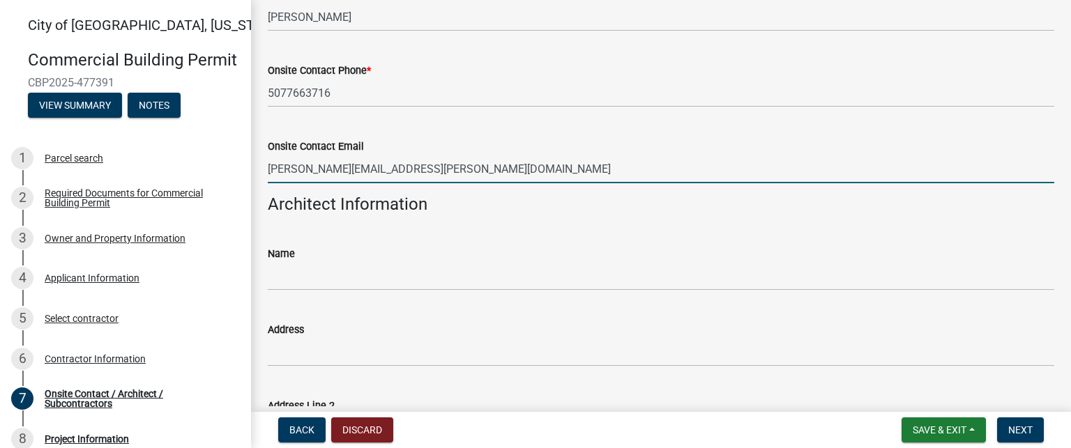
type input "[PERSON_NAME][EMAIL_ADDRESS][PERSON_NAME][DOMAIN_NAME]"
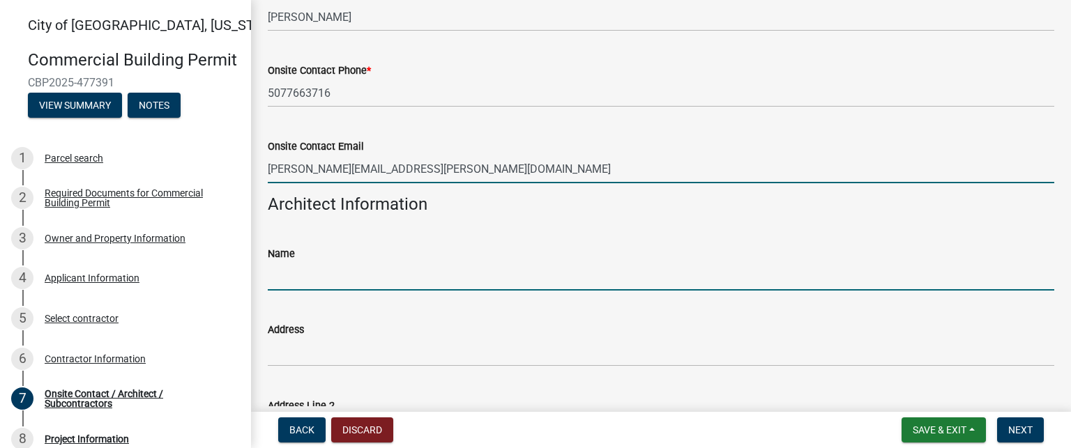
click at [400, 284] on input "Name" at bounding box center [661, 276] width 787 height 29
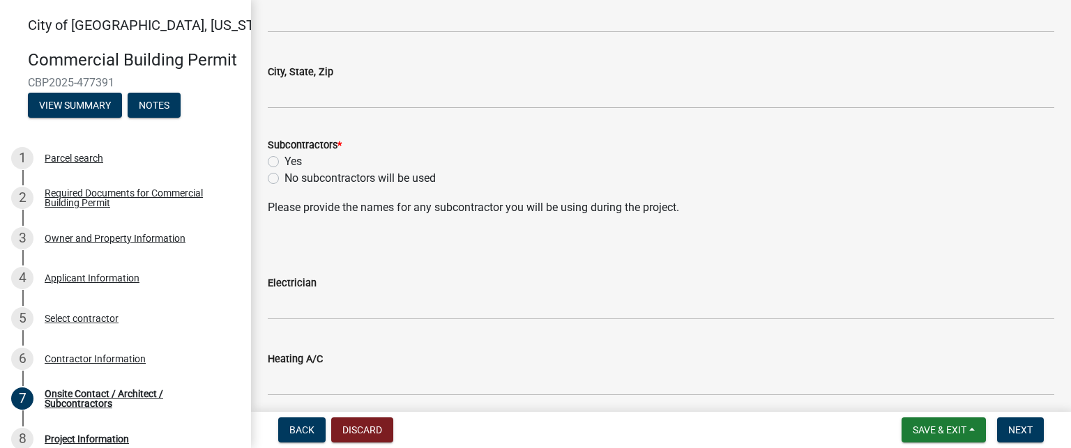
scroll to position [558, 0]
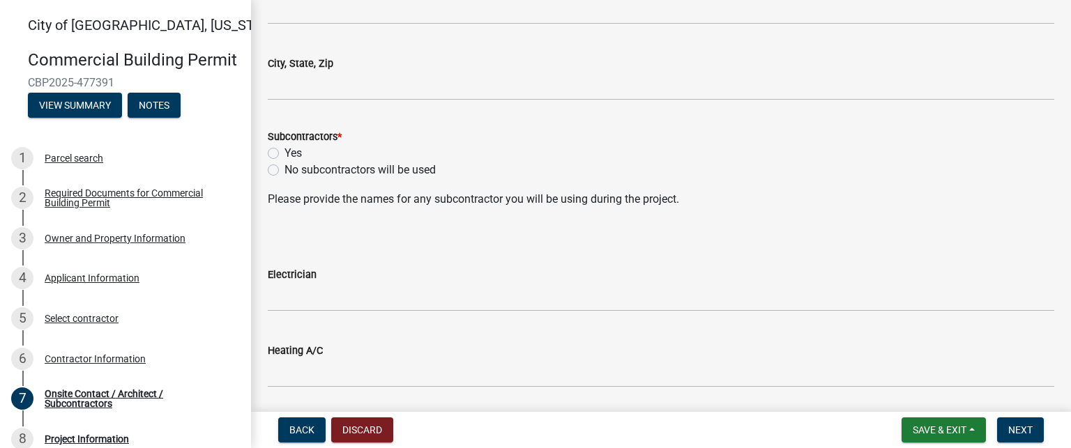
click at [285, 153] on label "Yes" at bounding box center [293, 153] width 17 height 17
click at [285, 153] on input "Yes" at bounding box center [289, 149] width 9 height 9
radio input "true"
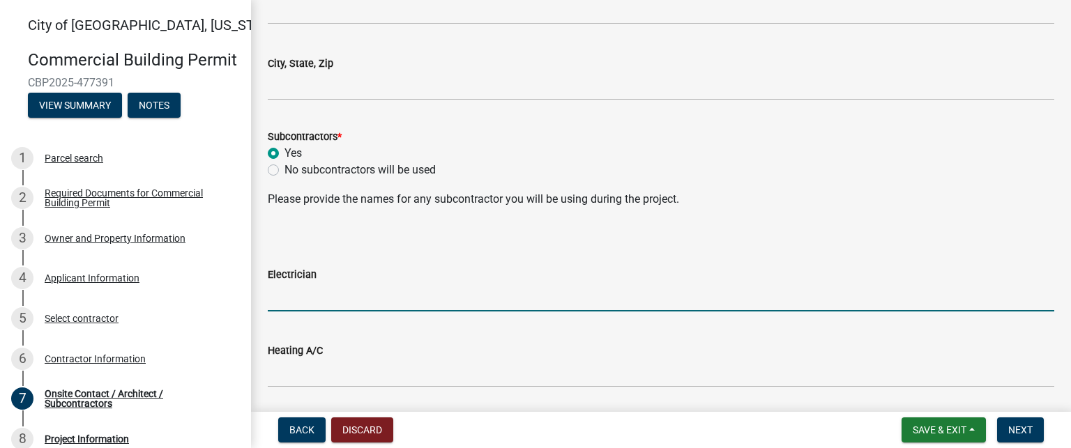
click at [347, 289] on input "Electrician" at bounding box center [661, 297] width 787 height 29
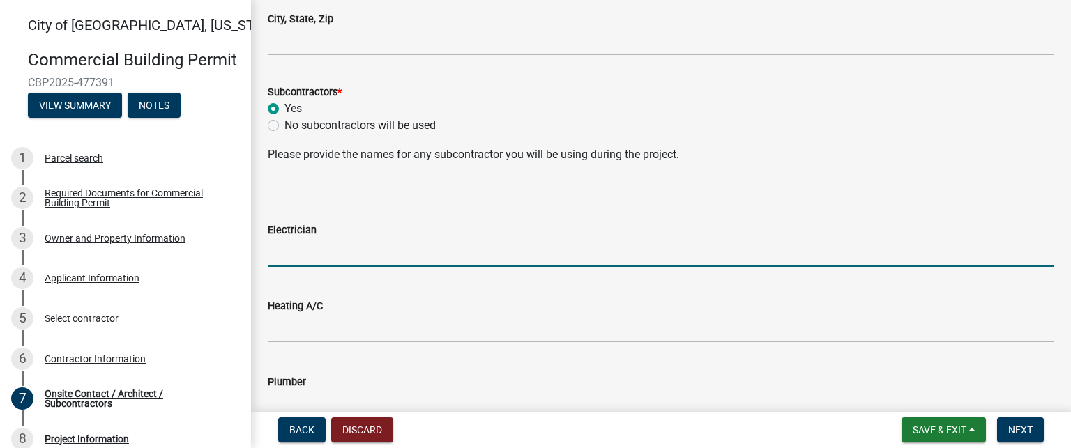
scroll to position [628, 0]
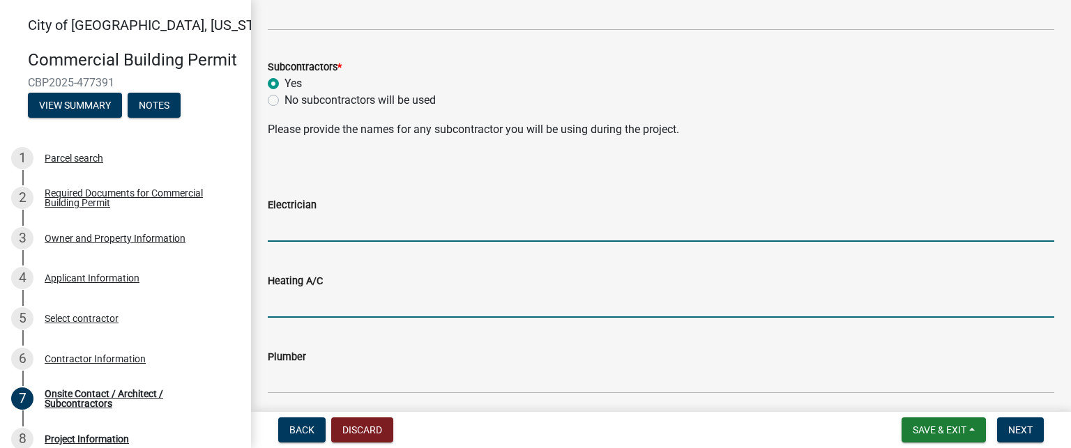
click at [341, 301] on input "Heating A/C" at bounding box center [661, 303] width 787 height 29
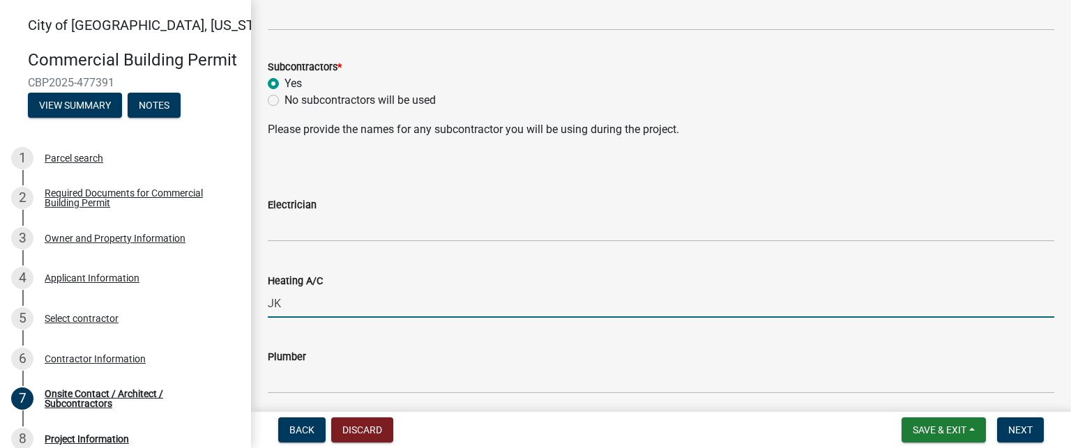
type input "J"
type input "[PERSON_NAME] Plumbing and Heating"
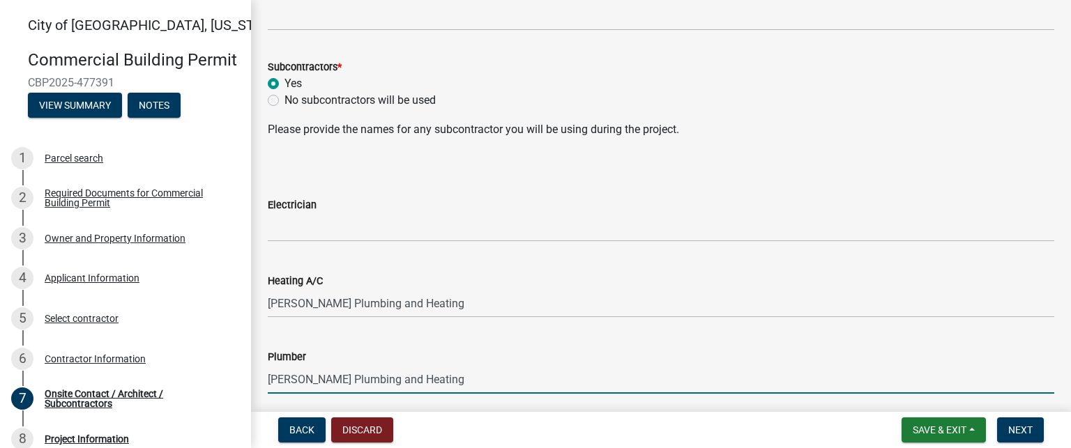
type input "[PERSON_NAME] Plumbing and Heating"
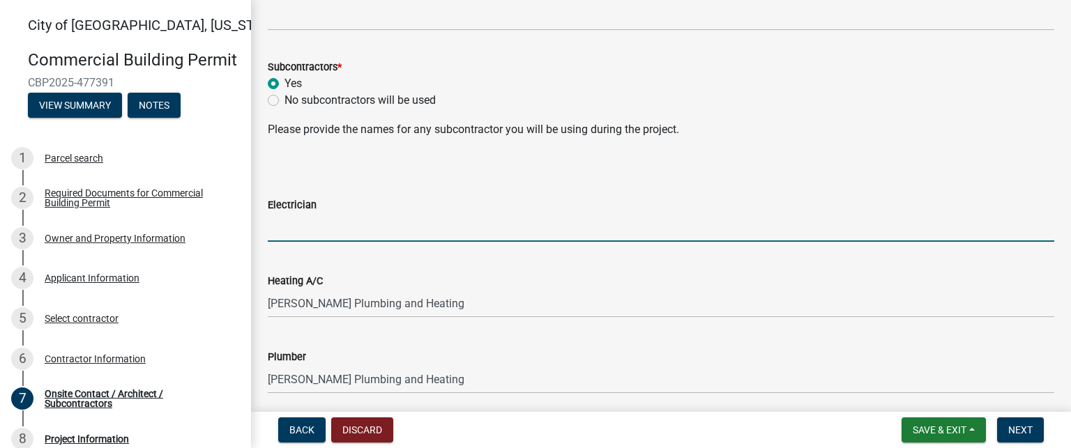
click at [345, 214] on input "Electrician" at bounding box center [661, 227] width 787 height 29
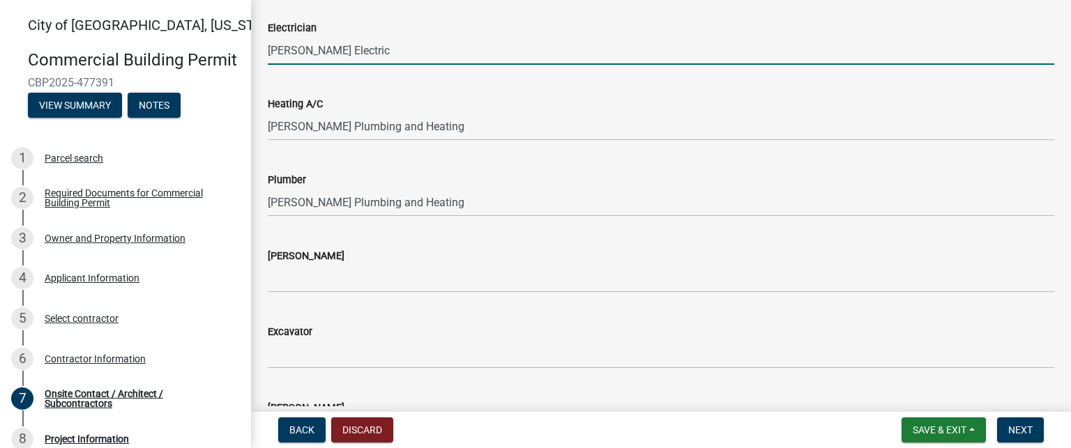
scroll to position [837, 0]
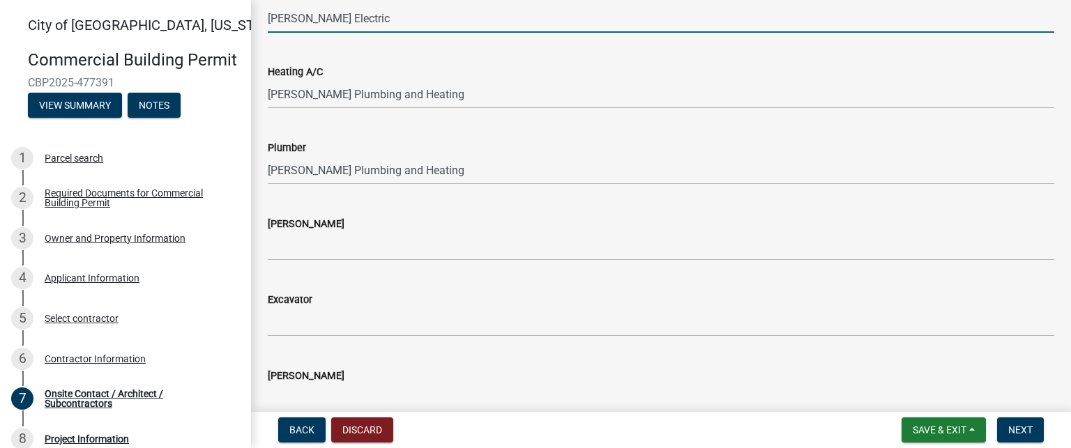
type input "[PERSON_NAME] Electric"
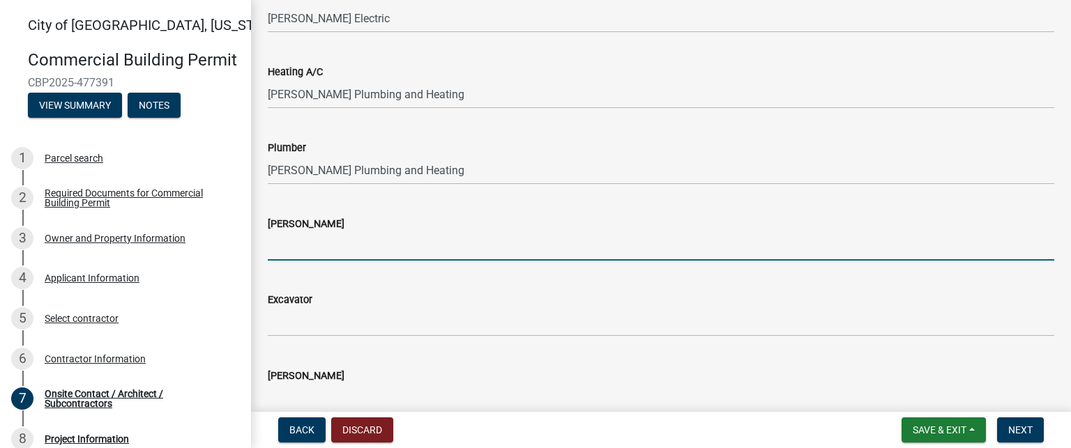
click at [379, 234] on input "[PERSON_NAME]" at bounding box center [661, 246] width 787 height 29
type input "Pinnacle Masonry"
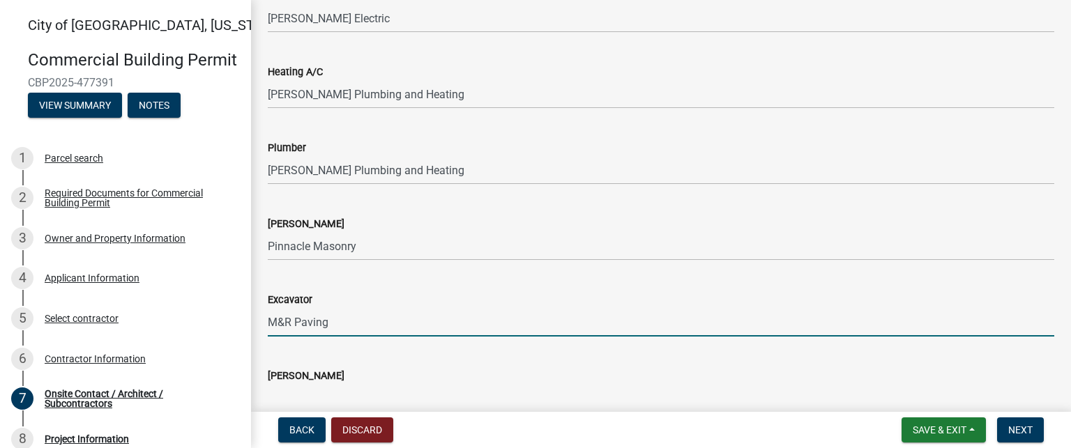
type input "M&R Paving"
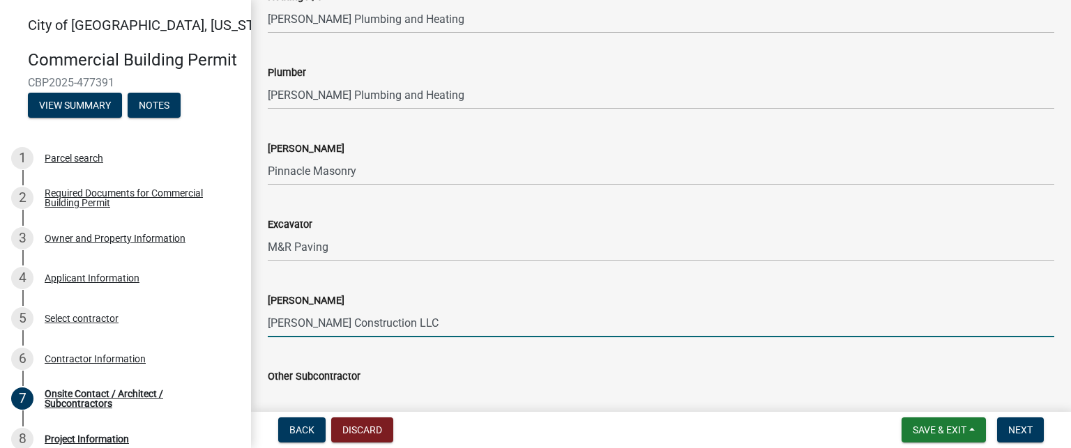
scroll to position [985, 0]
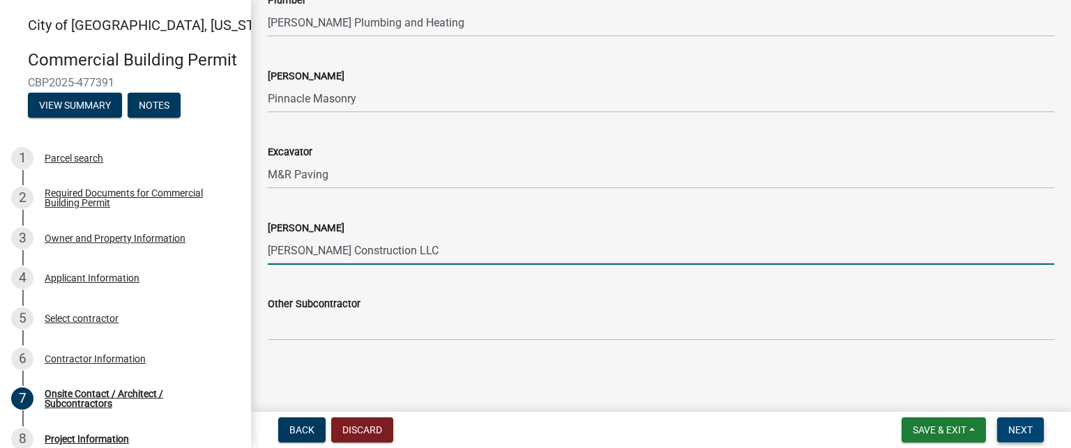
type input "[PERSON_NAME] Construction LLC"
click at [1035, 428] on button "Next" at bounding box center [1020, 430] width 47 height 25
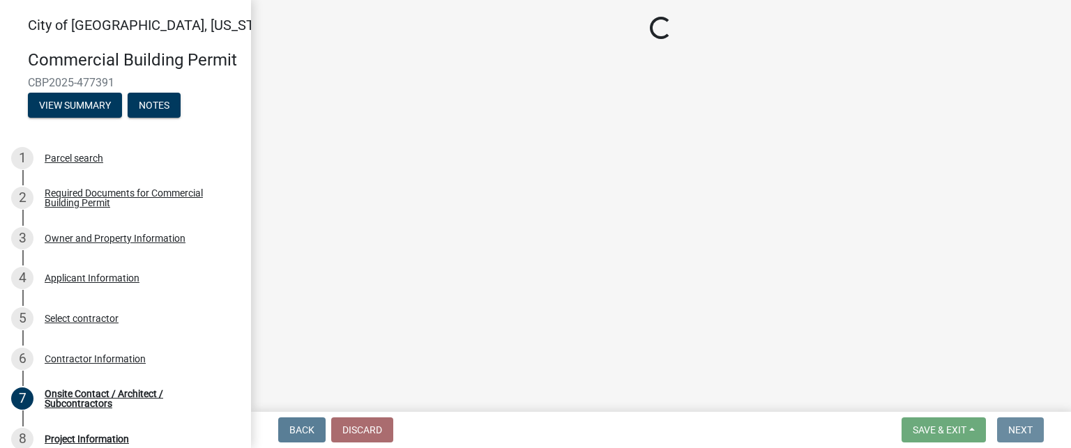
scroll to position [0, 0]
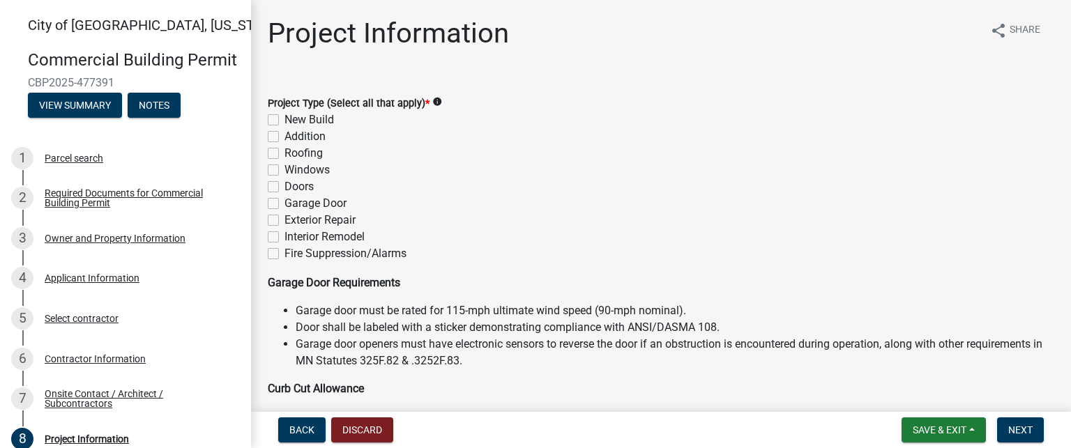
click at [285, 140] on label "Addition" at bounding box center [305, 136] width 41 height 17
click at [285, 137] on input "Addition" at bounding box center [289, 132] width 9 height 9
checkbox input "true"
checkbox input "false"
checkbox input "true"
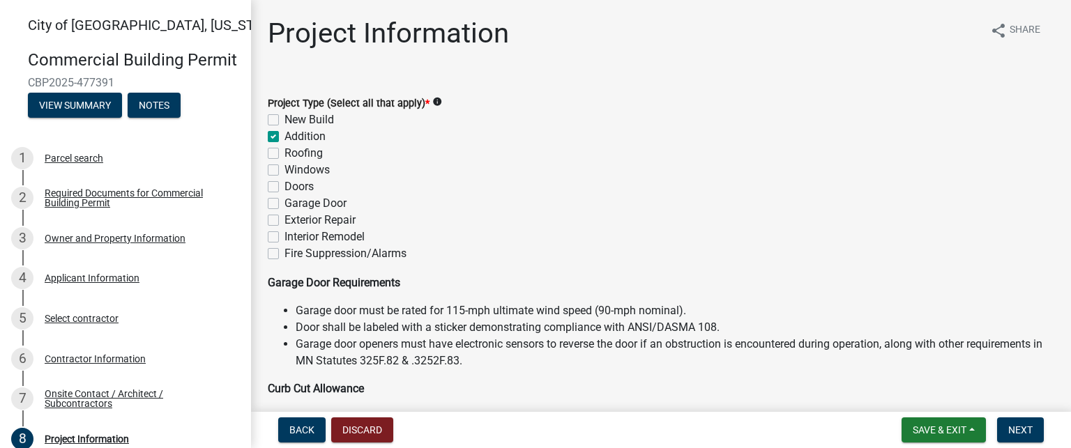
checkbox input "false"
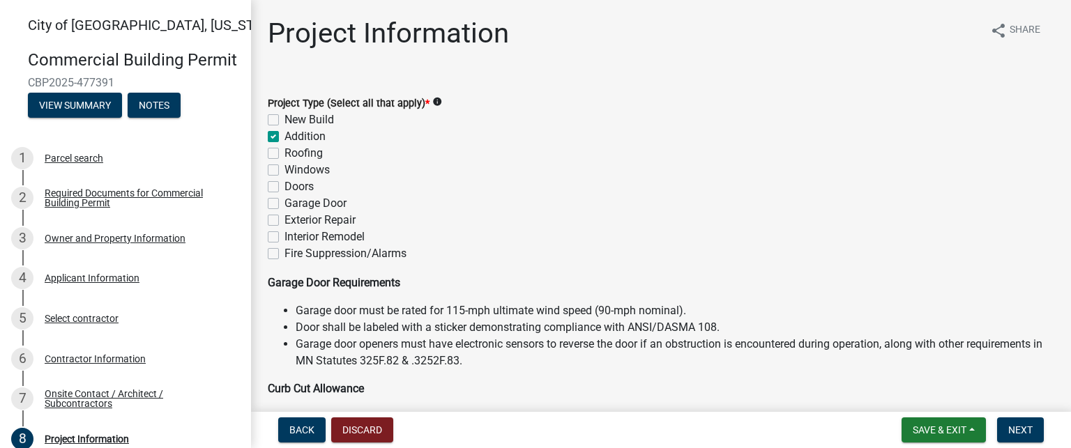
checkbox input "false"
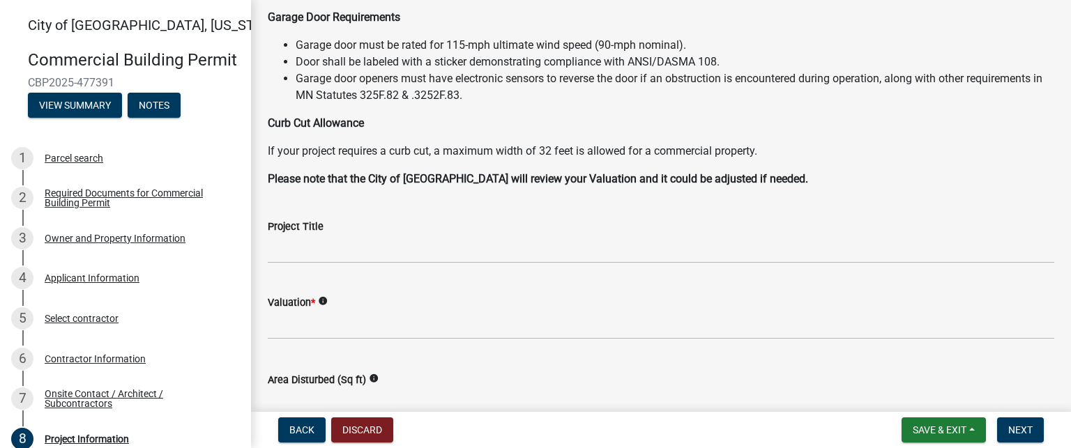
scroll to position [279, 0]
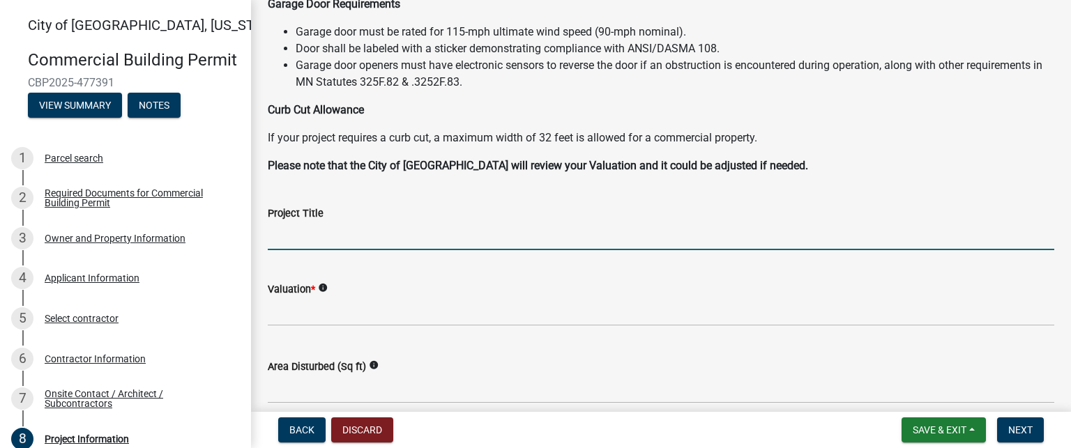
click at [375, 234] on input "Project Title" at bounding box center [661, 236] width 787 height 29
type input "Rolling Thunder Addition"
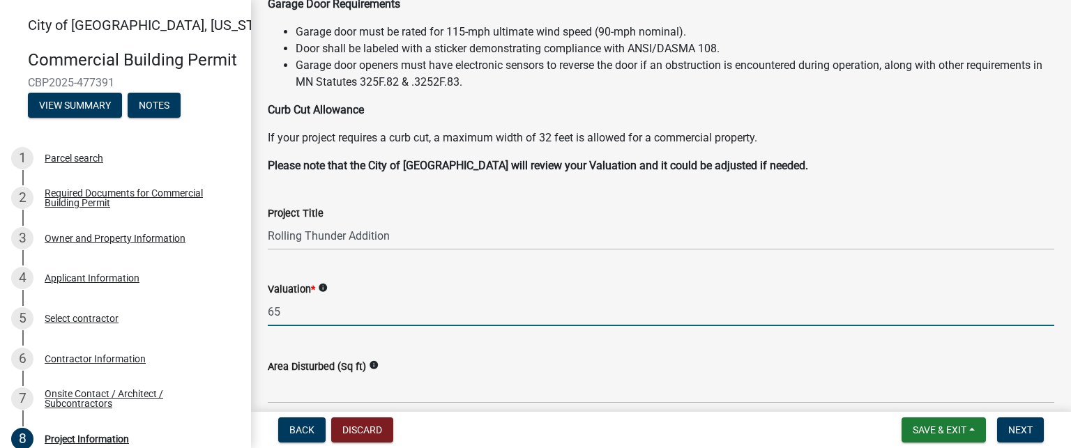
type input "6"
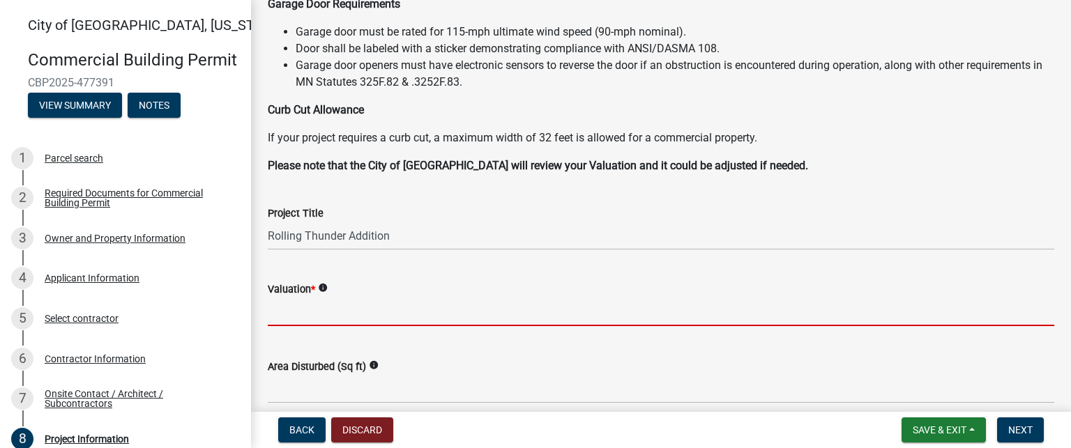
click at [328, 286] on icon "info" at bounding box center [323, 288] width 10 height 10
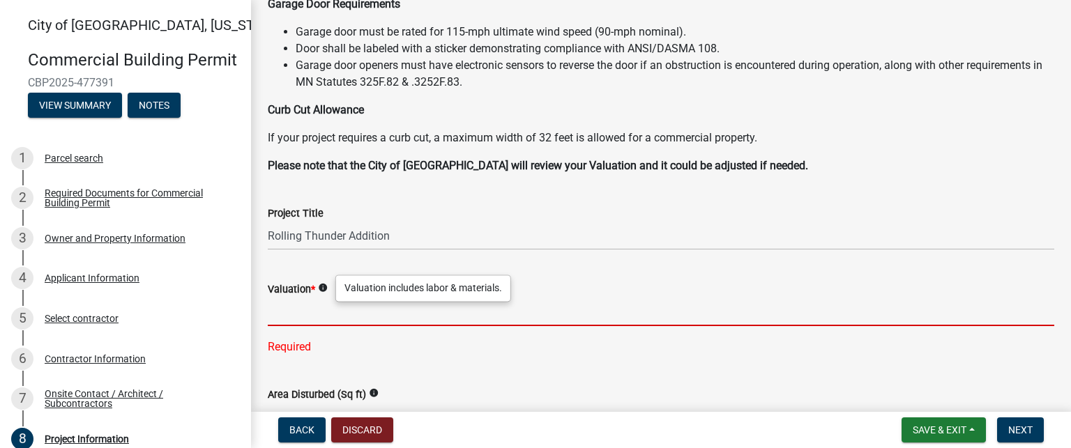
click at [347, 323] on input "text" at bounding box center [661, 312] width 787 height 29
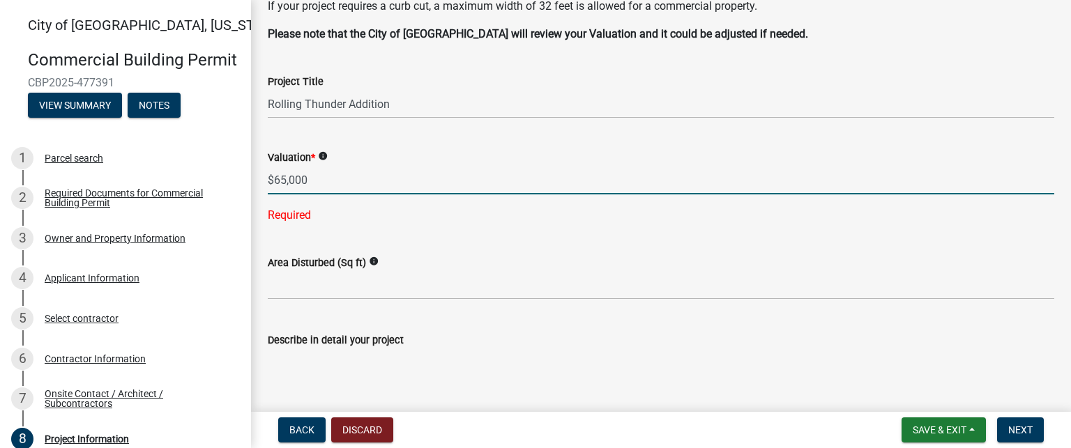
scroll to position [418, 0]
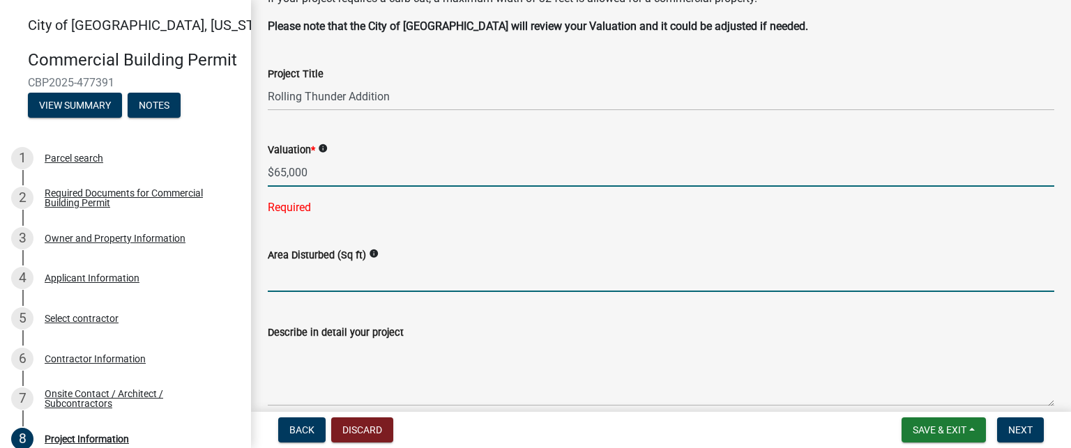
type input "65000"
click at [395, 287] on wm-data-entity-input-list "Project Type (Select all that apply) * info New Build Addition Roofing Windows …" at bounding box center [661, 143] width 787 height 966
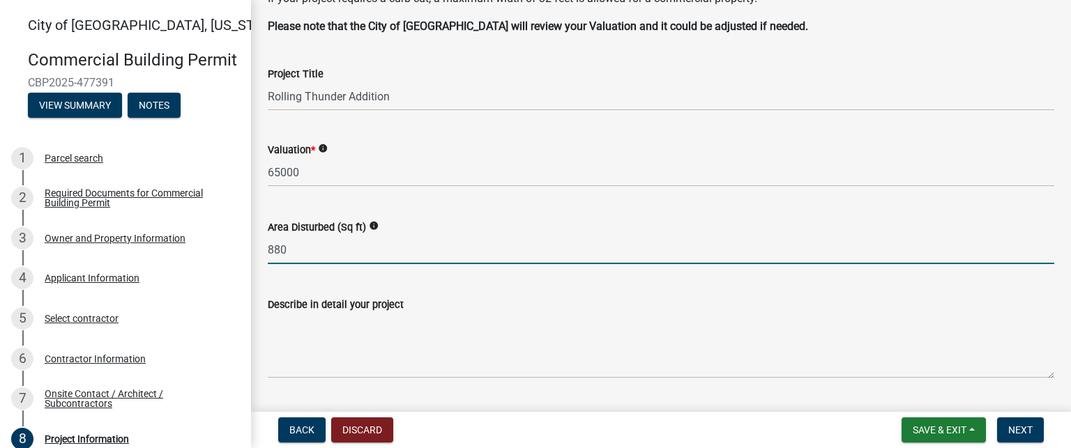
type input "880"
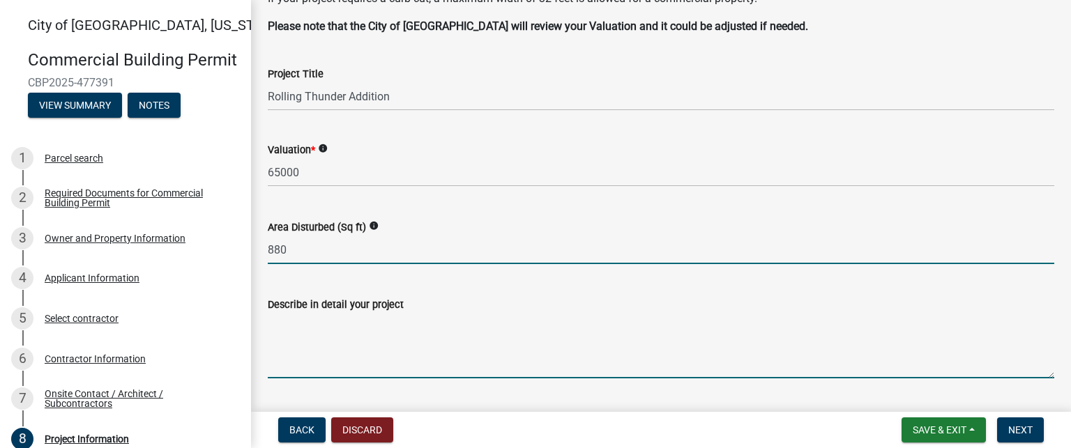
click at [429, 370] on textarea "Describe in detail your project" at bounding box center [661, 346] width 787 height 66
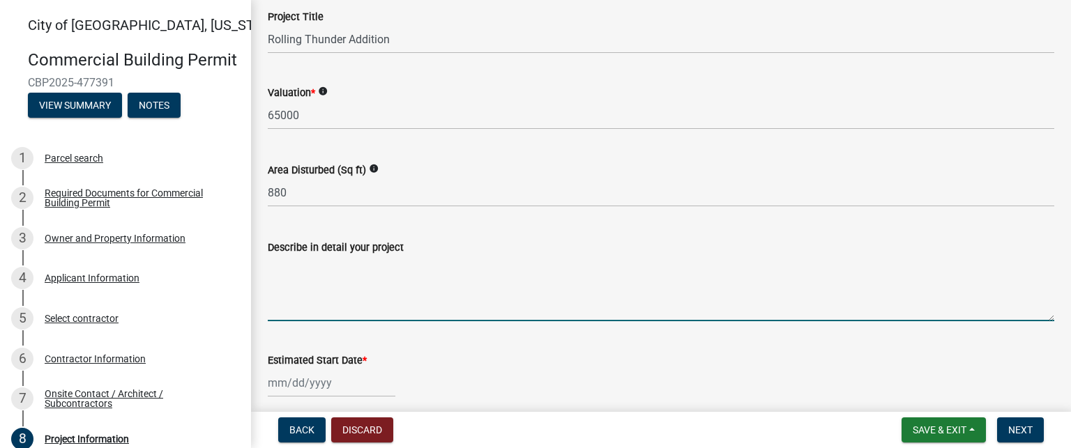
scroll to position [558, 0]
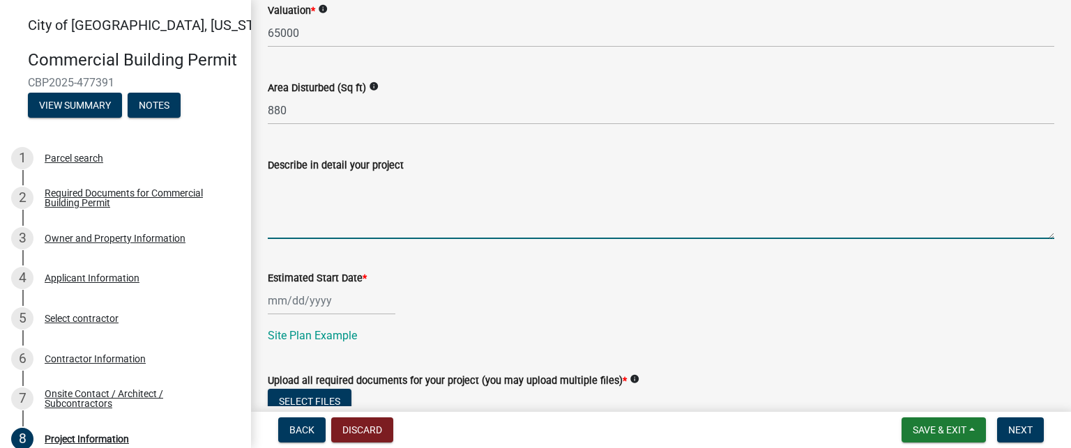
click at [387, 195] on textarea "Describe in detail your project" at bounding box center [661, 207] width 787 height 66
type textarea "B"
click at [647, 185] on textarea "Adding on to existing building. The building will dimensionally be considered 1…" at bounding box center [661, 207] width 787 height 66
click at [686, 186] on textarea "Adding on to existing building. The building will dimensionally be considered a…" at bounding box center [661, 207] width 787 height 66
click at [919, 188] on textarea "Adding on to existing building. The building will dimensionally be considered a…" at bounding box center [661, 207] width 787 height 66
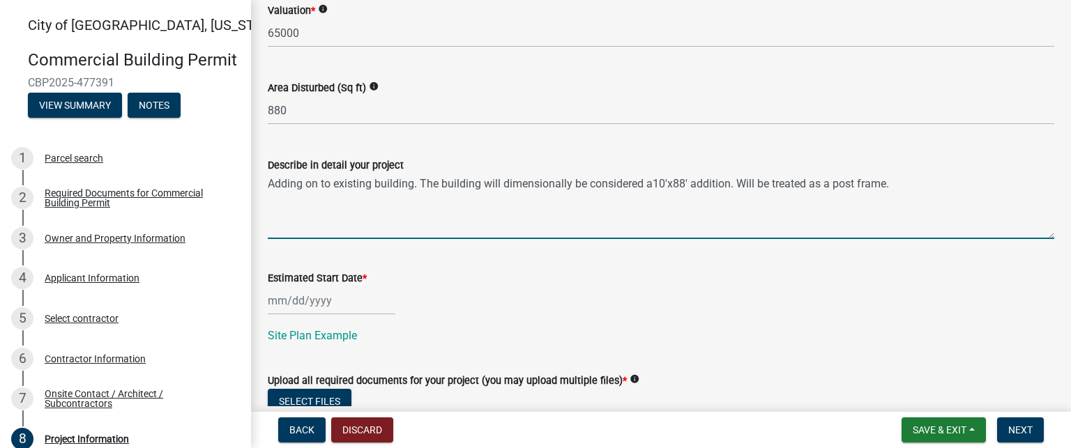
type textarea "Adding on to existing building. The building will dimensionally be considered a…"
click at [330, 305] on div at bounding box center [332, 301] width 128 height 29
select select "9"
select select "2025"
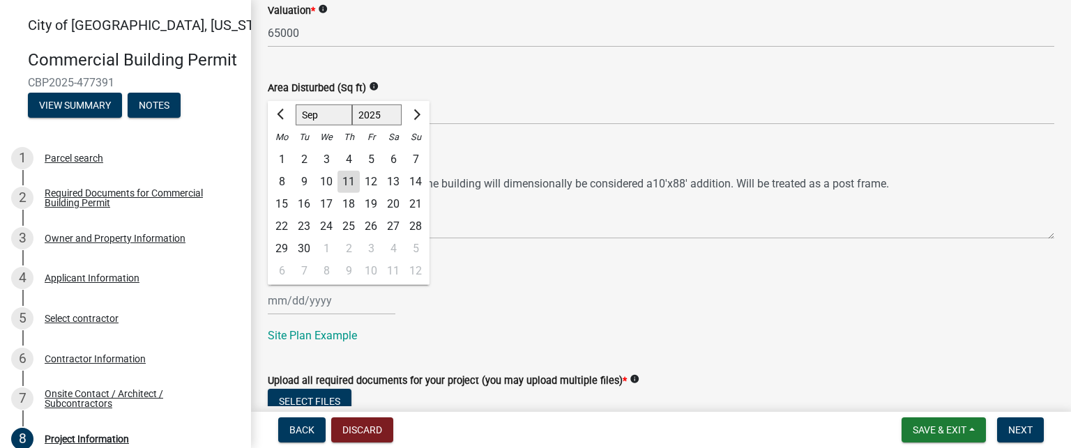
click at [285, 225] on div "22" at bounding box center [282, 227] width 22 height 22
type input "[DATE]"
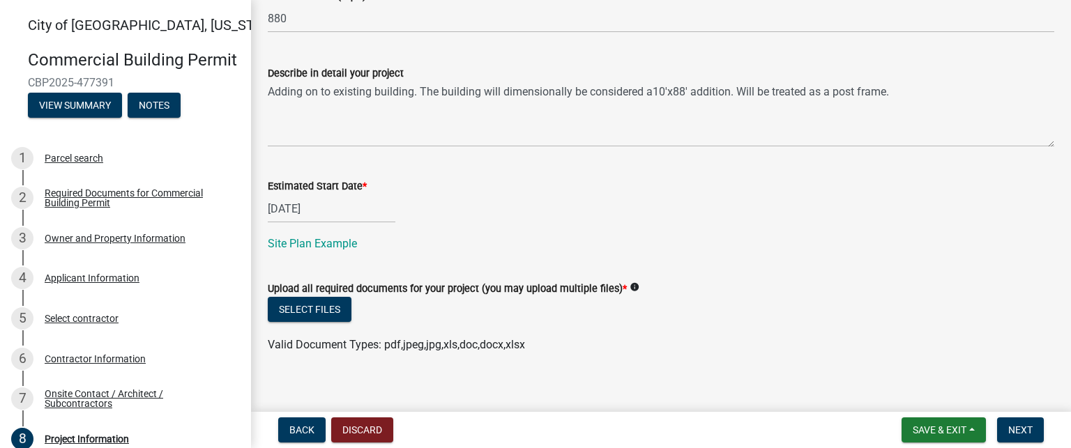
scroll to position [664, 0]
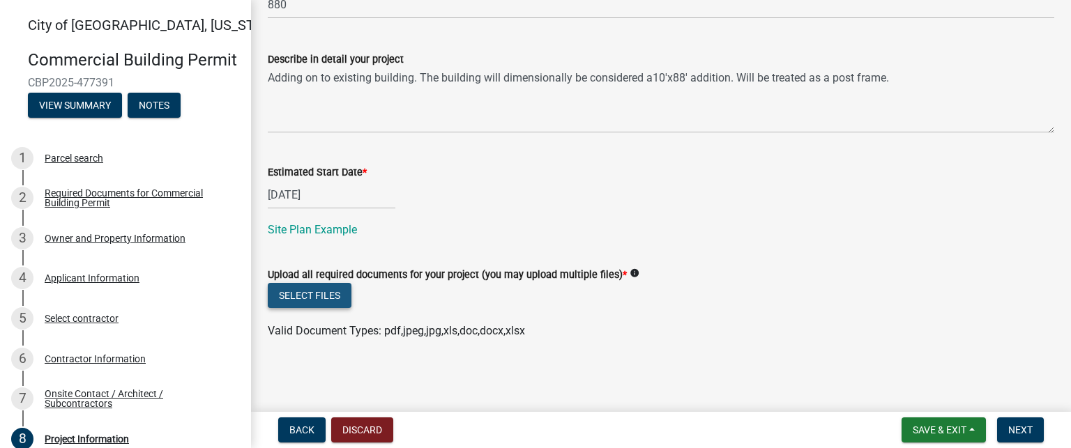
click at [343, 304] on button "Select files" at bounding box center [310, 295] width 84 height 25
click at [332, 294] on button "Select files" at bounding box center [310, 295] width 84 height 25
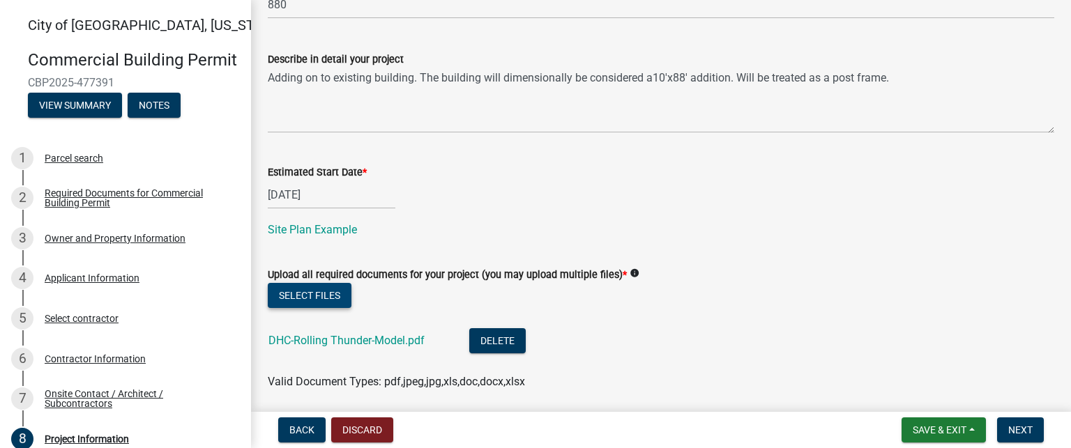
click at [334, 295] on button "Select files" at bounding box center [310, 295] width 84 height 25
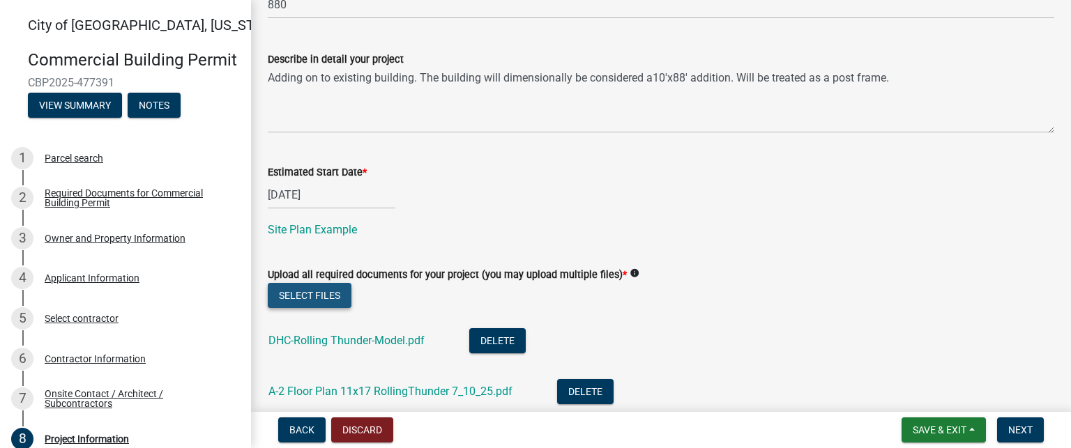
click at [314, 302] on button "Select files" at bounding box center [310, 295] width 84 height 25
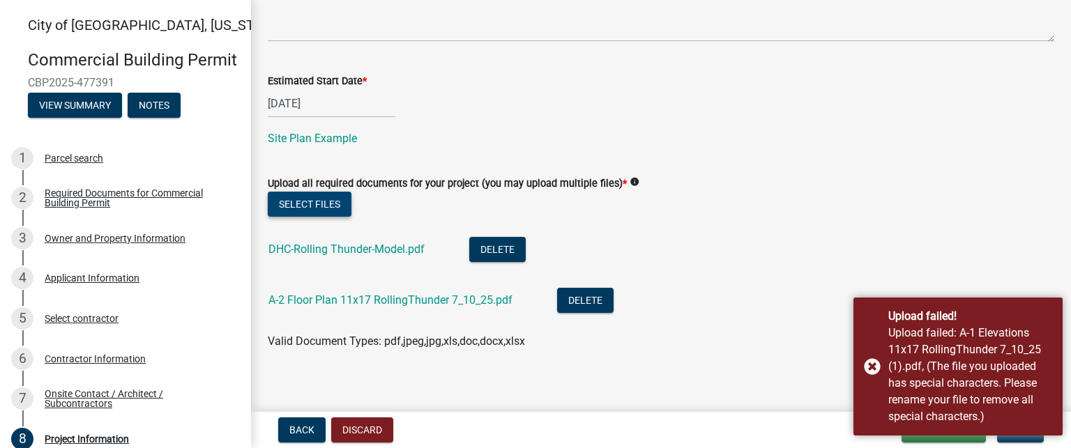
scroll to position [765, 0]
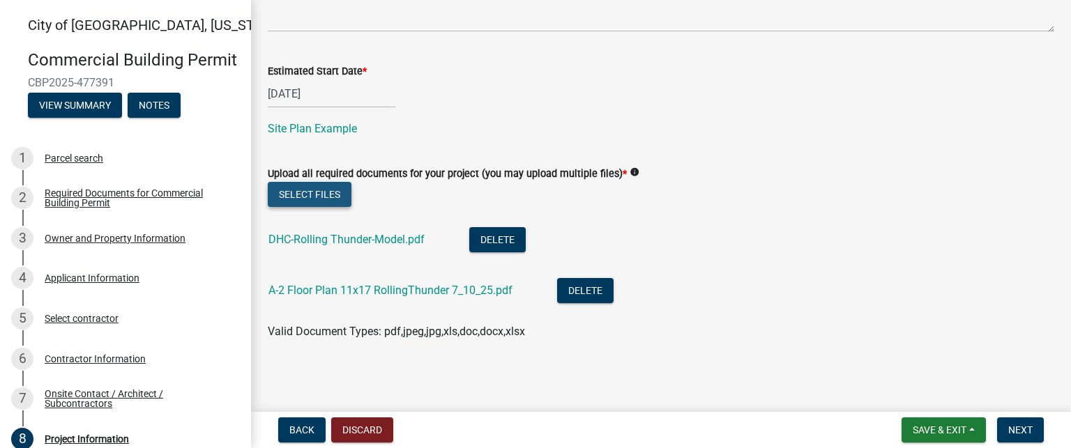
click at [326, 192] on button "Select files" at bounding box center [310, 194] width 84 height 25
click at [346, 192] on button "Select files" at bounding box center [310, 194] width 84 height 25
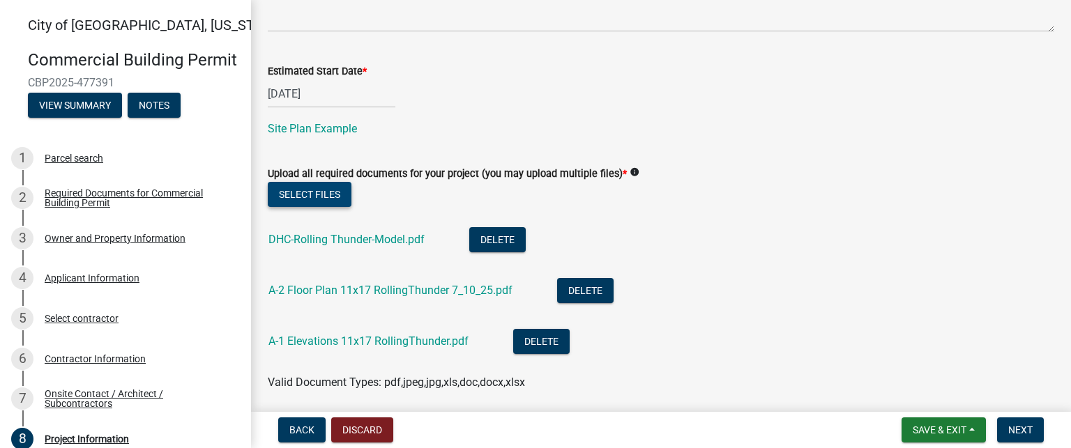
click at [332, 189] on button "Select files" at bounding box center [310, 194] width 84 height 25
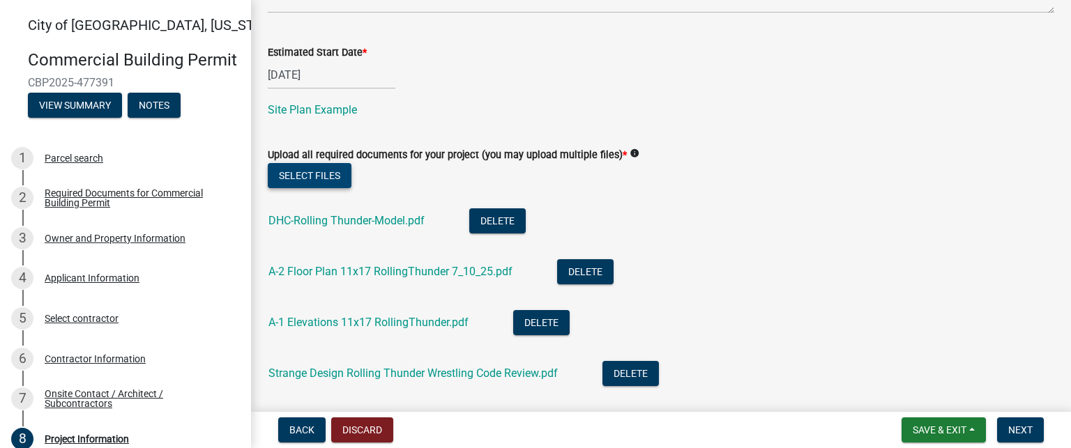
scroll to position [868, 0]
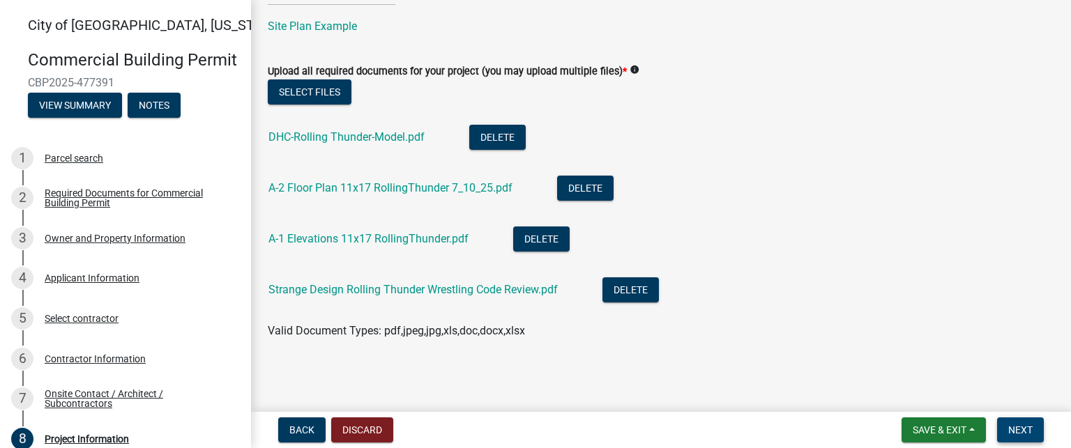
click at [1015, 435] on span "Next" at bounding box center [1021, 430] width 24 height 11
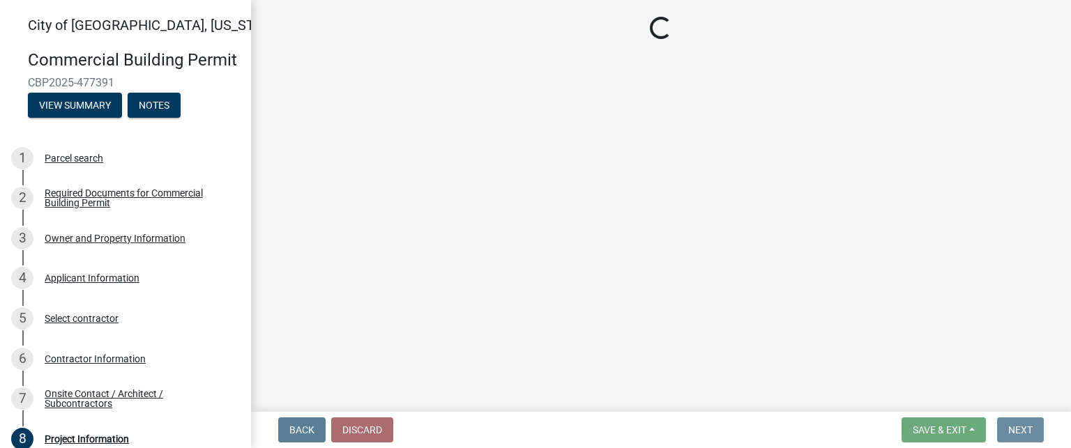
scroll to position [0, 0]
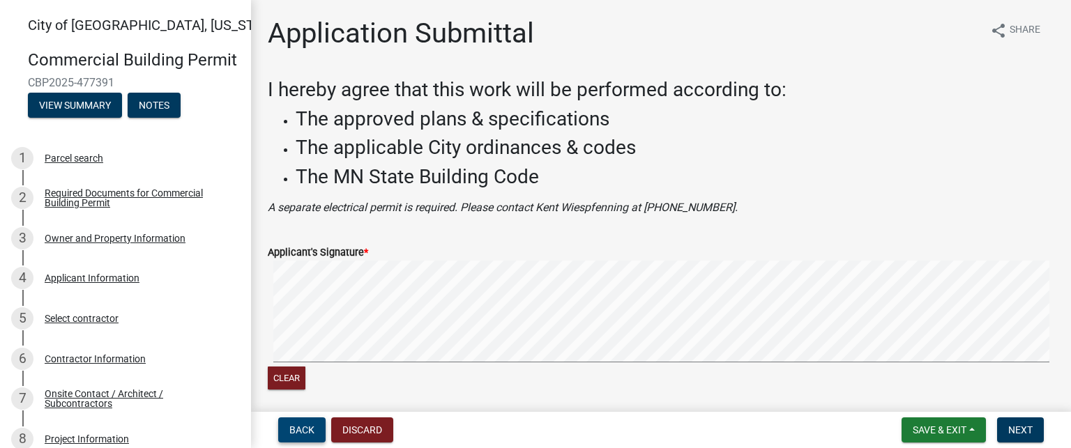
click at [297, 431] on span "Back" at bounding box center [301, 430] width 25 height 11
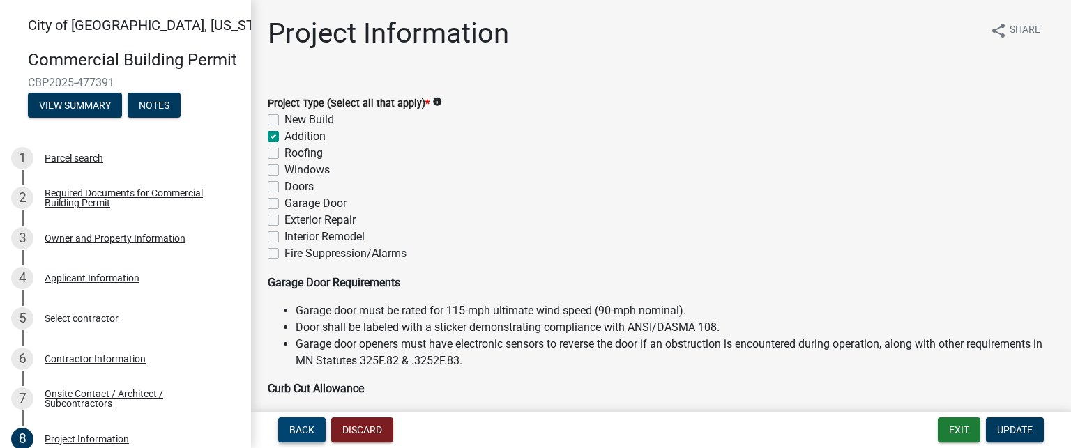
click at [301, 437] on button "Back" at bounding box center [301, 430] width 47 height 25
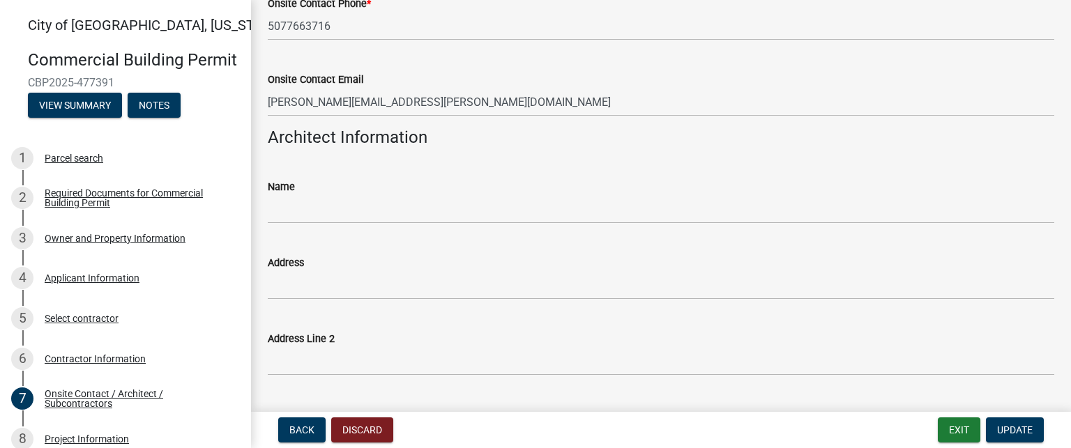
scroll to position [209, 0]
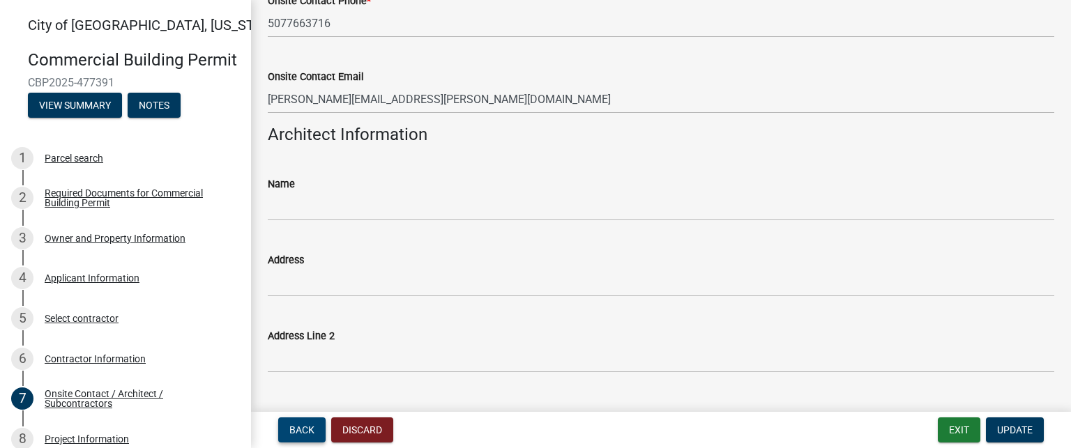
click at [303, 430] on span "Back" at bounding box center [301, 430] width 25 height 11
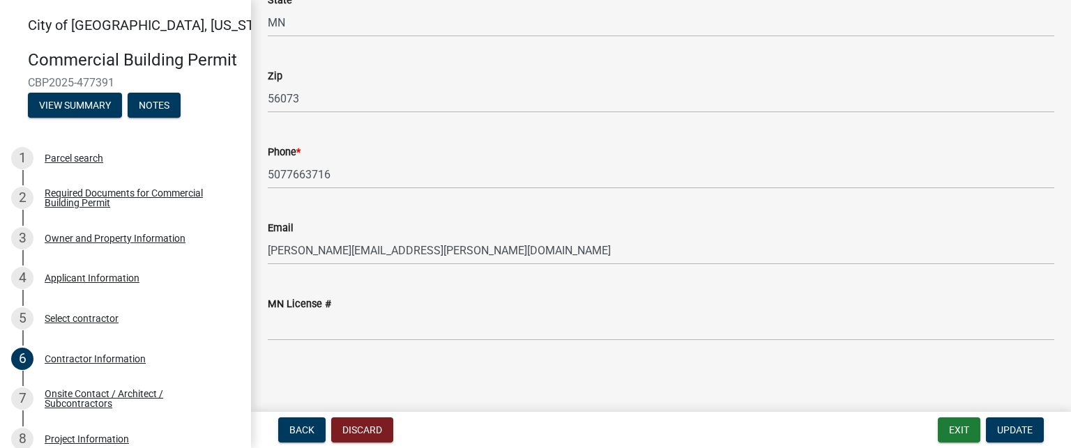
scroll to position [0, 0]
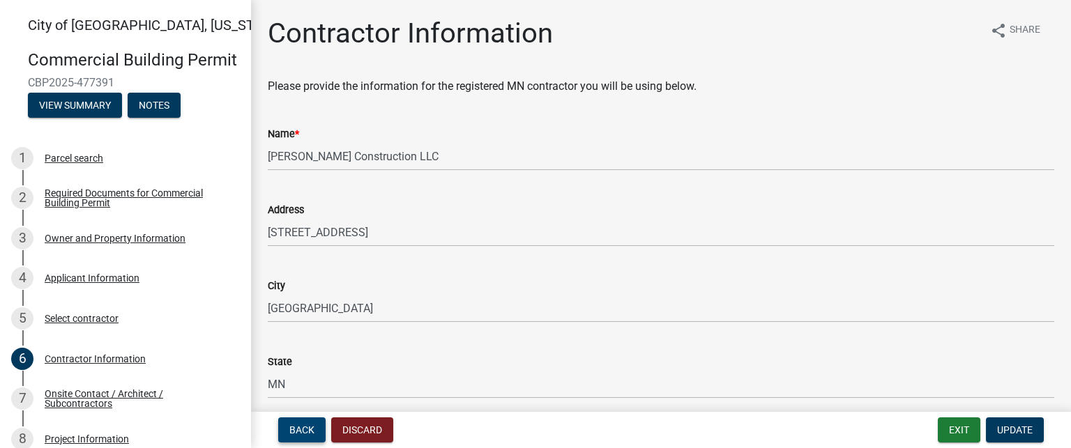
click at [312, 425] on span "Back" at bounding box center [301, 430] width 25 height 11
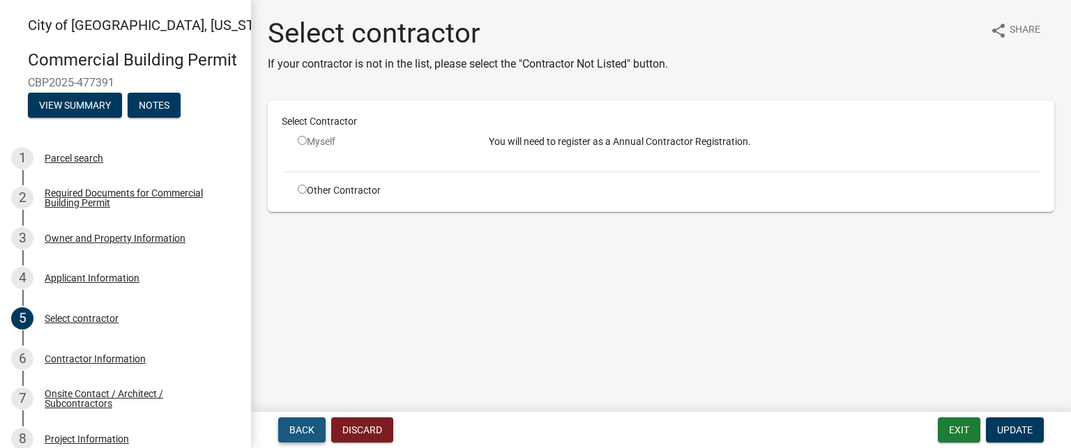
click at [300, 434] on span "Back" at bounding box center [301, 430] width 25 height 11
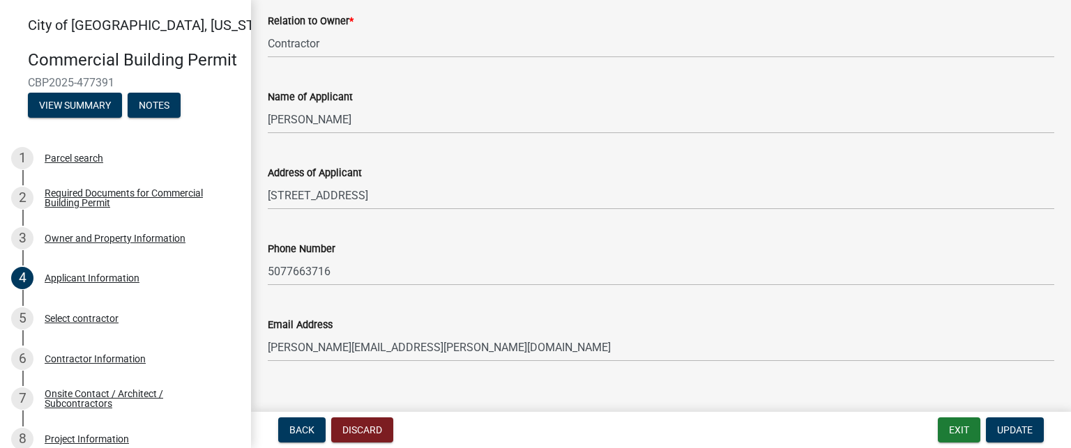
scroll to position [106, 0]
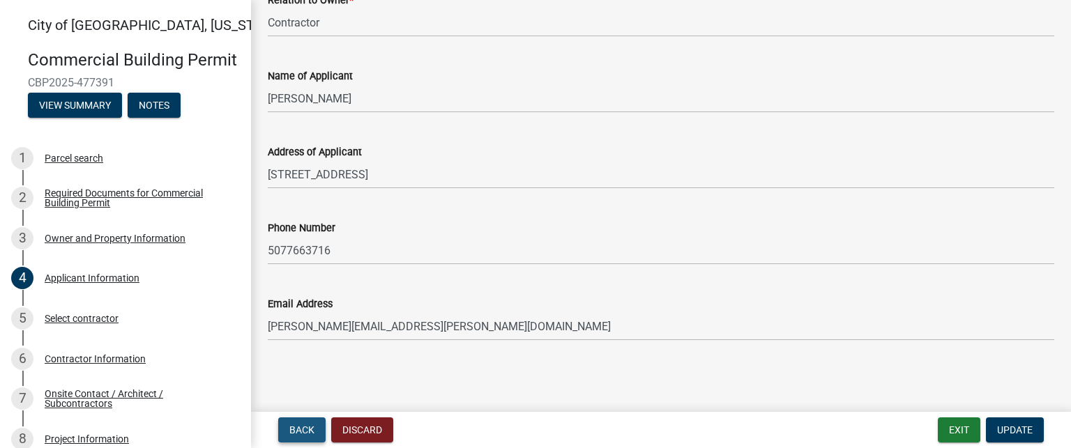
click at [290, 435] on span "Back" at bounding box center [301, 430] width 25 height 11
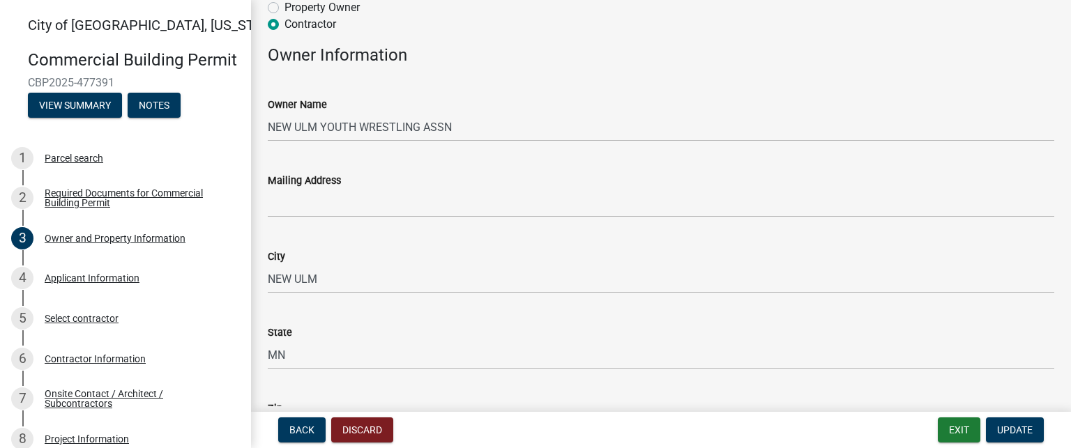
scroll to position [139, 0]
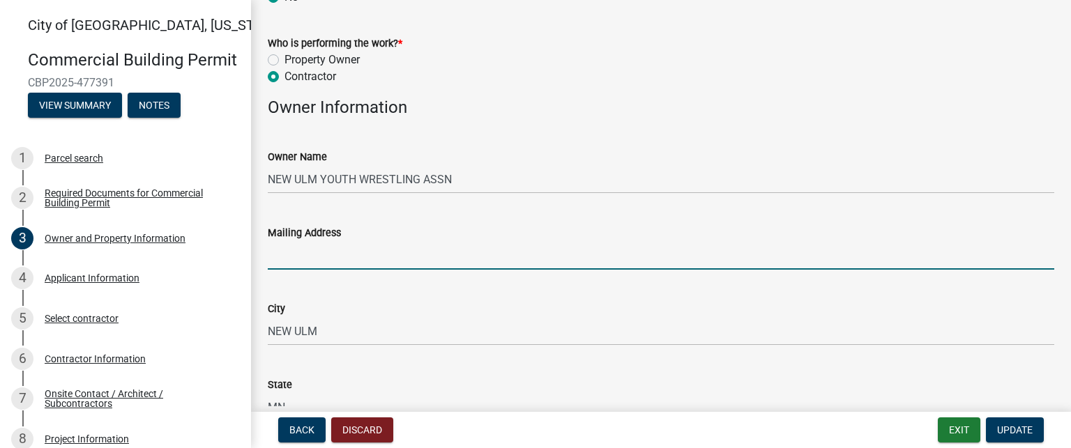
click at [348, 250] on input "Mailing Address" at bounding box center [661, 255] width 787 height 29
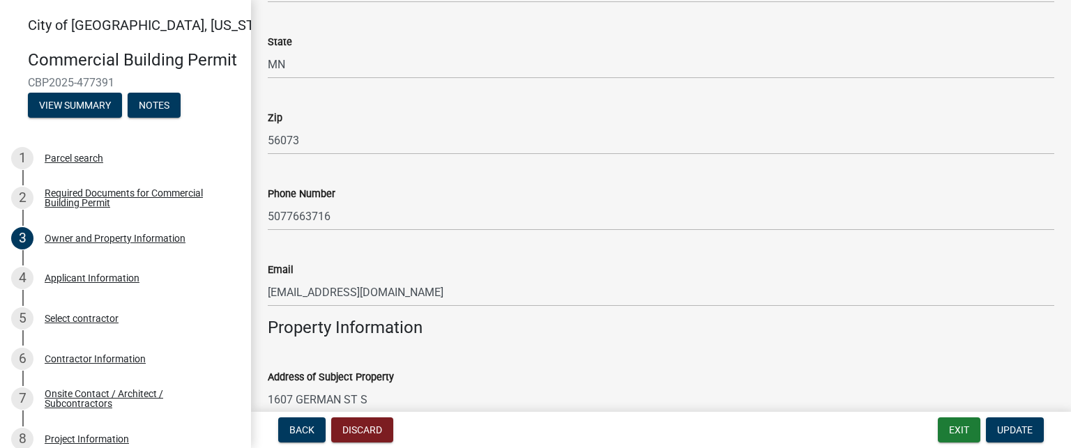
scroll to position [488, 0]
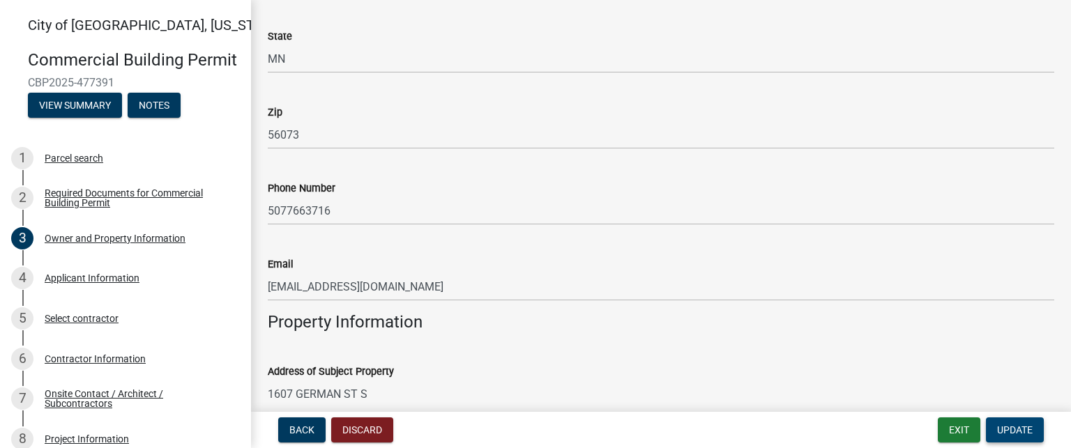
type input "PO Box 341"
click at [1023, 432] on span "Update" at bounding box center [1015, 430] width 36 height 11
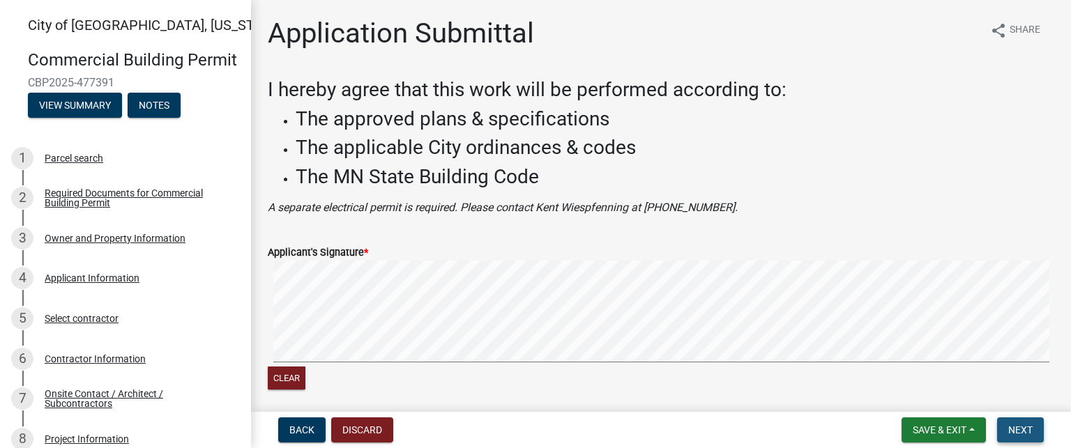
click at [1023, 432] on span "Next" at bounding box center [1021, 430] width 24 height 11
click at [280, 374] on button "Clear" at bounding box center [287, 378] width 38 height 23
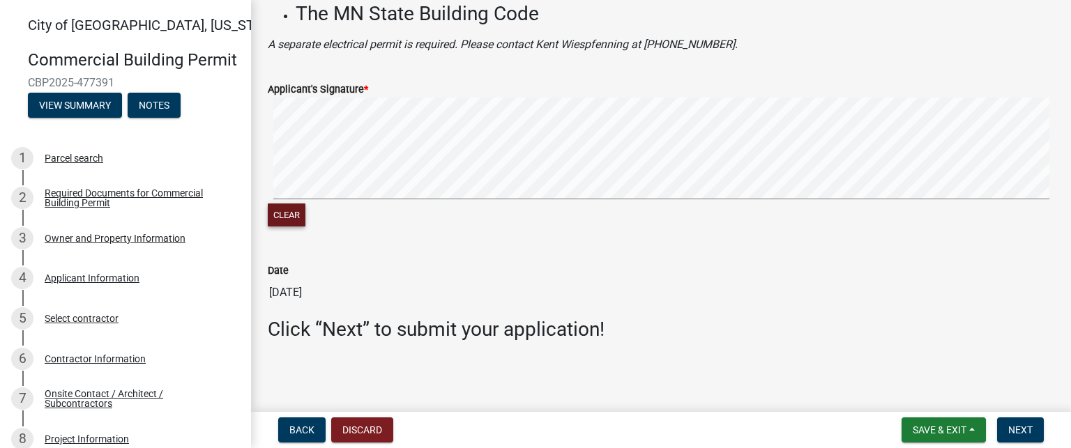
scroll to position [163, 0]
click at [285, 218] on button "Clear" at bounding box center [287, 215] width 38 height 23
click at [275, 218] on button "Clear" at bounding box center [287, 215] width 38 height 23
click at [276, 218] on button "Clear" at bounding box center [287, 215] width 38 height 23
click at [1018, 432] on span "Next" at bounding box center [1021, 430] width 24 height 11
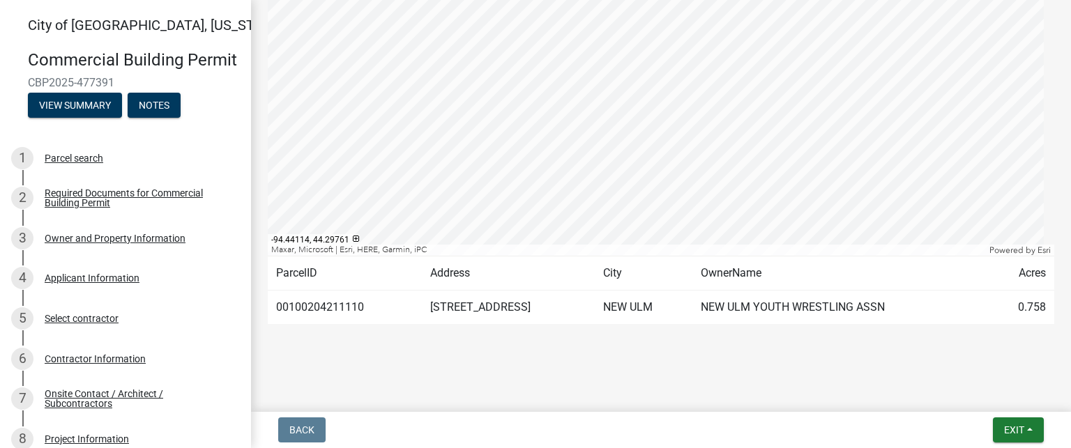
scroll to position [0, 0]
